Goal: Transaction & Acquisition: Purchase product/service

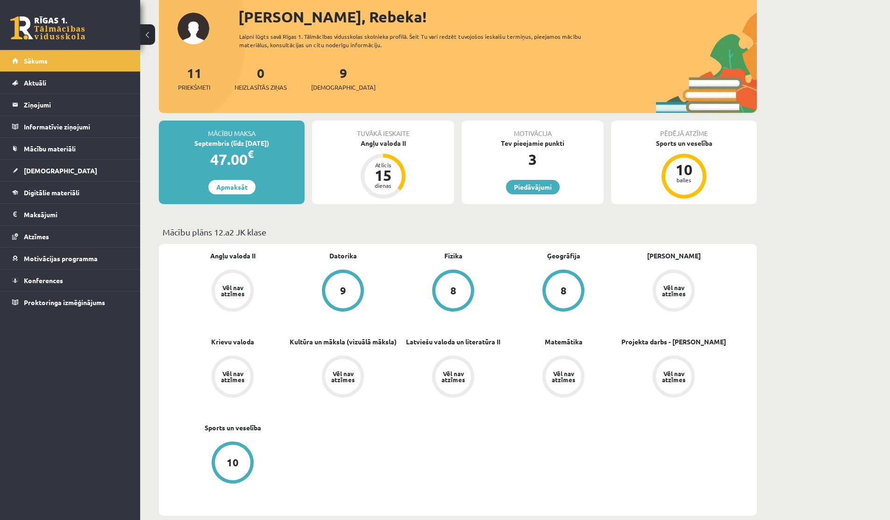
scroll to position [58, 0]
click at [52, 145] on span "Mācību materiāli" at bounding box center [50, 148] width 52 height 8
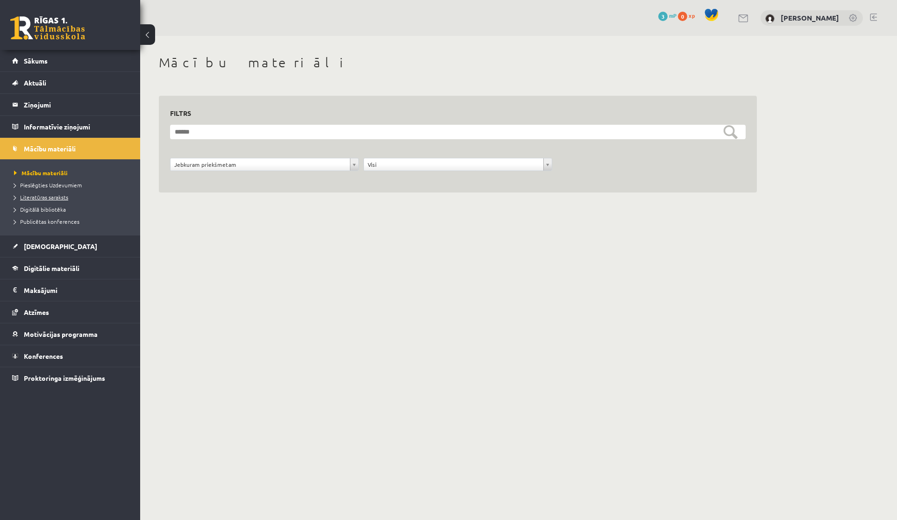
click at [64, 195] on span "Literatūras saraksts" at bounding box center [41, 196] width 54 height 7
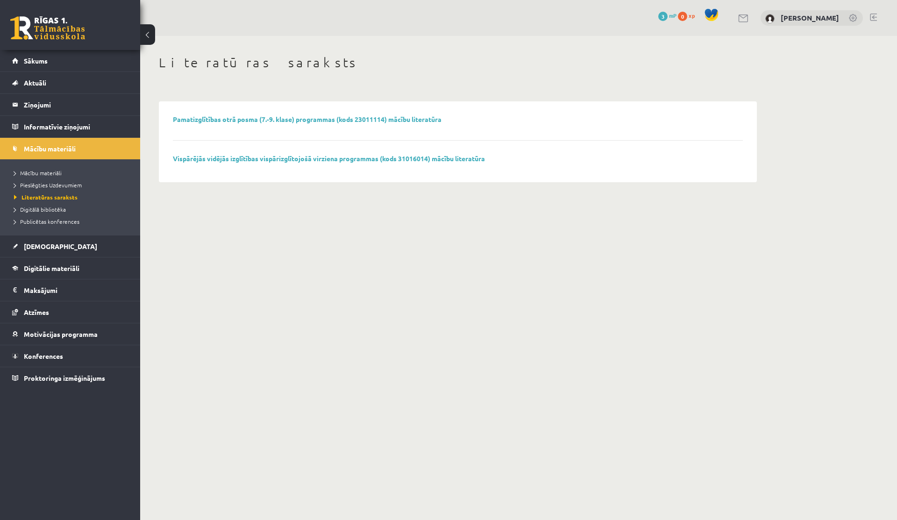
click at [33, 205] on li "Digitālā bibliotēka" at bounding box center [72, 209] width 117 height 12
click at [33, 207] on span "Digitālā bibliotēka" at bounding box center [43, 209] width 59 height 7
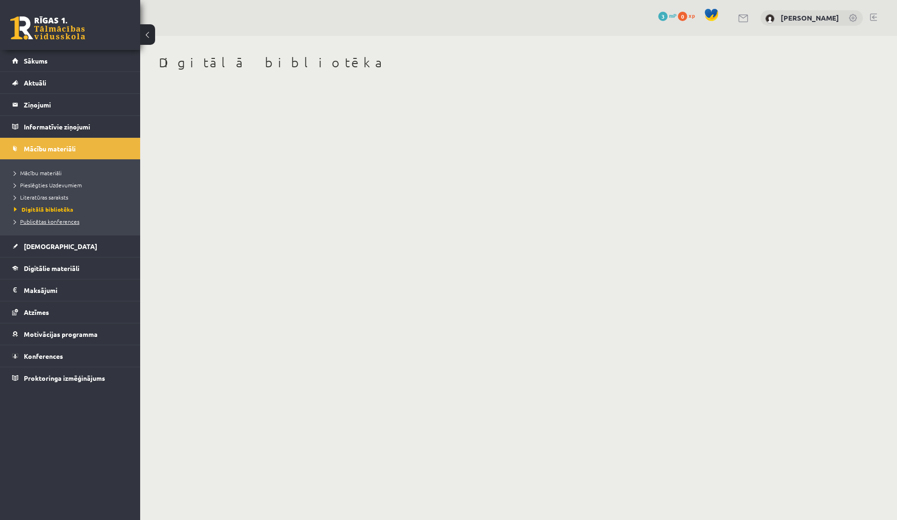
click at [42, 219] on span "Publicētas konferences" at bounding box center [46, 221] width 65 height 7
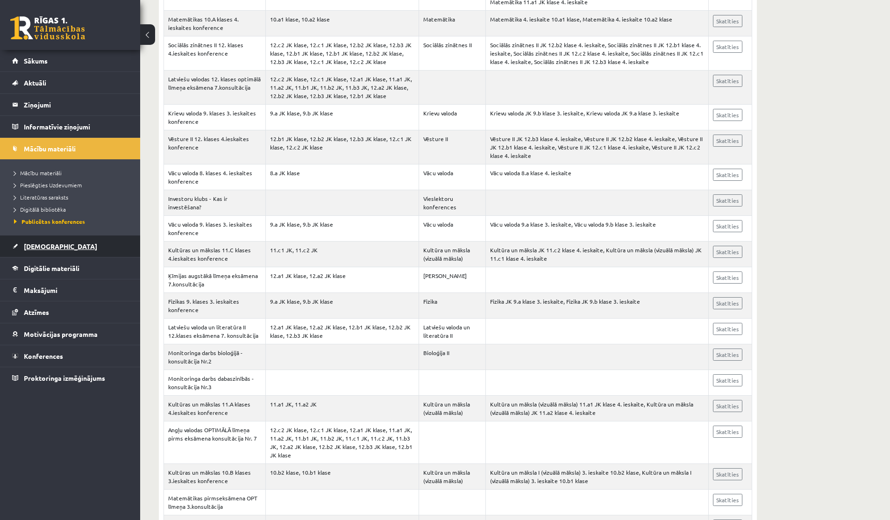
scroll to position [2511, 0]
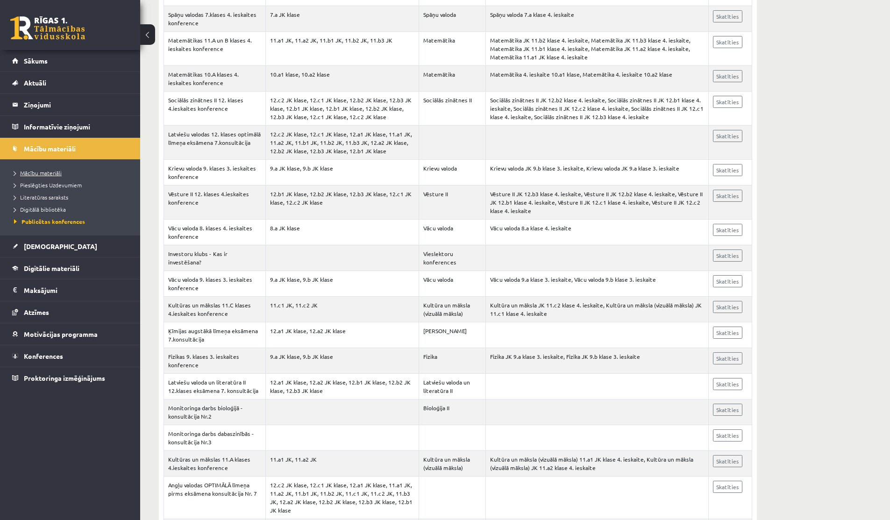
click at [34, 174] on span "Mācību materiāli" at bounding box center [38, 172] width 48 height 7
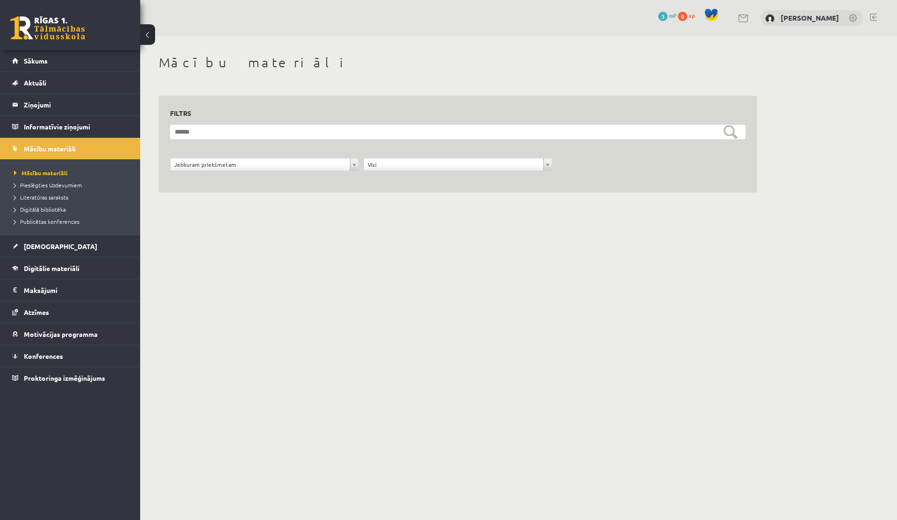
click at [227, 172] on div "**********" at bounding box center [264, 167] width 193 height 18
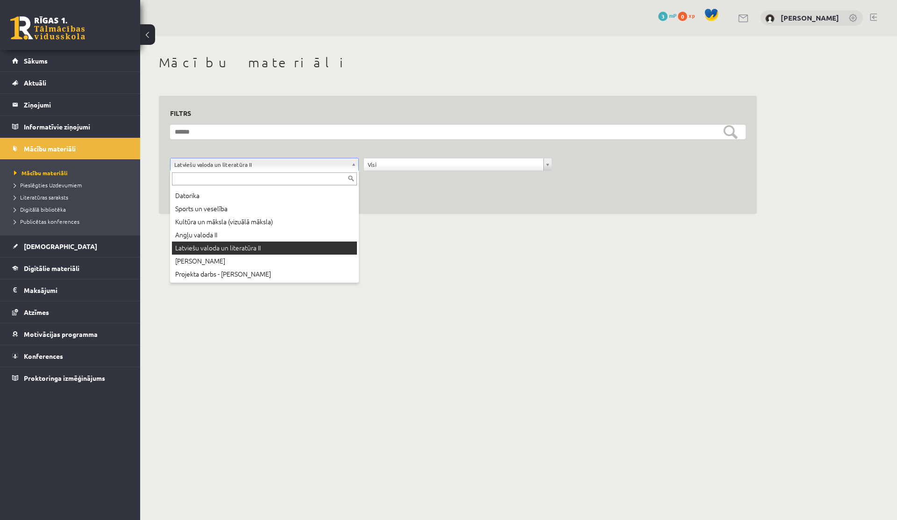
scroll to position [37, 0]
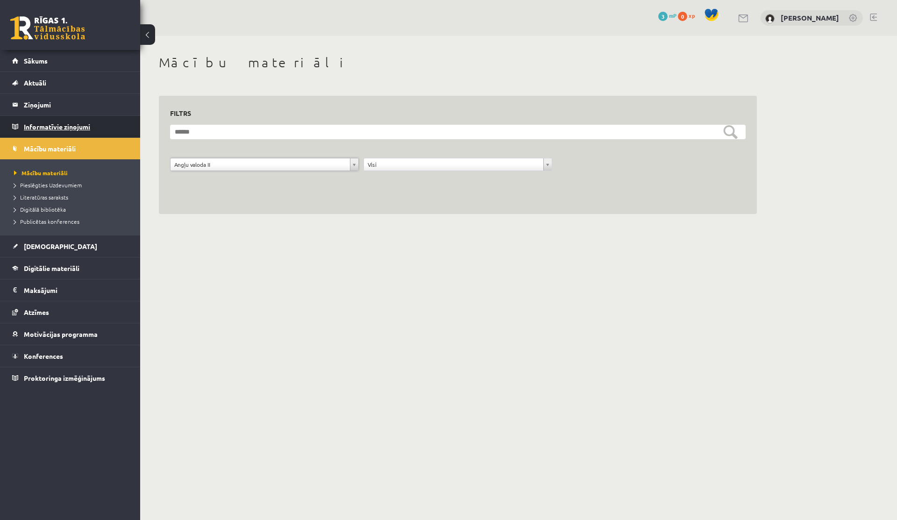
click at [28, 122] on legend "Informatīvie ziņojumi 0" at bounding box center [76, 126] width 105 height 21
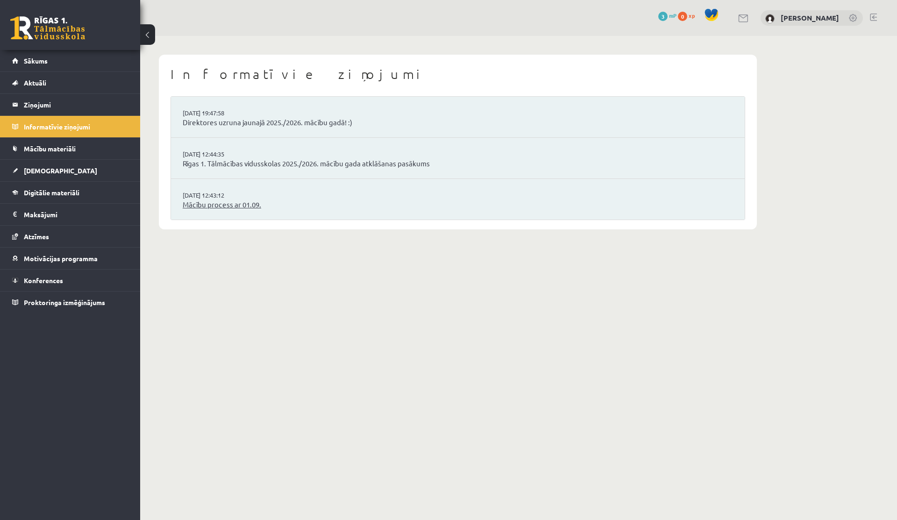
click at [226, 208] on link "Mācību process ar 01.09." at bounding box center [458, 204] width 550 height 11
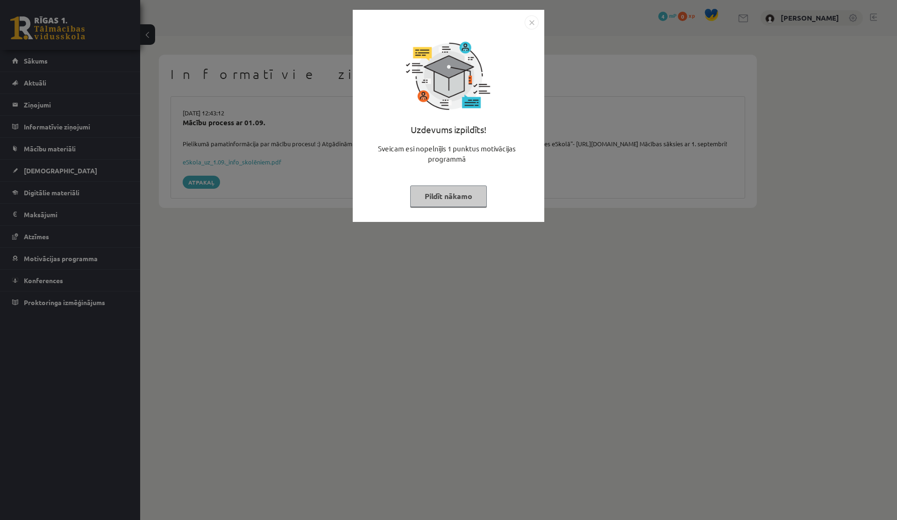
drag, startPoint x: 539, startPoint y: 14, endPoint x: 537, endPoint y: 31, distance: 16.9
click at [539, 17] on div "Uzdevums izpildīts! Sveicam esi nopelnījis 1 punktus motivācijas programmā Pild…" at bounding box center [449, 116] width 192 height 212
click at [424, 202] on button "Pildīt nākamo" at bounding box center [448, 195] width 77 height 21
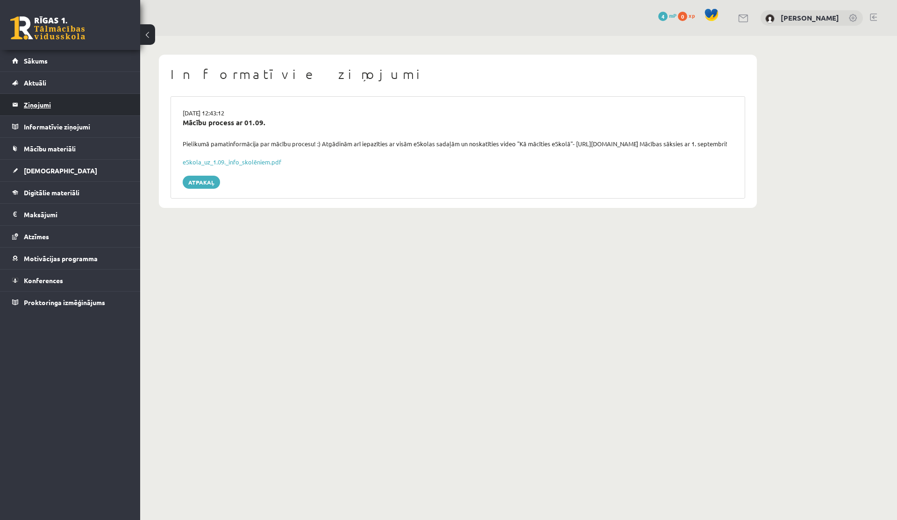
click at [42, 106] on legend "Ziņojumi 0" at bounding box center [76, 104] width 105 height 21
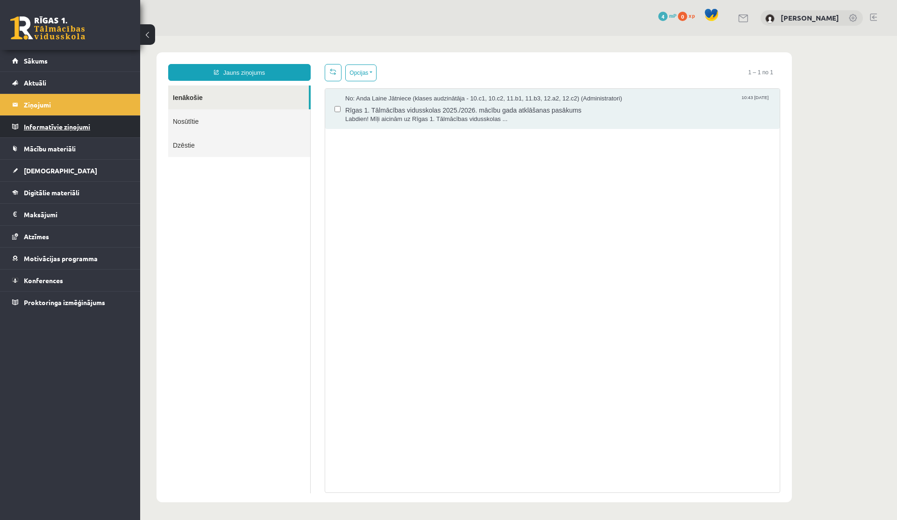
click at [51, 131] on legend "Informatīvie ziņojumi 0" at bounding box center [76, 126] width 105 height 21
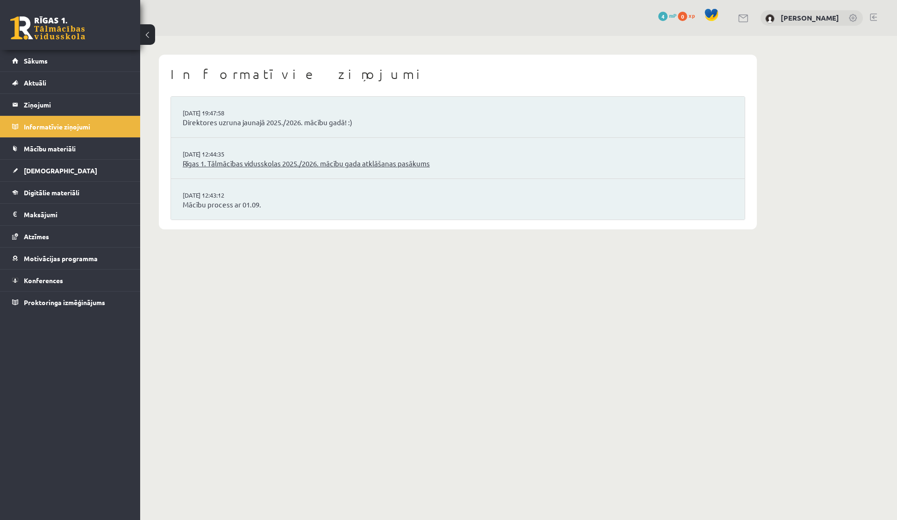
click at [235, 158] on link "Rīgas 1. Tālmācības vidusskolas 2025./2026. mācību gada atklāšanas pasākums" at bounding box center [458, 163] width 550 height 11
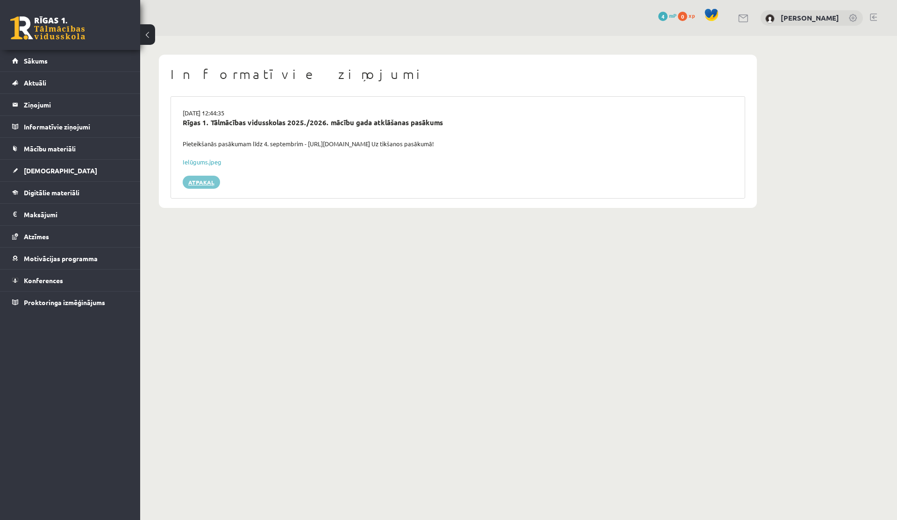
click at [190, 178] on link "Atpakaļ" at bounding box center [201, 182] width 37 height 13
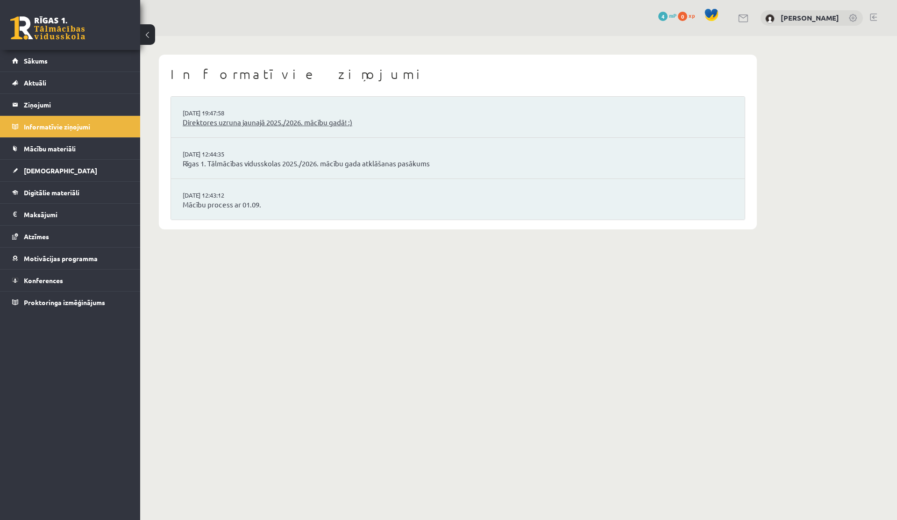
click at [222, 125] on link "Direktores uzruna jaunajā 2025./2026. mācību gadā! :)" at bounding box center [458, 122] width 550 height 11
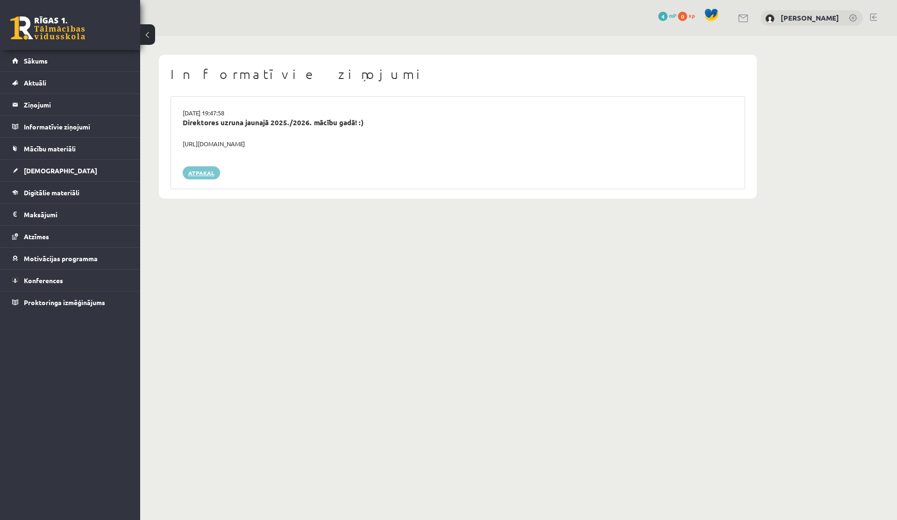
click at [193, 168] on link "Atpakaļ" at bounding box center [201, 172] width 37 height 13
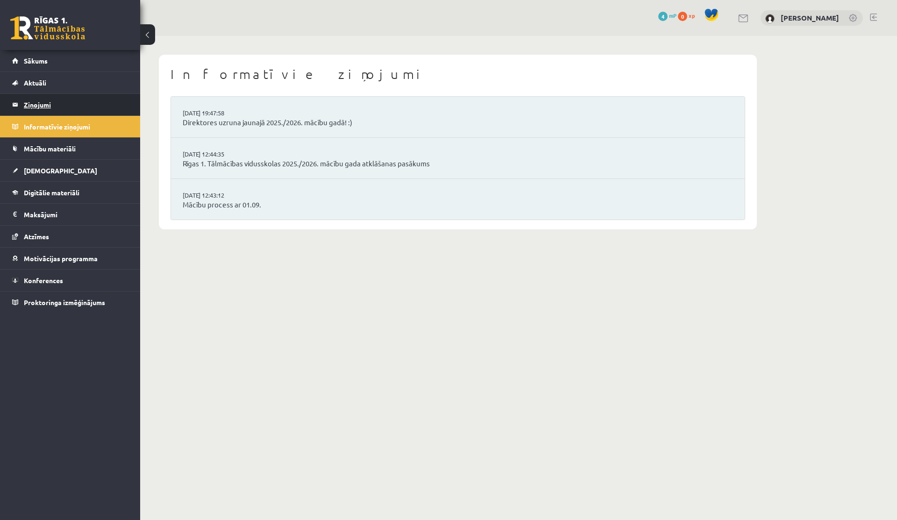
click at [31, 114] on legend "Ziņojumi 0" at bounding box center [76, 104] width 105 height 21
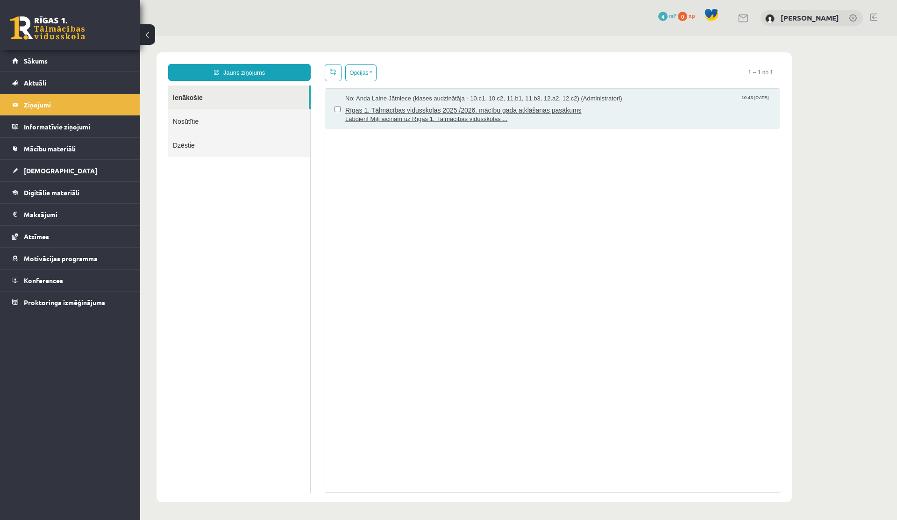
click at [416, 118] on span "Labdien! Mīļi aicinām uz Rīgas 1. Tālmācības vidusskolas ..." at bounding box center [557, 119] width 425 height 9
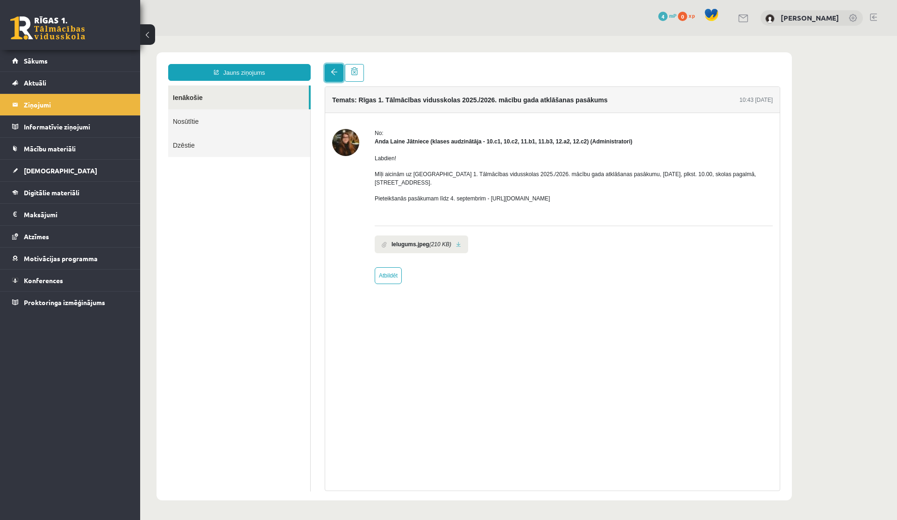
click at [335, 71] on span at bounding box center [334, 72] width 7 height 7
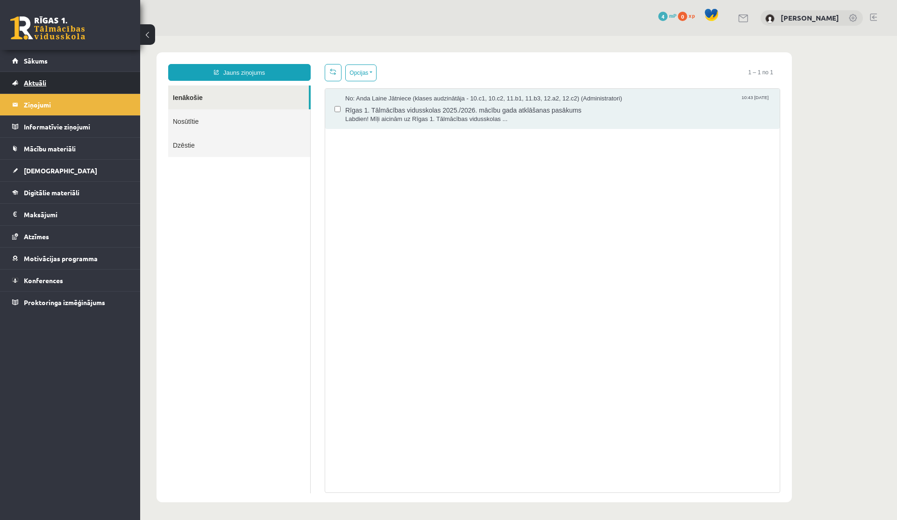
click at [28, 82] on span "Aktuāli" at bounding box center [35, 82] width 22 height 8
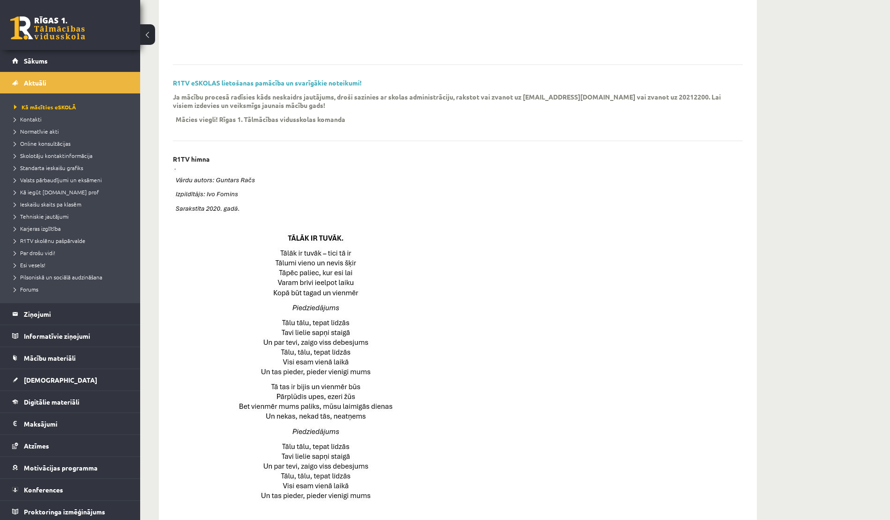
scroll to position [248, 0]
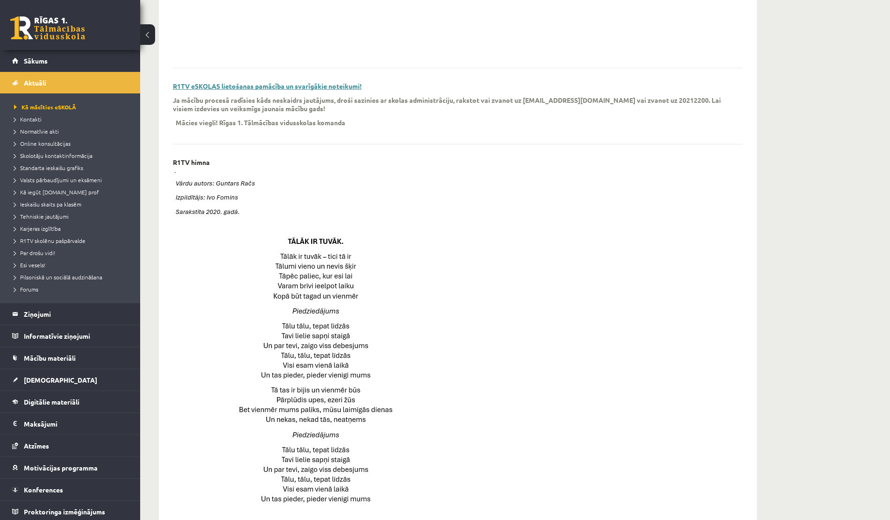
click at [288, 88] on link "R1TV eSKOLAS lietošanas pamācība un svarīgākie noteikumi!" at bounding box center [267, 86] width 189 height 8
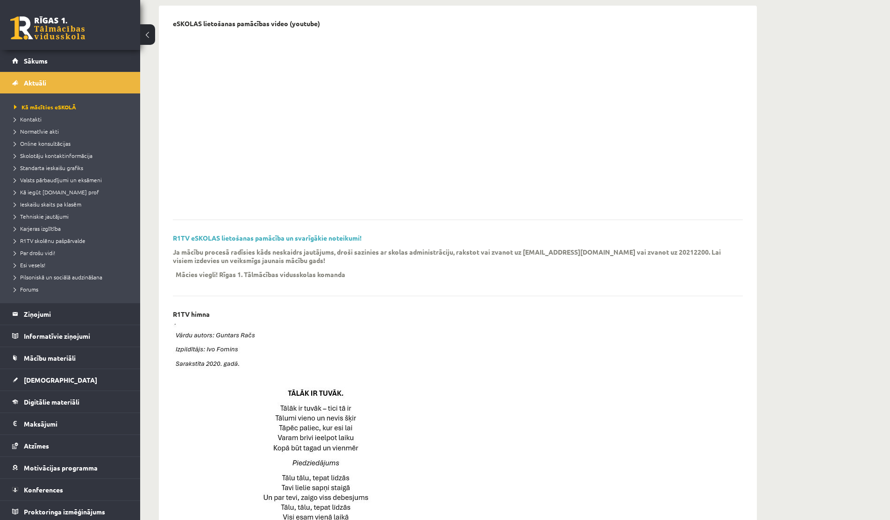
scroll to position [0, 0]
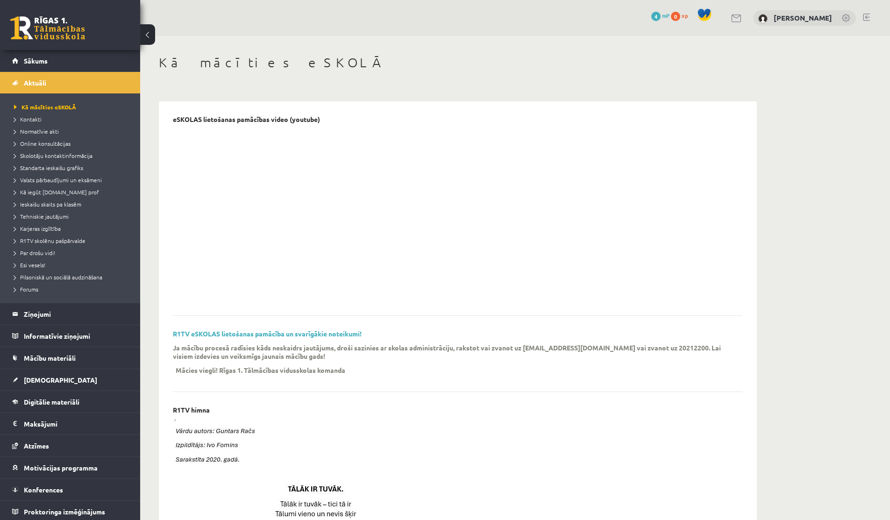
click at [662, 13] on span "mP" at bounding box center [665, 15] width 7 height 7
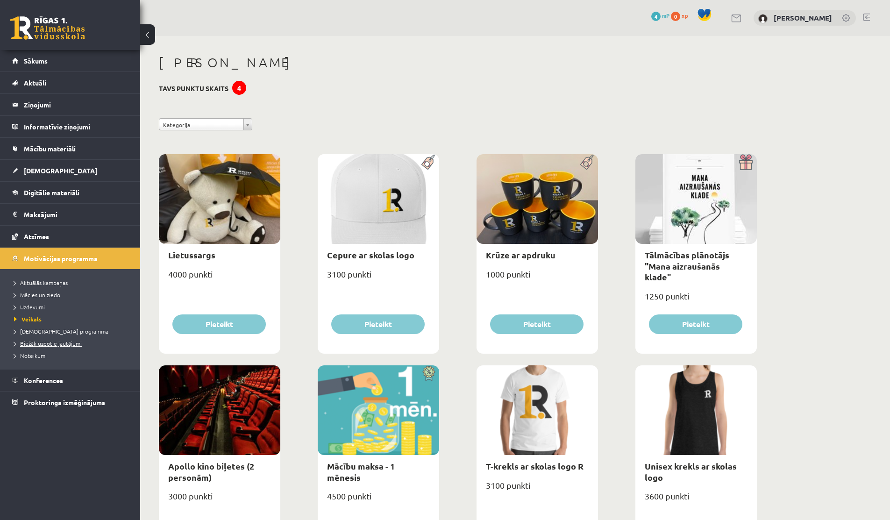
click at [49, 341] on span "Biežāk uzdotie jautājumi" at bounding box center [48, 343] width 68 height 7
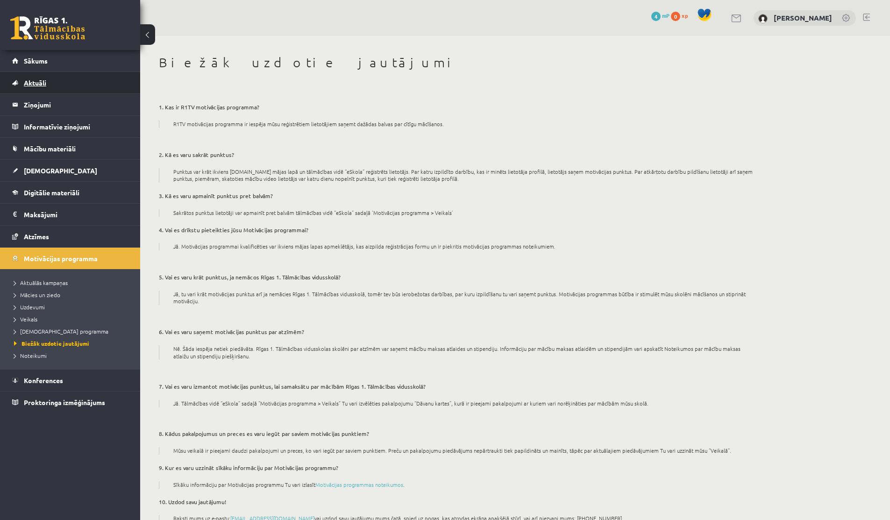
click at [44, 86] on span "Aktuāli" at bounding box center [35, 82] width 22 height 8
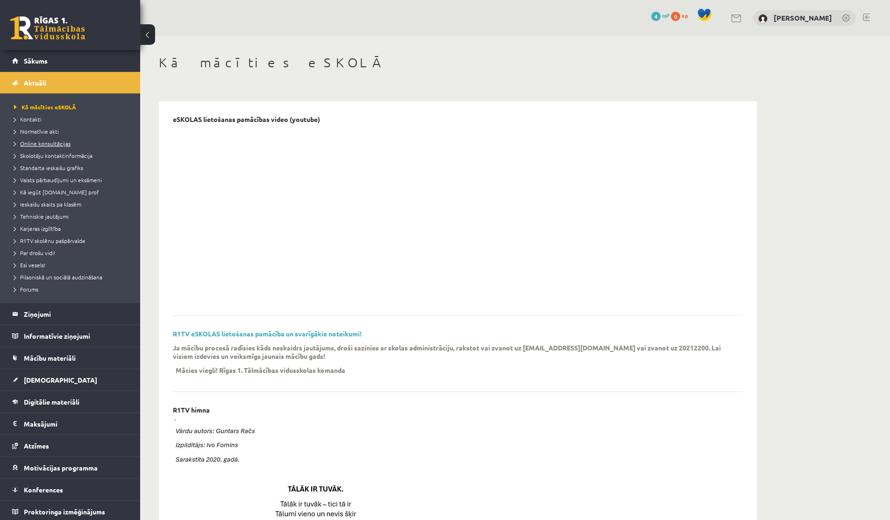
click at [46, 143] on span "Online konsultācijas" at bounding box center [42, 143] width 57 height 7
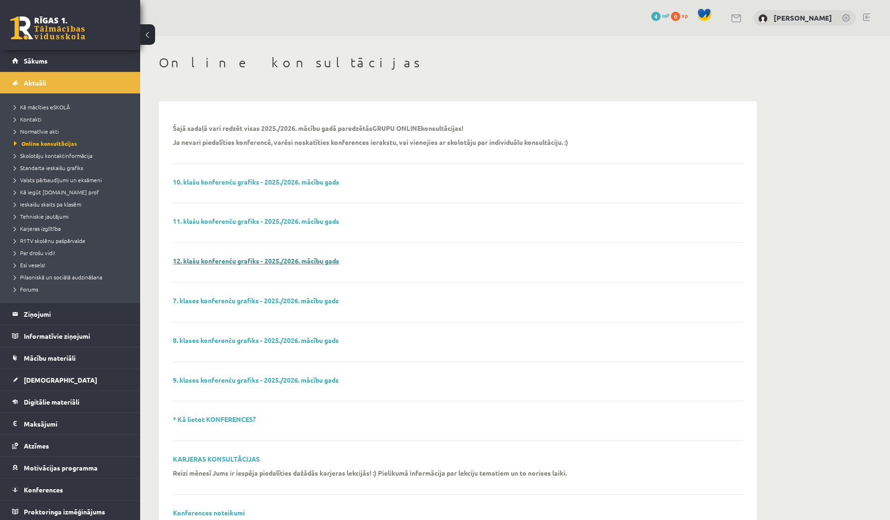
click at [234, 261] on link "12. klašu konferenču grafiks - 2025./2026. mācību gads" at bounding box center [256, 260] width 166 height 8
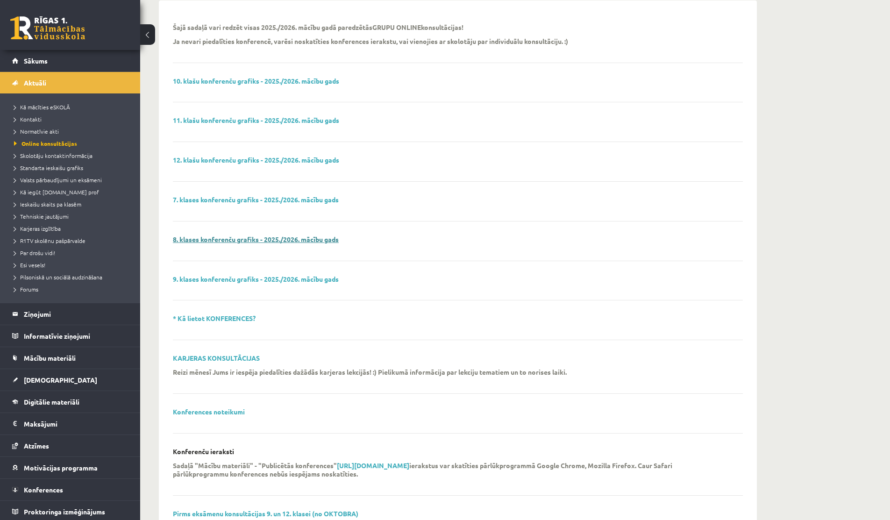
scroll to position [103, 0]
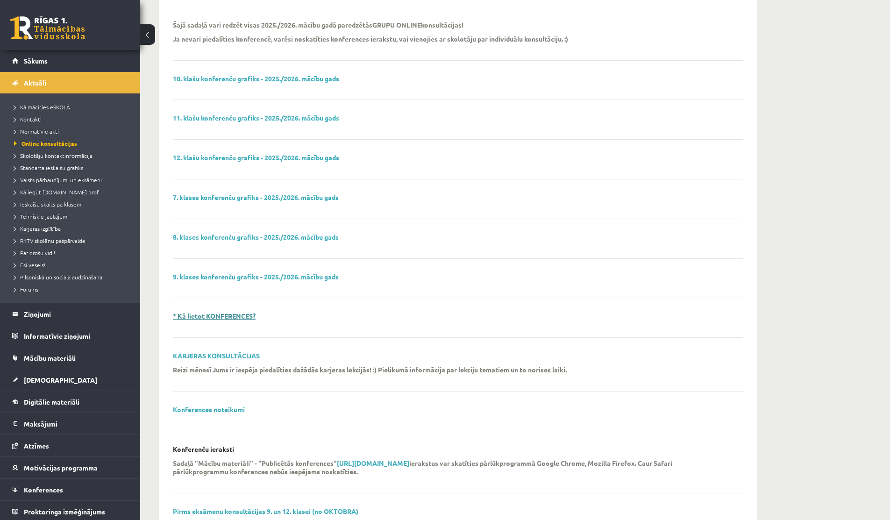
click at [230, 315] on link "* Kā lietot KONFERENCES?" at bounding box center [214, 316] width 83 height 8
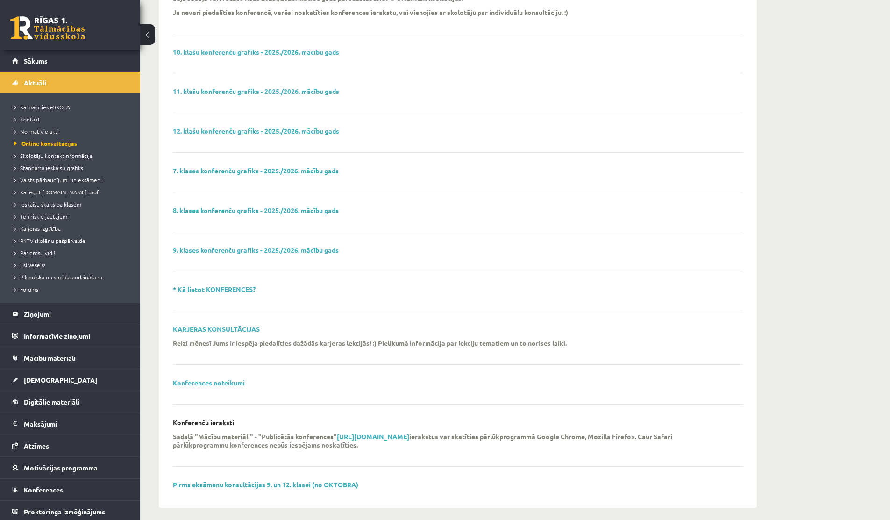
scroll to position [136, 0]
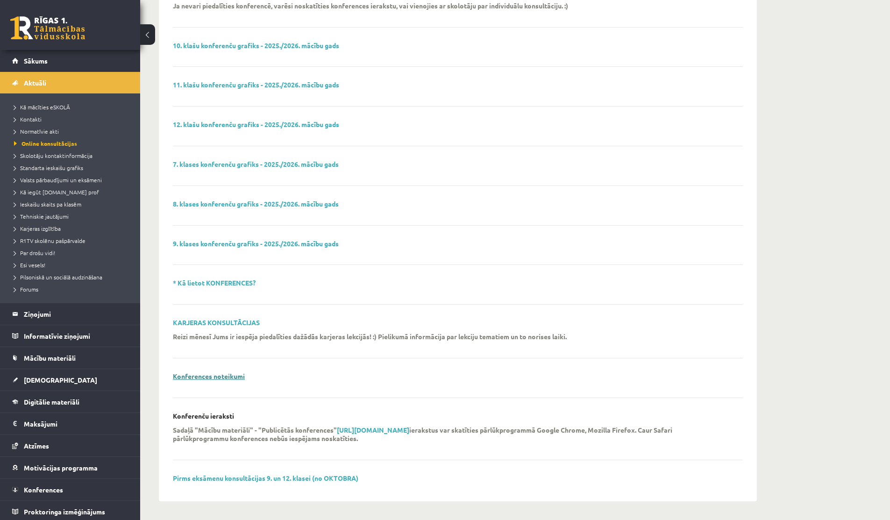
click at [229, 377] on link "Konferences noteikumi" at bounding box center [209, 376] width 72 height 8
click at [213, 473] on div "Šajā sadaļā vari redzēt visas 2025./2026. mācību gadā paredzētās GRUPU ONLINE k…" at bounding box center [458, 233] width 570 height 509
click at [213, 478] on link "Pirms eksāmenu konsultācijas 9. un 12. klasei (no OKTOBRA)" at bounding box center [265, 478] width 185 height 8
click at [39, 165] on span "Standarta ieskaišu grafiks" at bounding box center [48, 167] width 69 height 7
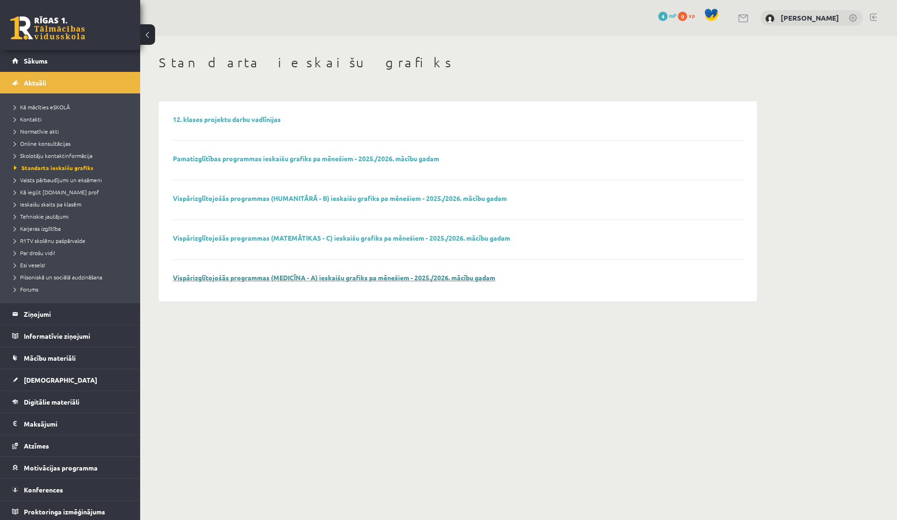
click at [305, 274] on link "Vispārizglītojošās programmas (MEDICĪNA - A) ieskaišu grafiks pa mēnešiem - 202…" at bounding box center [334, 277] width 322 height 8
click at [248, 116] on link "12. klases projektu darbu vadlīnijas" at bounding box center [227, 119] width 108 height 8
click at [48, 178] on span "Valsts pārbaudījumi un eksāmeni" at bounding box center [58, 179] width 88 height 7
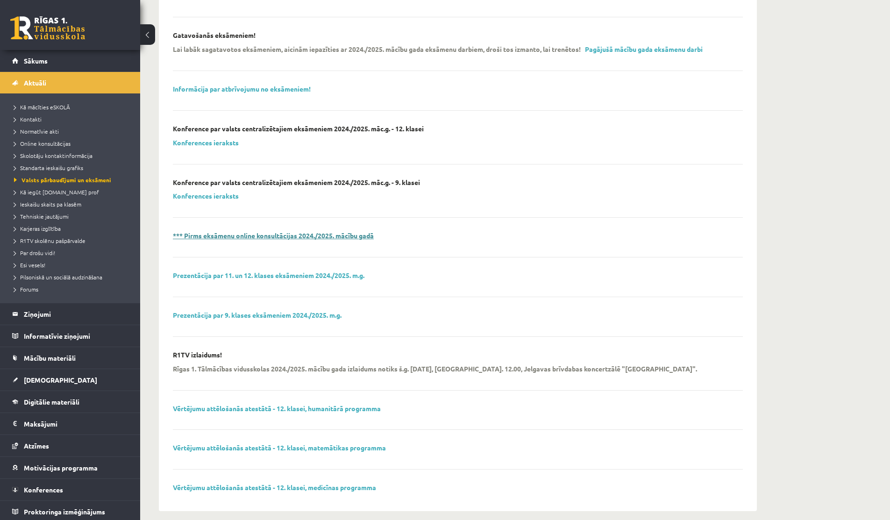
scroll to position [173, 0]
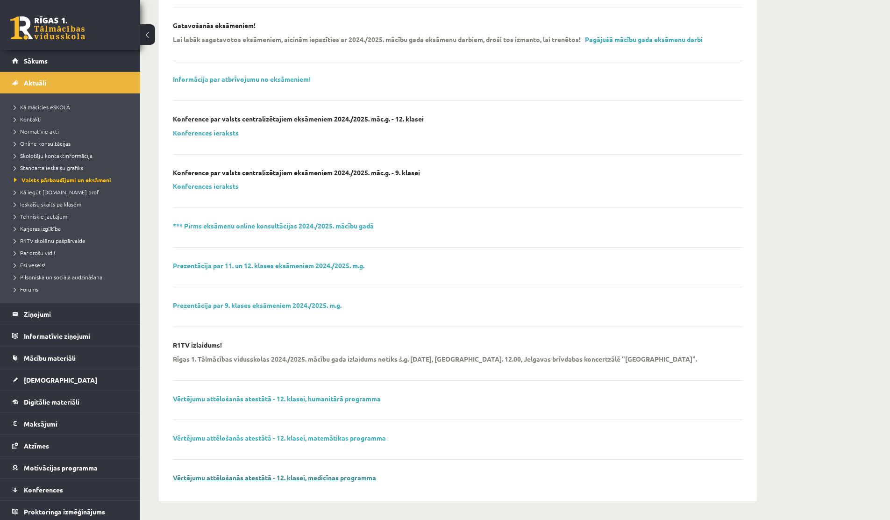
click at [292, 475] on link "Vērtējumu attēlošanās atestātā - 12. klasei, medicīnas programma" at bounding box center [274, 477] width 203 height 8
click at [47, 194] on span "Kā iegūt [DOMAIN_NAME] prof" at bounding box center [56, 191] width 85 height 7
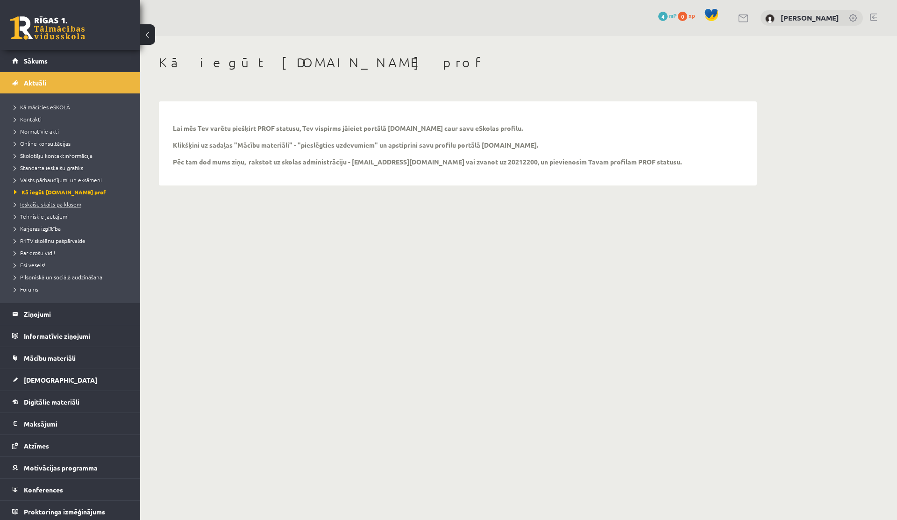
click at [38, 206] on span "Ieskaišu skaits pa klasēm" at bounding box center [47, 203] width 67 height 7
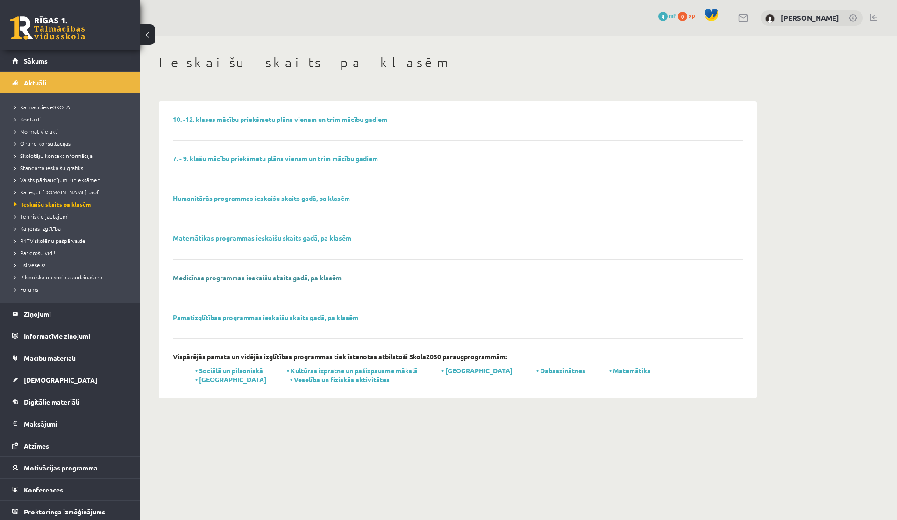
click at [282, 278] on link "Medicīnas programmas ieskaišu skaits gadā, pa klasēm" at bounding box center [257, 277] width 169 height 8
click at [55, 216] on span "Tehniskie jautājumi" at bounding box center [41, 216] width 55 height 7
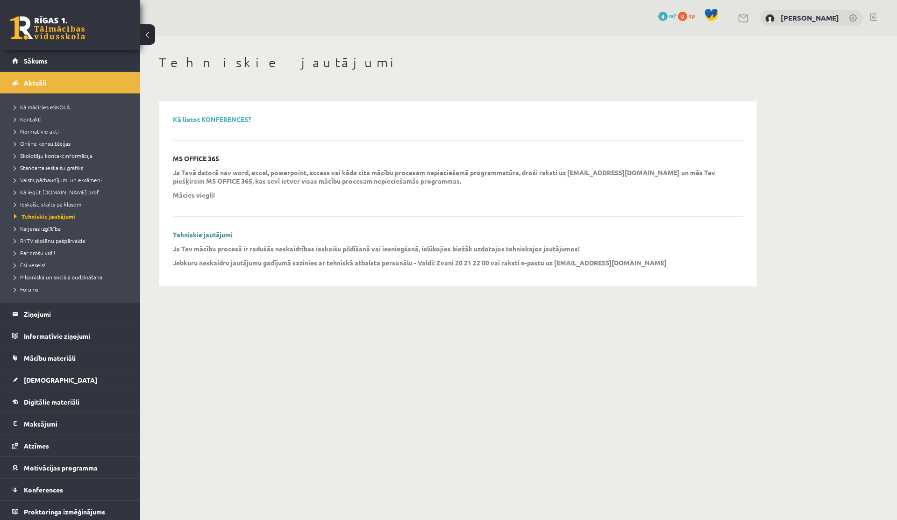
click at [202, 234] on link "Tehniskie jautājumi" at bounding box center [203, 234] width 60 height 8
click at [49, 107] on span "Kā mācīties eSKOLĀ" at bounding box center [42, 106] width 56 height 7
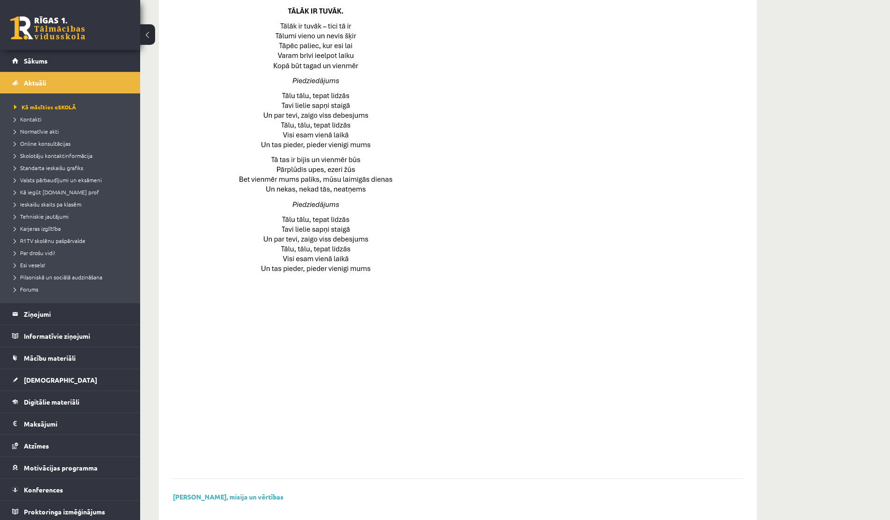
scroll to position [498, 0]
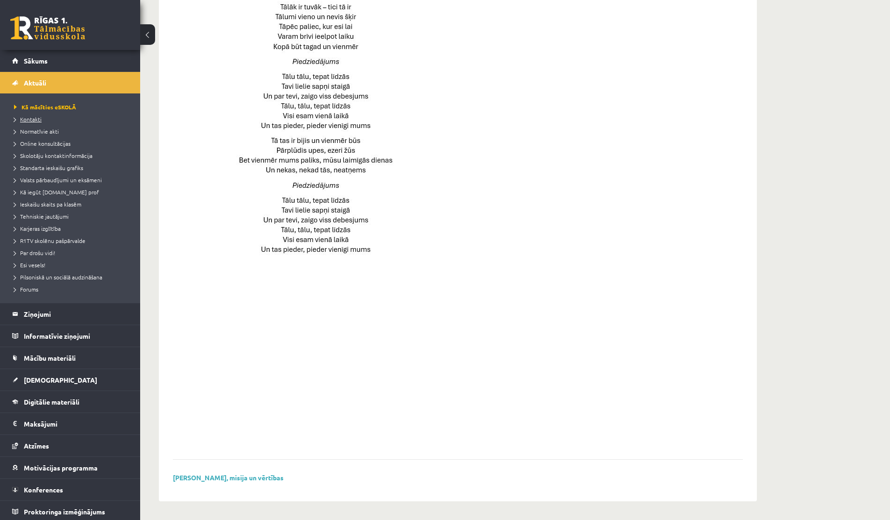
click at [33, 121] on span "Kontakti" at bounding box center [28, 118] width 28 height 7
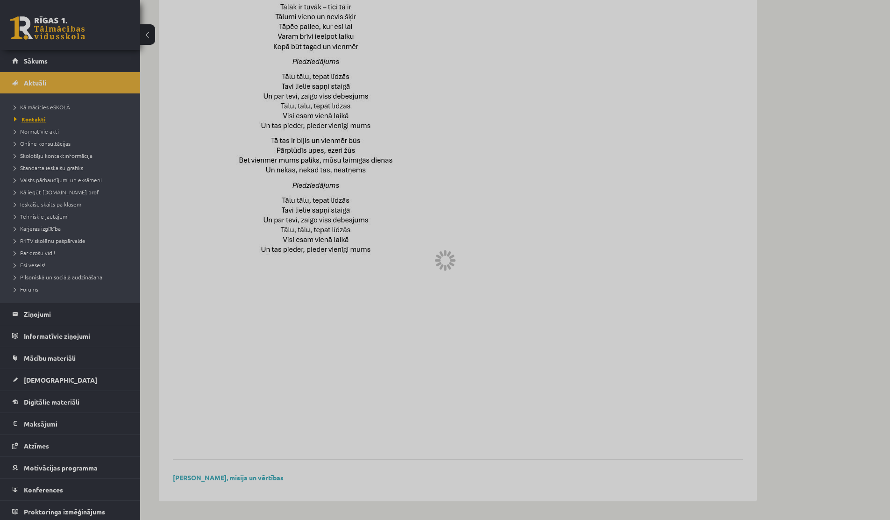
scroll to position [68, 0]
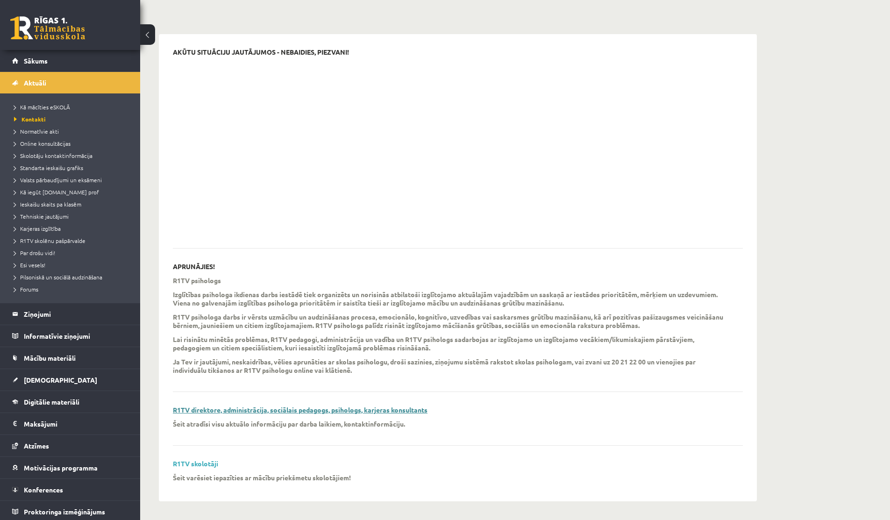
click at [302, 407] on link "R1TV direktore, administrācija, sociālais pedagogs, psihologs, karjeras konsult…" at bounding box center [300, 410] width 255 height 8
click at [26, 130] on span "Normatīvie akti" at bounding box center [36, 131] width 45 height 7
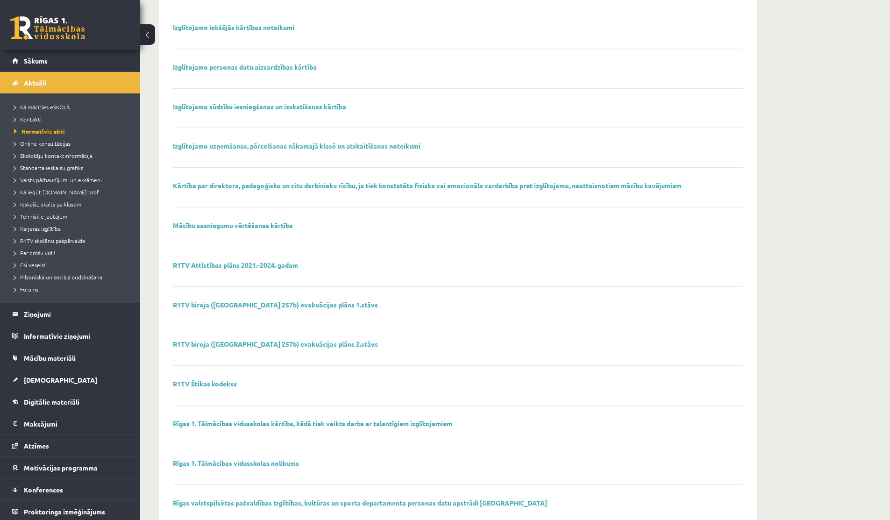
scroll to position [434, 0]
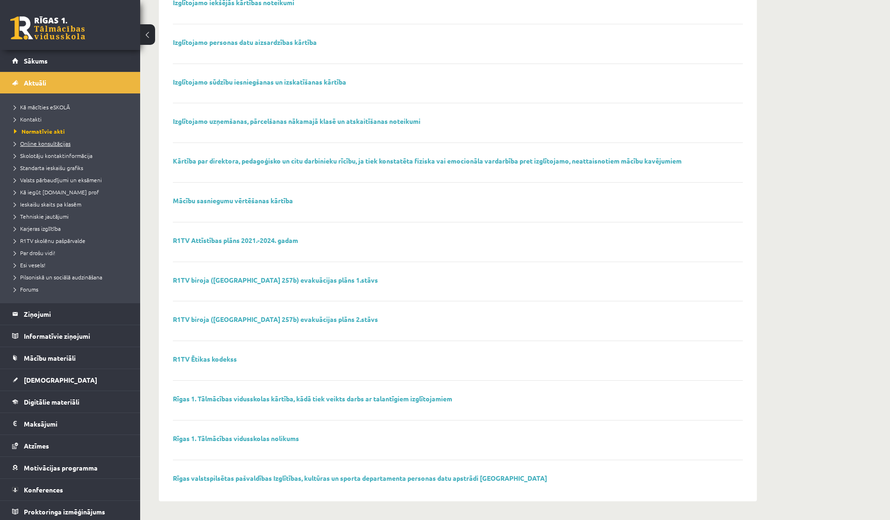
click at [39, 144] on span "Online konsultācijas" at bounding box center [42, 143] width 57 height 7
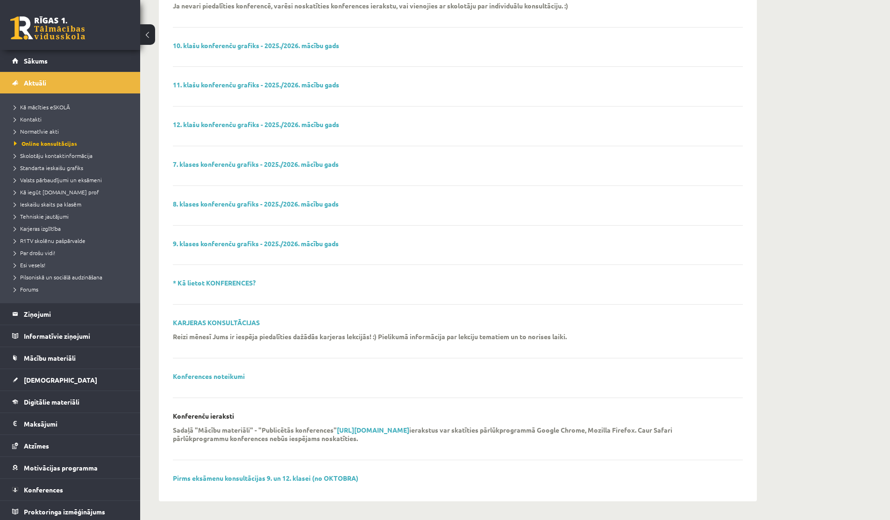
scroll to position [136, 0]
click at [50, 171] on link "Standarta ieskaišu grafiks" at bounding box center [72, 168] width 117 height 8
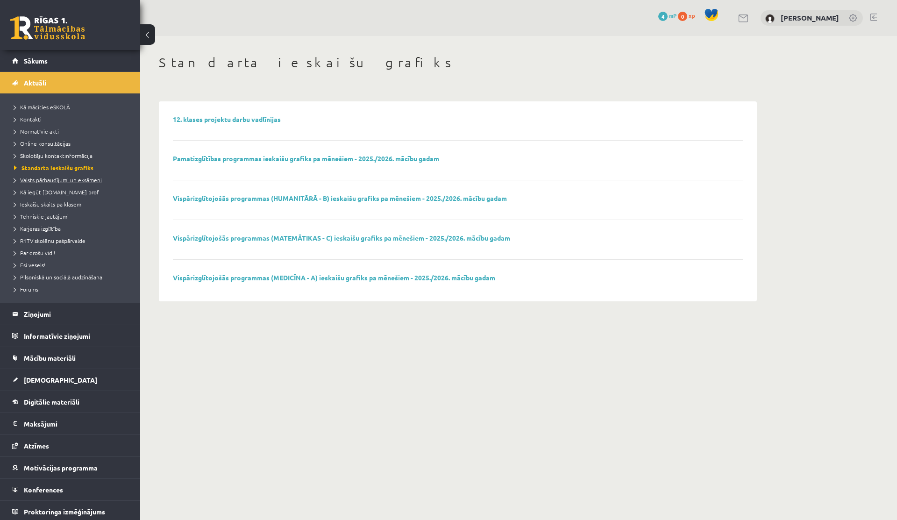
click at [44, 179] on span "Valsts pārbaudījumi un eksāmeni" at bounding box center [58, 179] width 88 height 7
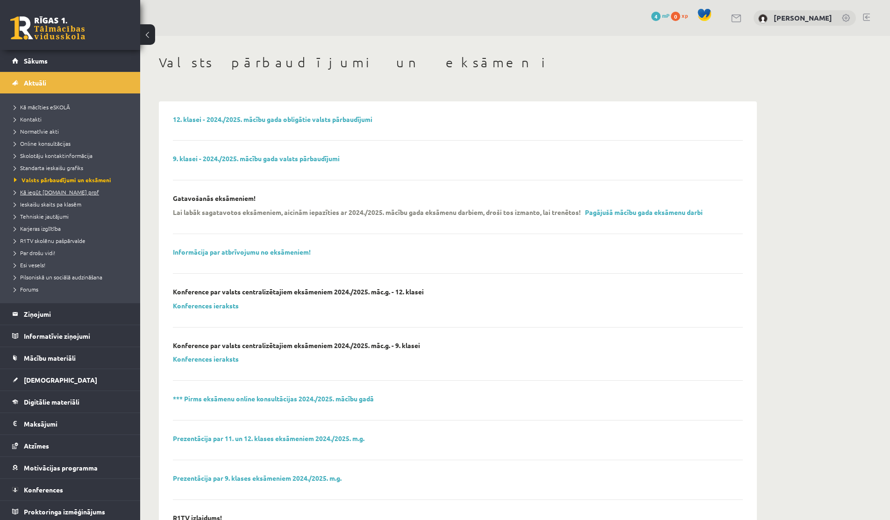
click at [72, 188] on link "Kā iegūt [DOMAIN_NAME] prof" at bounding box center [72, 192] width 117 height 8
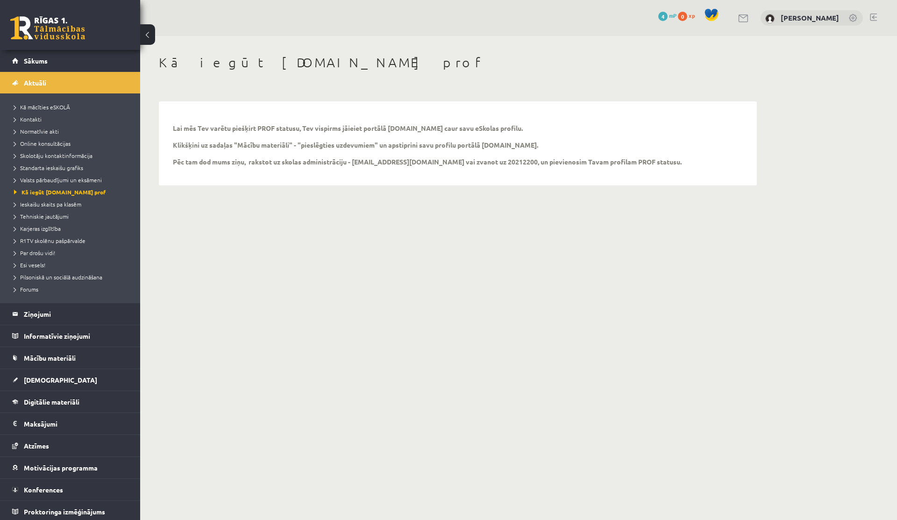
click at [72, 198] on li "Ieskaišu skaits pa klasēm" at bounding box center [72, 204] width 117 height 12
click at [55, 217] on span "Tehniskie jautājumi" at bounding box center [41, 216] width 55 height 7
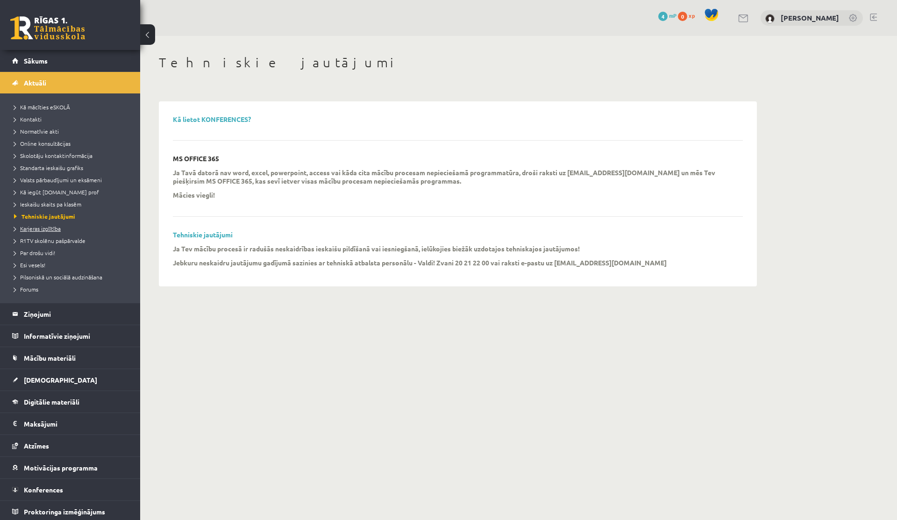
click at [48, 231] on link "Karjeras izglītība" at bounding box center [72, 228] width 117 height 8
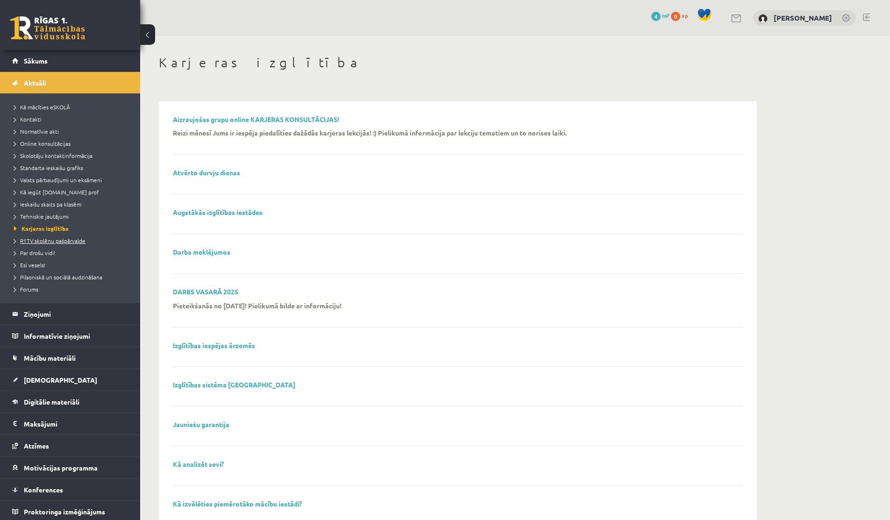
click at [48, 242] on span "R1TV skolēnu pašpārvalde" at bounding box center [49, 240] width 71 height 7
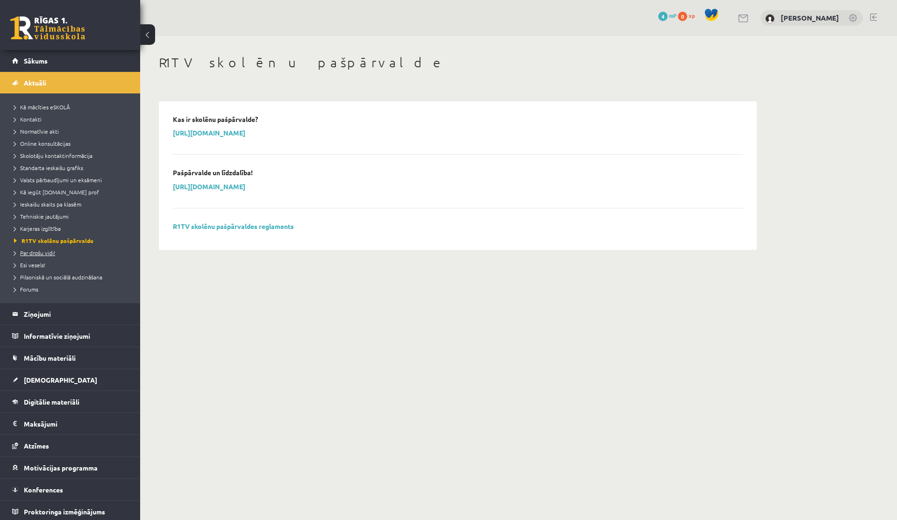
click at [40, 253] on span "Par drošu vidi!" at bounding box center [34, 252] width 41 height 7
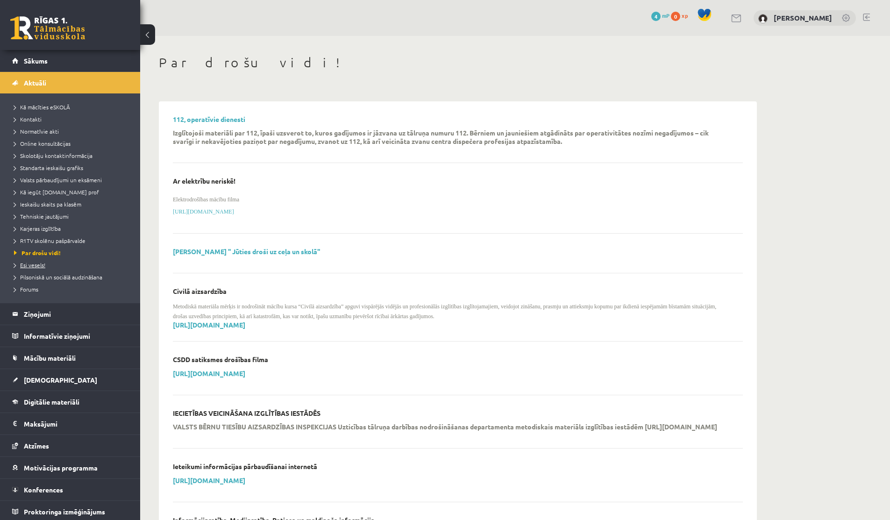
click at [31, 268] on span "Esi vesels!" at bounding box center [29, 264] width 31 height 7
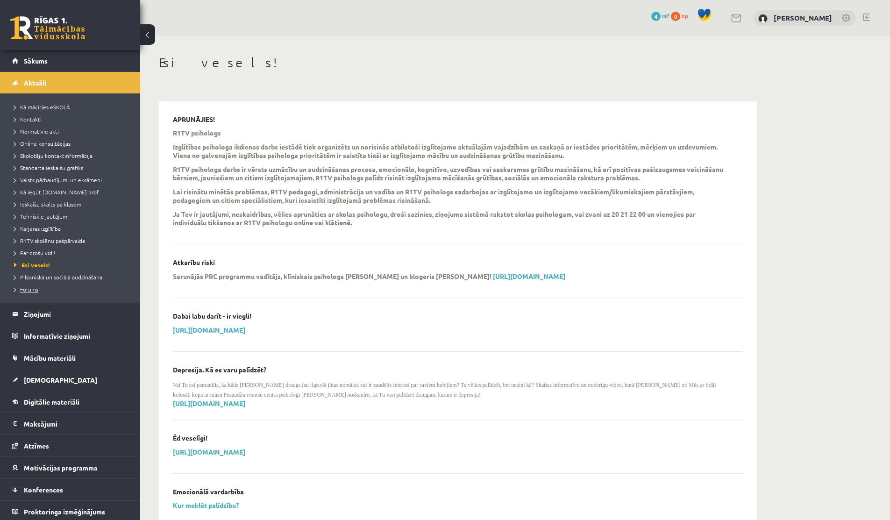
click at [30, 290] on span "Forums" at bounding box center [26, 288] width 24 height 7
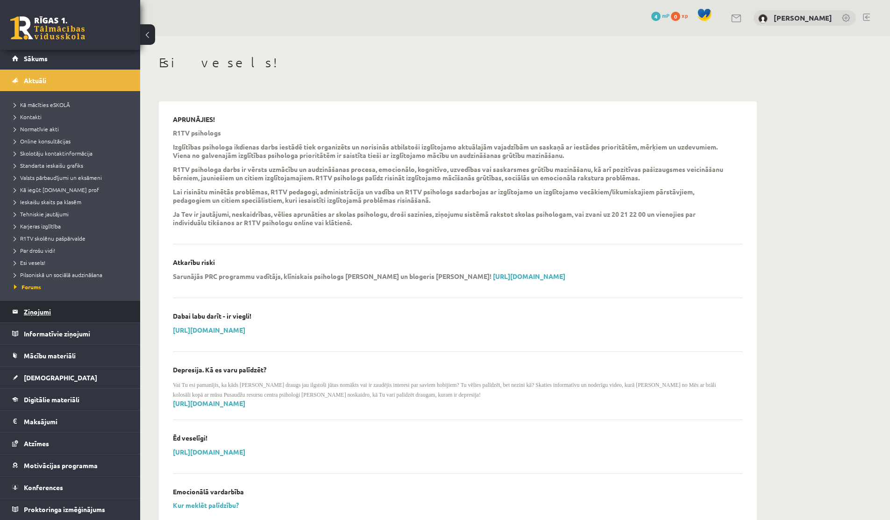
click at [26, 309] on legend "Ziņojumi 0" at bounding box center [76, 311] width 105 height 21
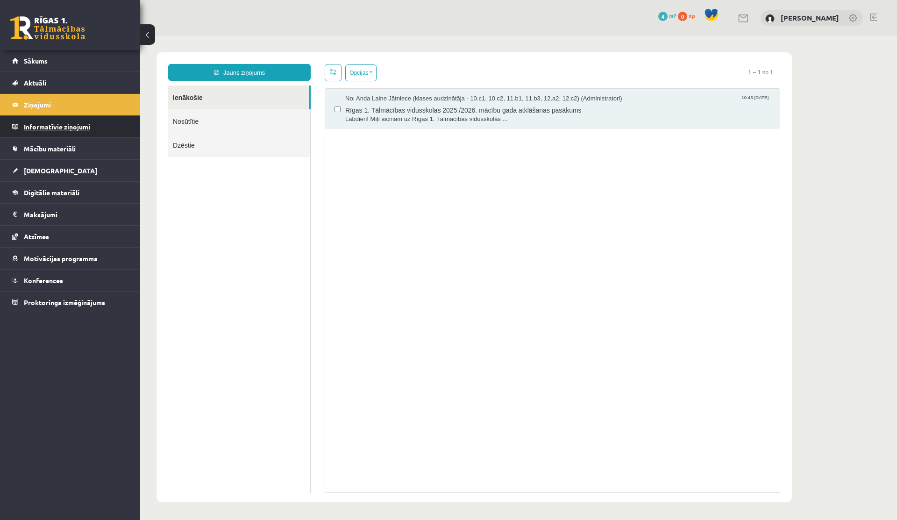
click at [52, 127] on legend "Informatīvie ziņojumi 0" at bounding box center [76, 126] width 105 height 21
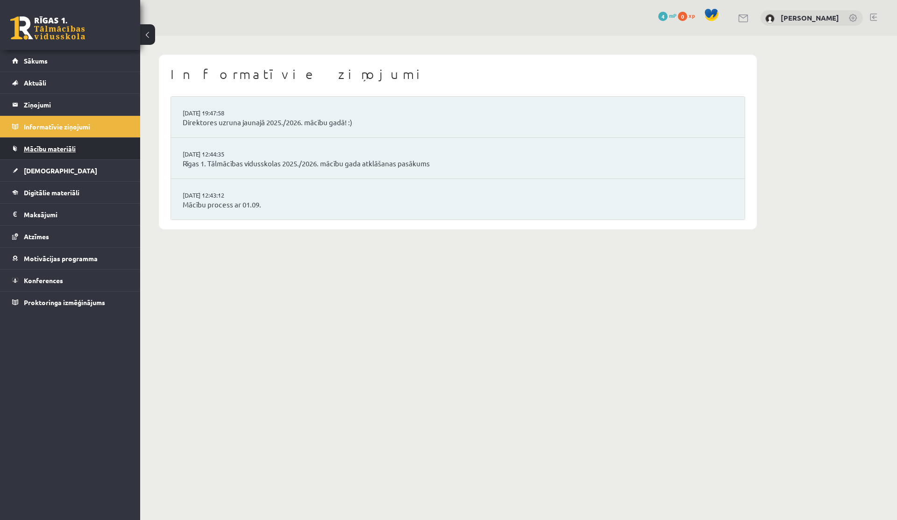
click at [28, 152] on link "Mācību materiāli" at bounding box center [70, 148] width 116 height 21
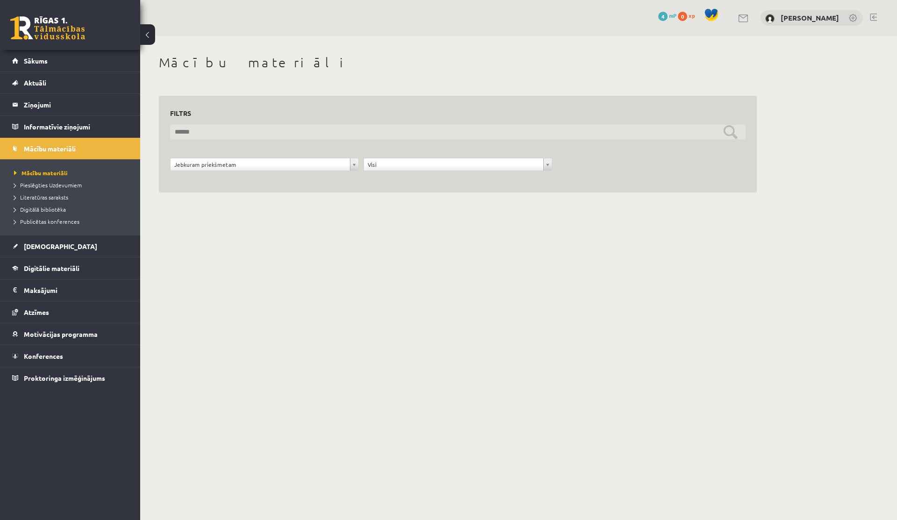
click at [199, 136] on input "text" at bounding box center [458, 132] width 576 height 14
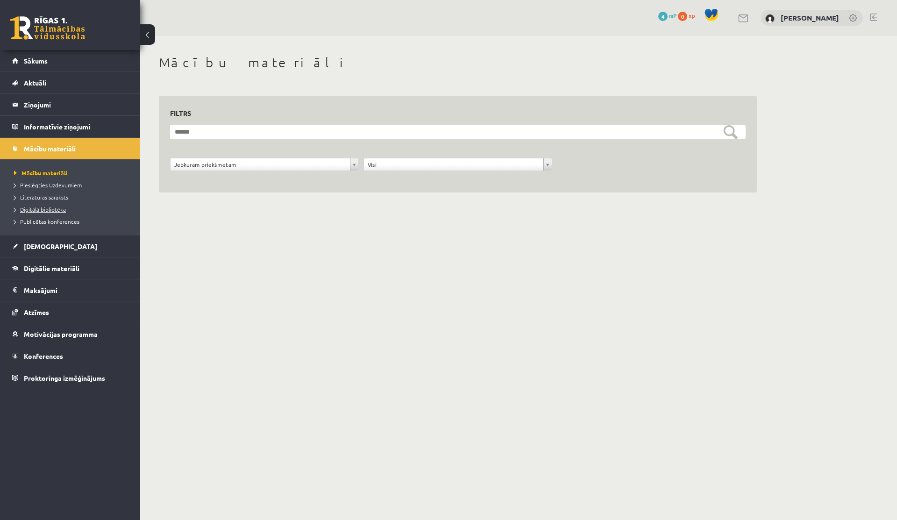
click at [34, 209] on span "Digitālā bibliotēka" at bounding box center [40, 209] width 52 height 7
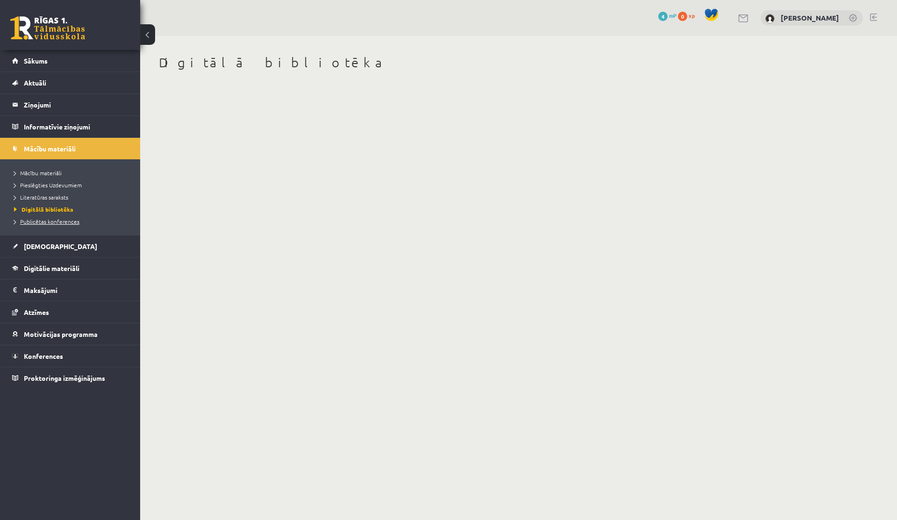
click at [68, 220] on span "Publicētas konferences" at bounding box center [46, 221] width 65 height 7
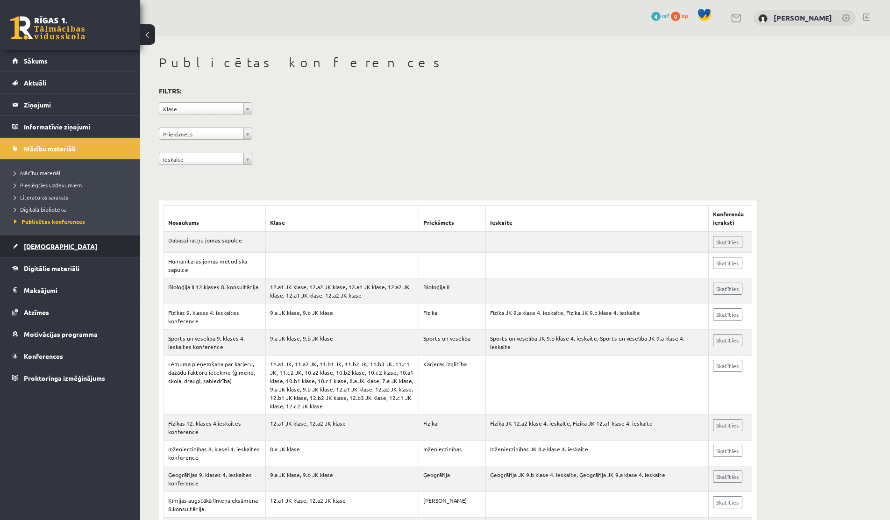
click at [29, 244] on span "[DEMOGRAPHIC_DATA]" at bounding box center [60, 246] width 73 height 8
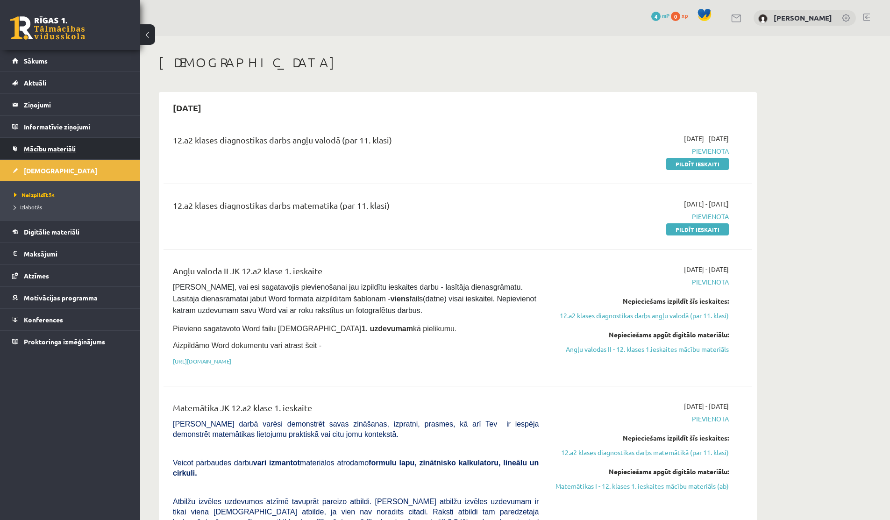
click at [71, 142] on link "Mācību materiāli" at bounding box center [70, 148] width 116 height 21
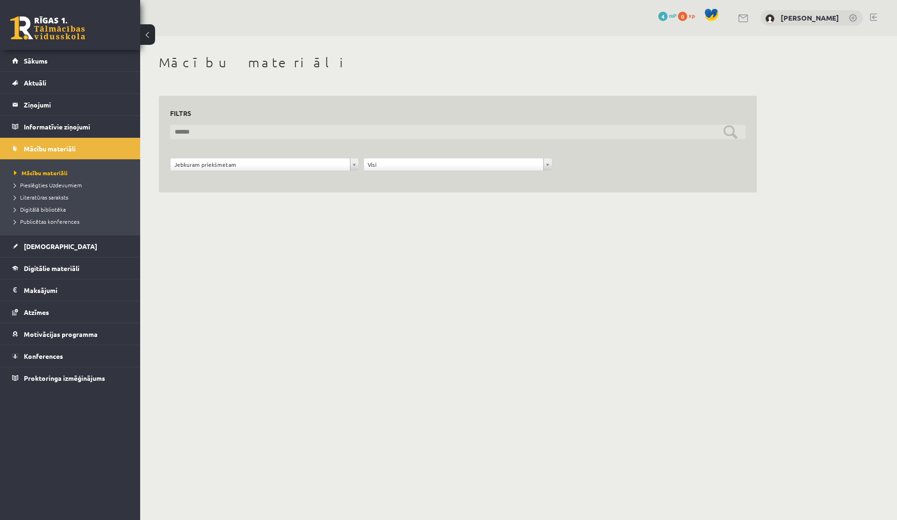
click at [231, 133] on input "text" at bounding box center [458, 132] width 576 height 14
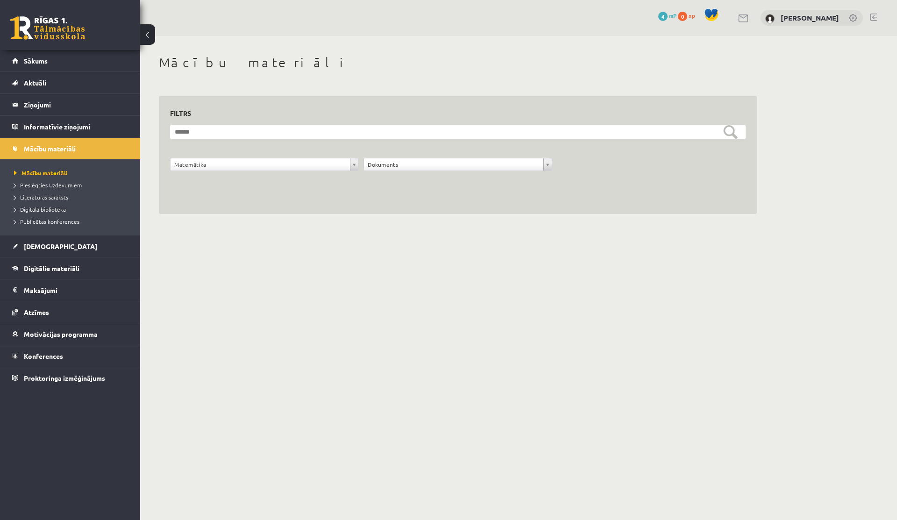
click at [406, 171] on div "**********" at bounding box center [457, 167] width 193 height 18
click at [38, 243] on span "[DEMOGRAPHIC_DATA]" at bounding box center [60, 246] width 73 height 8
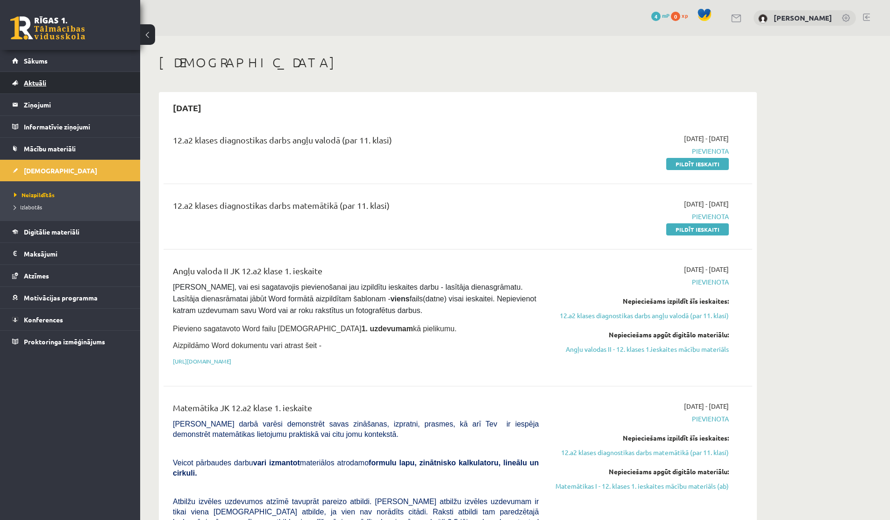
click at [22, 75] on link "Aktuāli" at bounding box center [70, 82] width 116 height 21
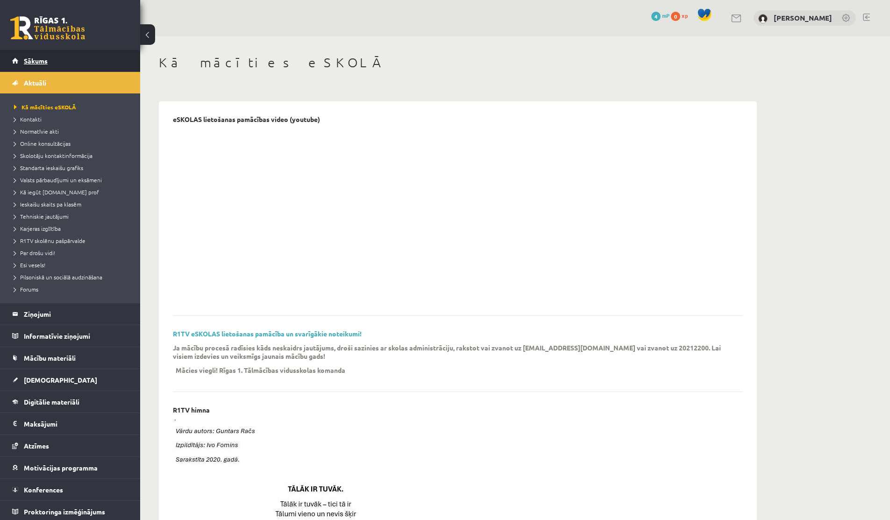
click at [40, 56] on link "Sākums" at bounding box center [70, 60] width 116 height 21
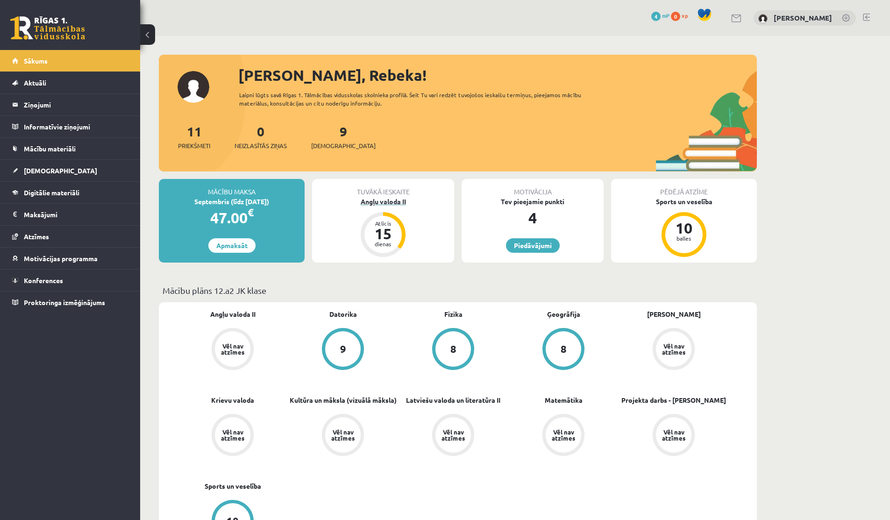
click at [392, 231] on div "15" at bounding box center [383, 233] width 28 height 15
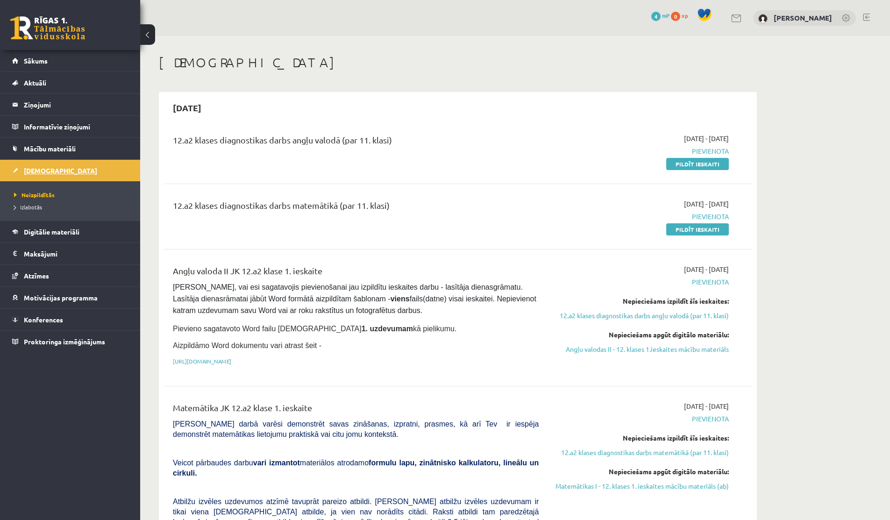
click at [33, 177] on link "[DEMOGRAPHIC_DATA]" at bounding box center [70, 170] width 116 height 21
click at [46, 59] on span "Sākums" at bounding box center [36, 61] width 24 height 8
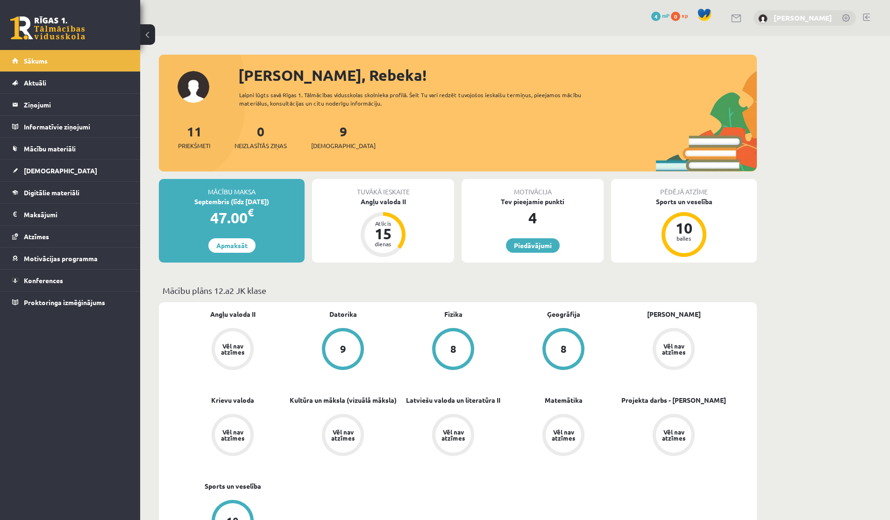
click at [819, 16] on link "[PERSON_NAME]" at bounding box center [803, 17] width 58 height 9
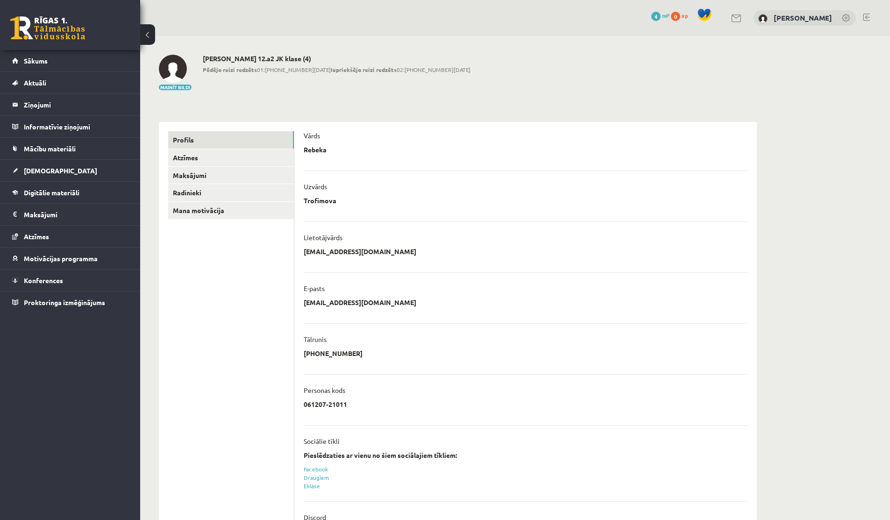
scroll to position [43, 0]
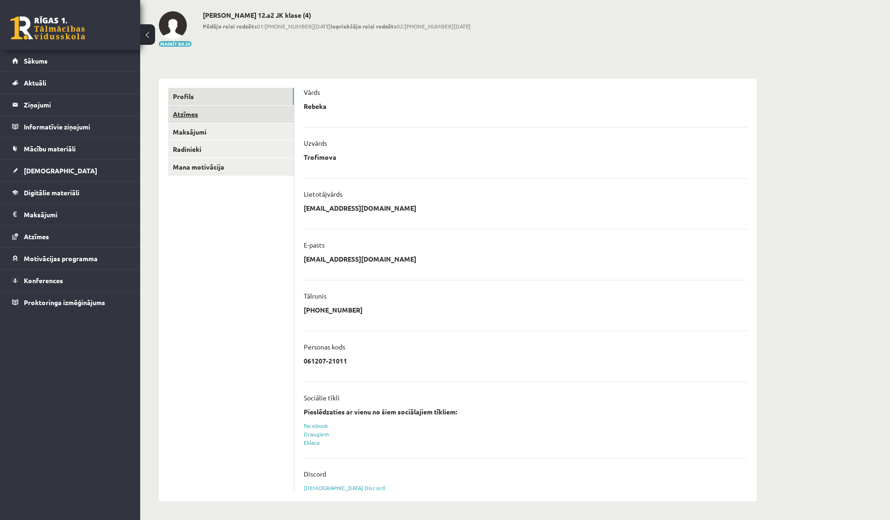
click at [192, 117] on link "Atzīmes" at bounding box center [231, 114] width 126 height 17
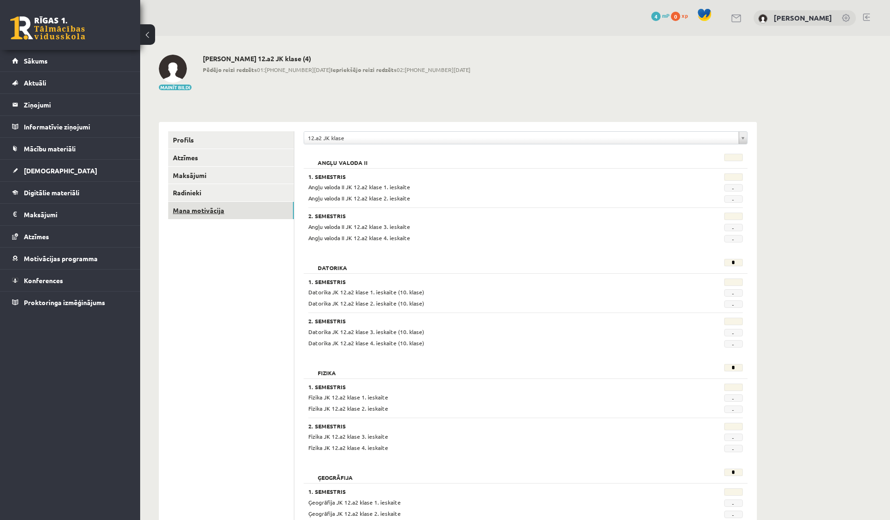
click at [197, 207] on link "Mana motivācija" at bounding box center [231, 210] width 126 height 17
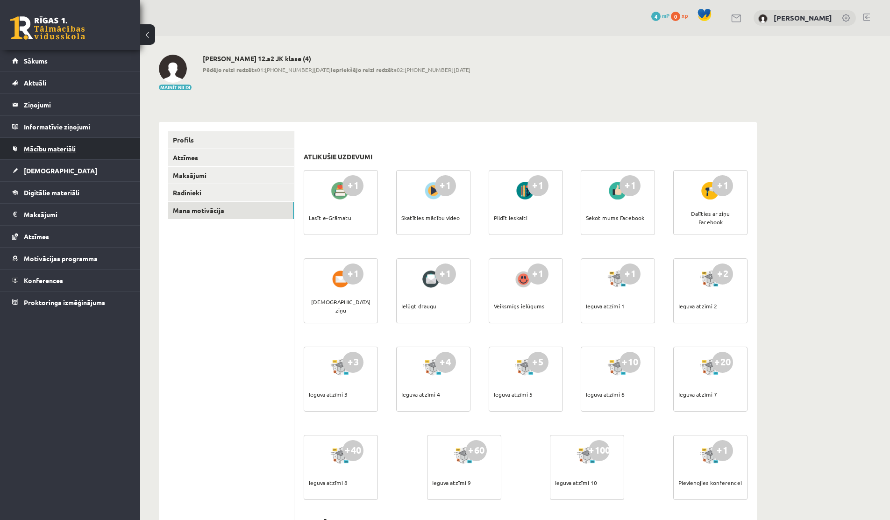
click at [43, 150] on span "Mācību materiāli" at bounding box center [50, 148] width 52 height 8
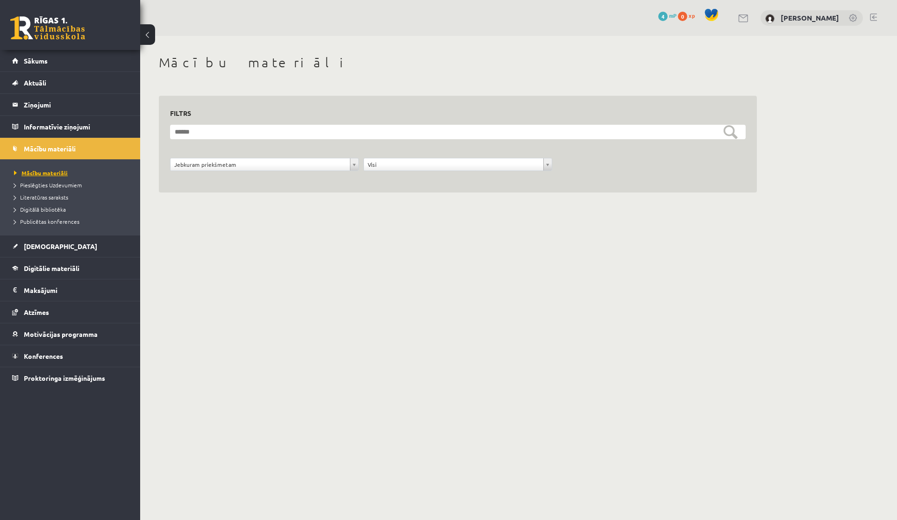
click at [47, 171] on span "Mācību materiāli" at bounding box center [41, 172] width 54 height 7
click at [45, 182] on span "Pieslēgties Uzdevumiem" at bounding box center [48, 184] width 68 height 7
click at [32, 83] on span "Aktuāli" at bounding box center [35, 82] width 22 height 8
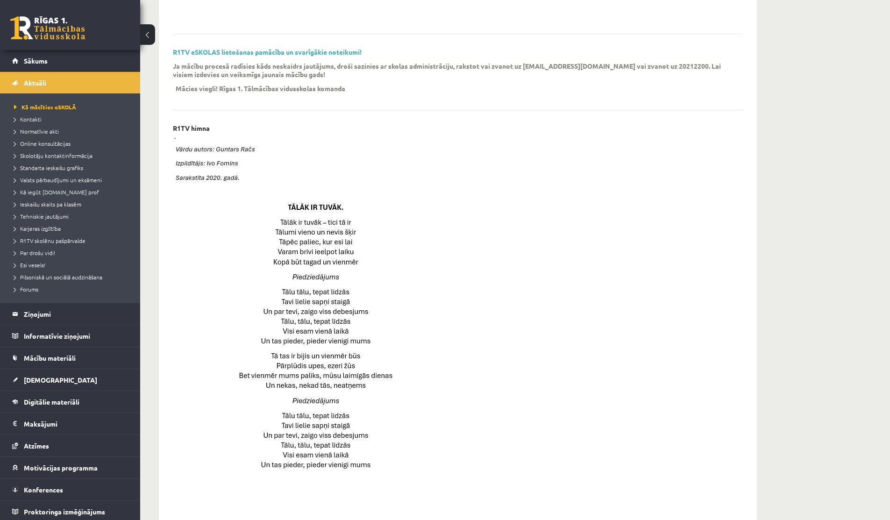
scroll to position [284, 0]
click at [78, 192] on span "Kā iegūt [DOMAIN_NAME] prof" at bounding box center [56, 191] width 85 height 7
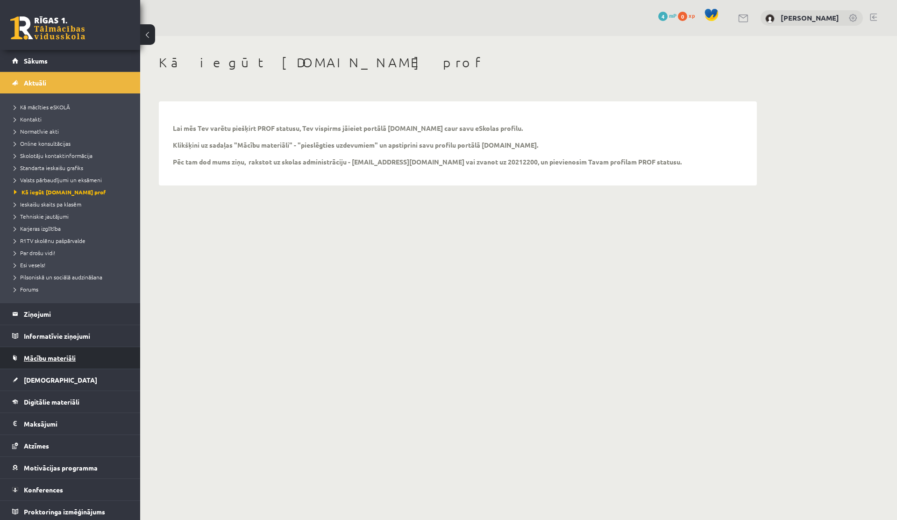
click at [42, 360] on span "Mācību materiāli" at bounding box center [50, 358] width 52 height 8
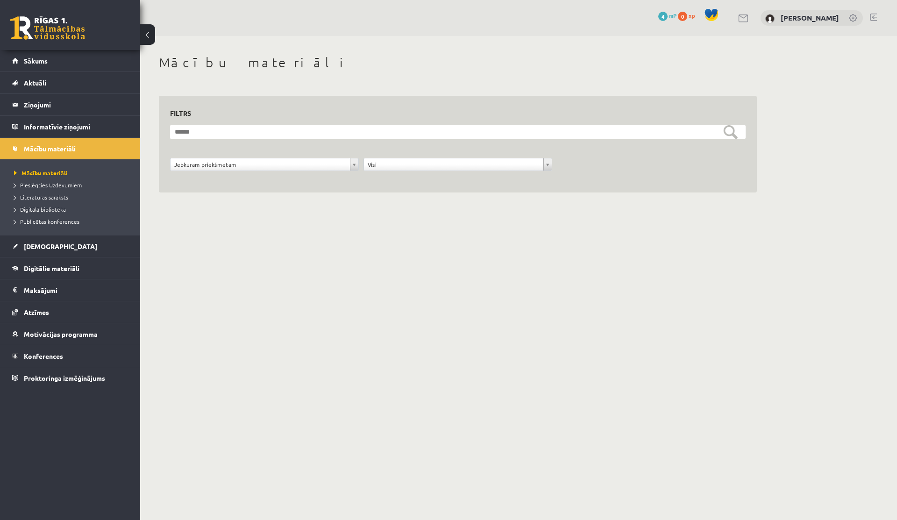
click at [705, 14] on span at bounding box center [712, 15] width 14 height 14
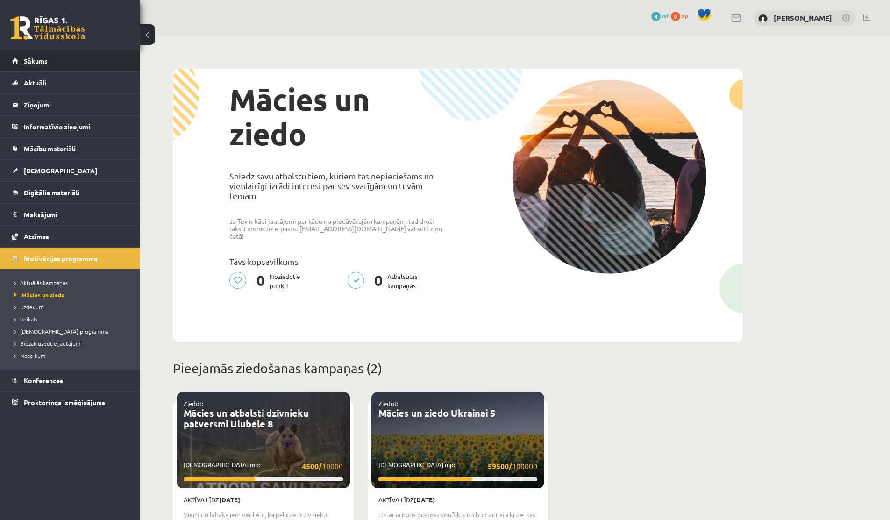
click at [58, 61] on link "Sākums" at bounding box center [70, 60] width 116 height 21
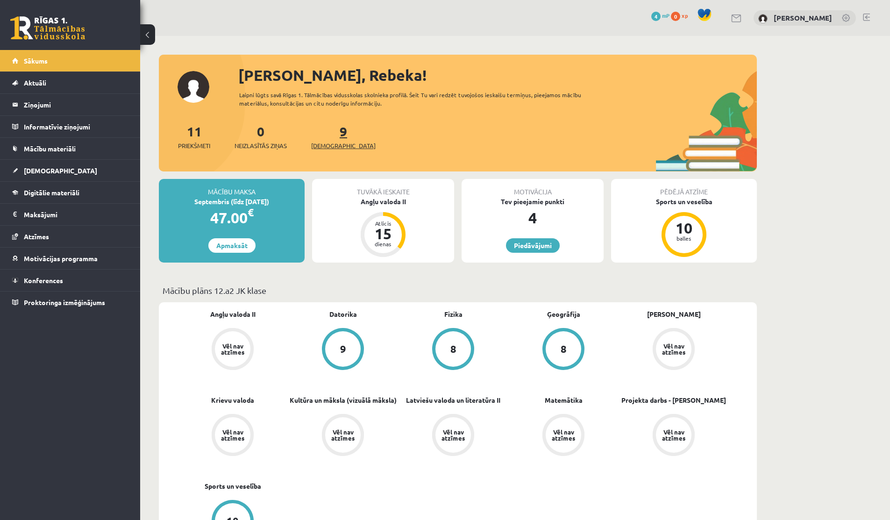
click at [328, 133] on link "9 Ieskaites" at bounding box center [343, 137] width 64 height 28
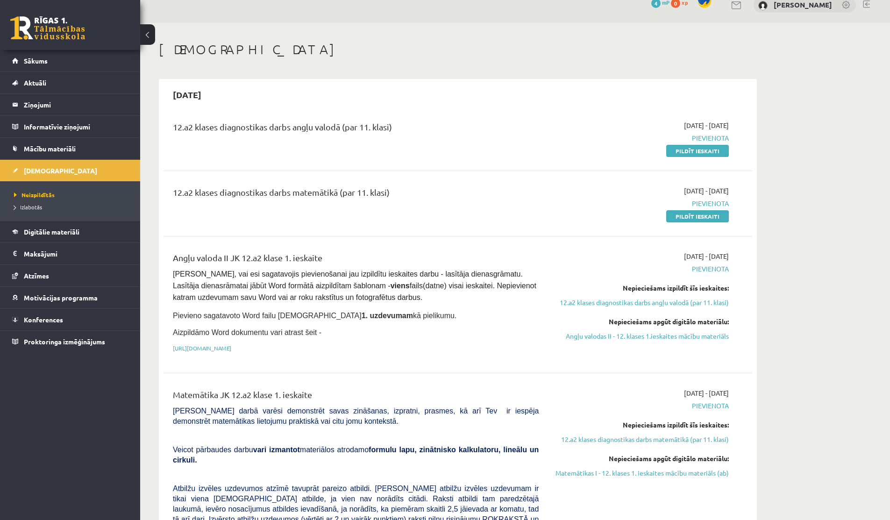
scroll to position [15, 0]
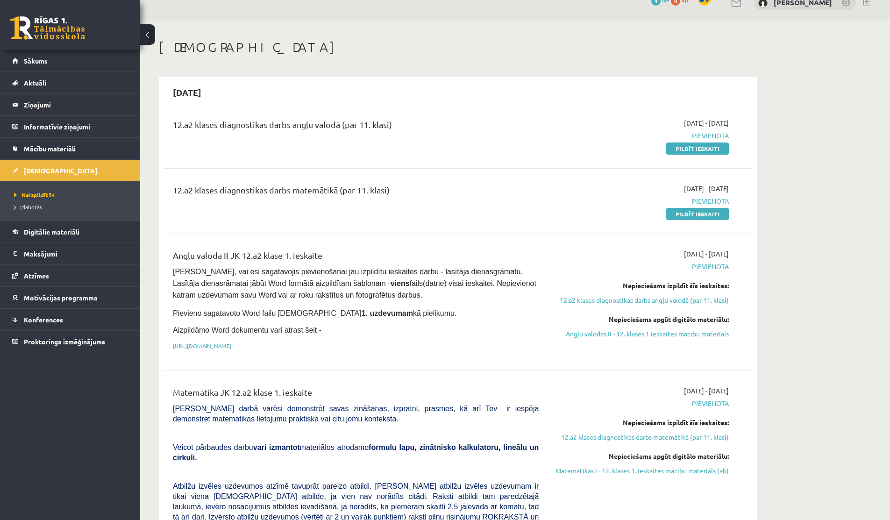
drag, startPoint x: 206, startPoint y: 92, endPoint x: 218, endPoint y: 92, distance: 11.7
click at [211, 92] on h2 "2025-09-15" at bounding box center [187, 92] width 47 height 22
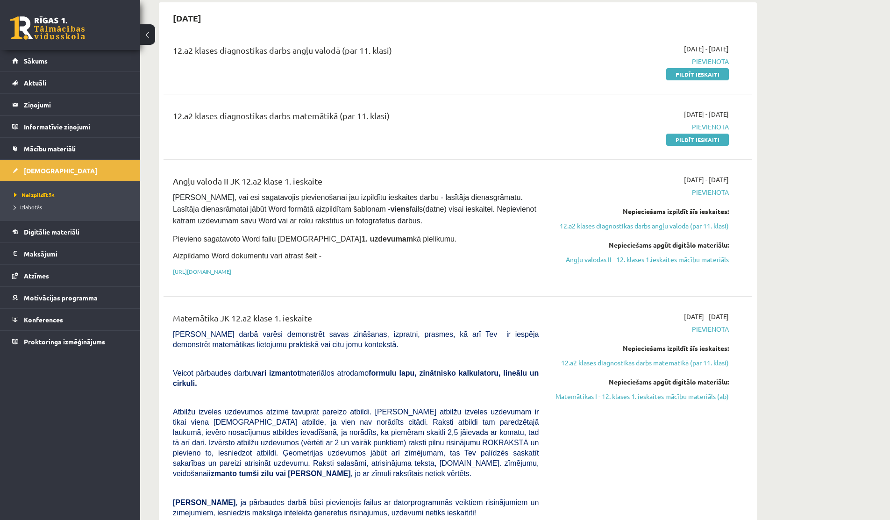
scroll to position [0, 0]
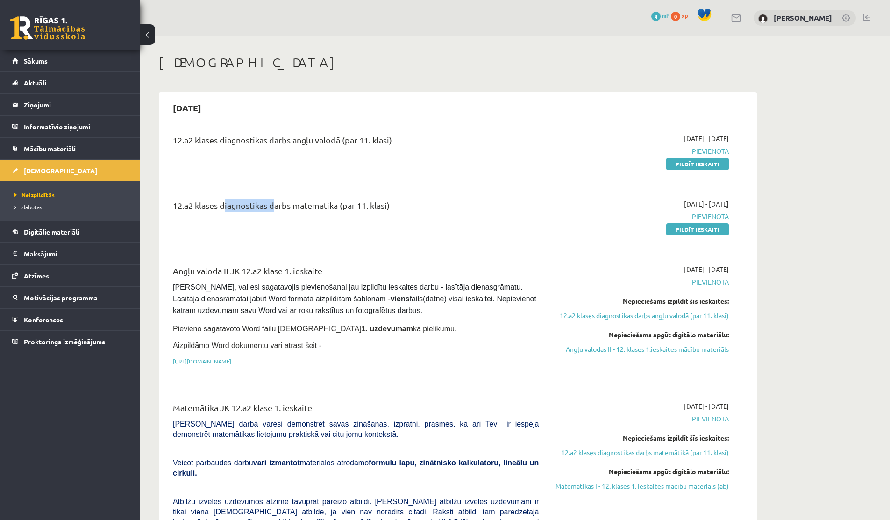
drag, startPoint x: 221, startPoint y: 206, endPoint x: 272, endPoint y: 207, distance: 51.9
click at [272, 207] on div "12.a2 klases diagnostikas darbs matemātikā (par 11. klasi)" at bounding box center [356, 207] width 366 height 17
click at [44, 85] on span "Aktuāli" at bounding box center [35, 82] width 22 height 8
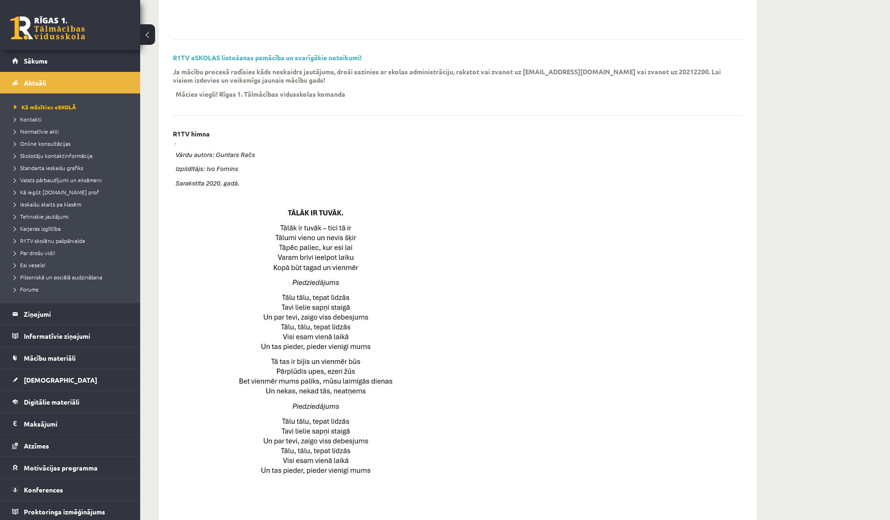
scroll to position [498, 0]
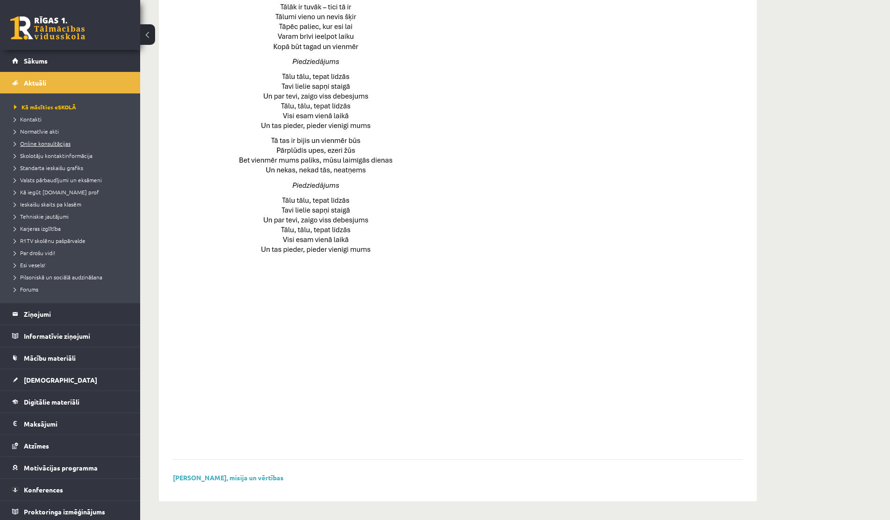
click at [44, 142] on span "Online konsultācijas" at bounding box center [42, 143] width 57 height 7
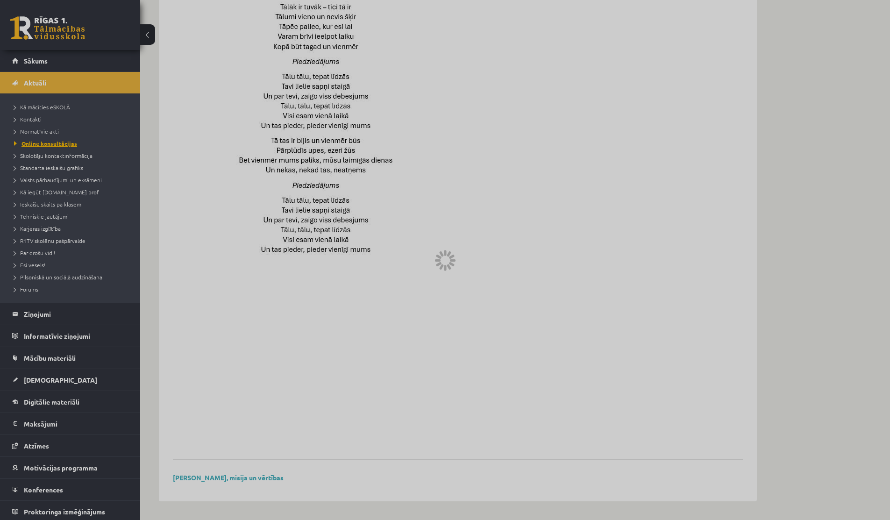
scroll to position [136, 0]
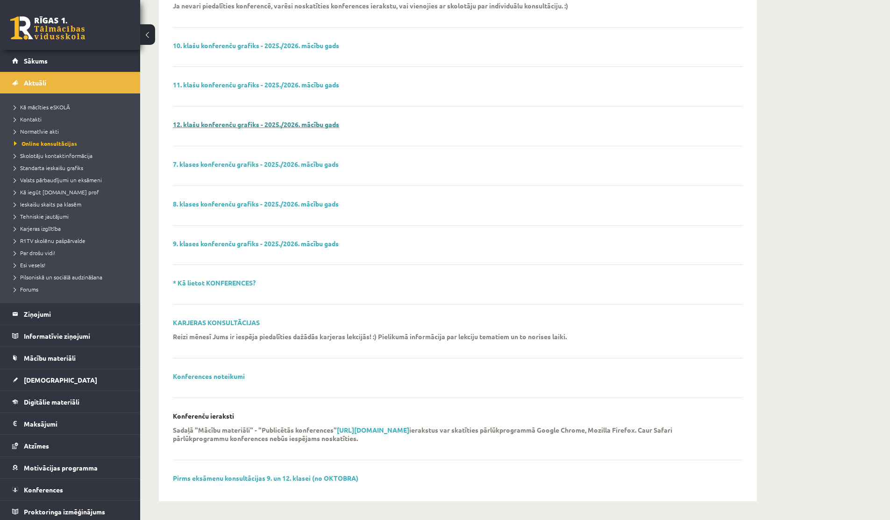
click at [264, 125] on link "12. klašu konferenču grafiks - 2025./2026. mācību gads" at bounding box center [256, 124] width 166 height 8
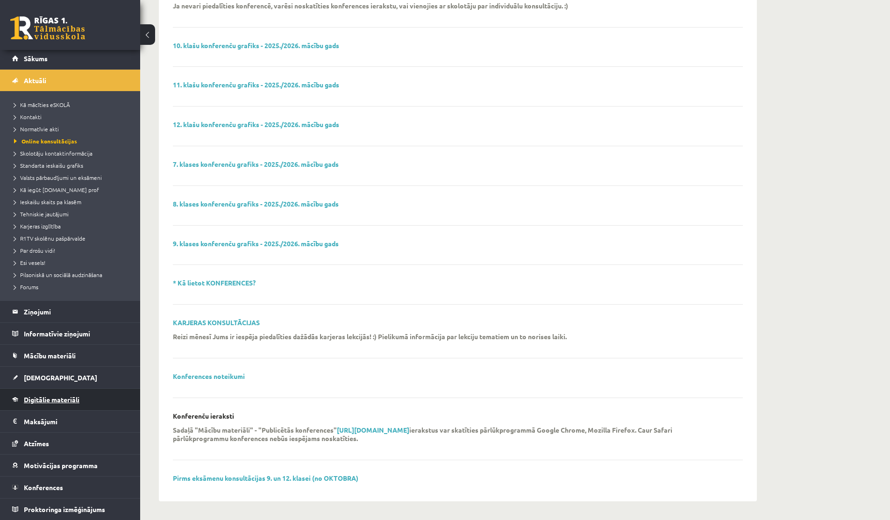
click at [42, 397] on span "Digitālie materiāli" at bounding box center [52, 399] width 56 height 8
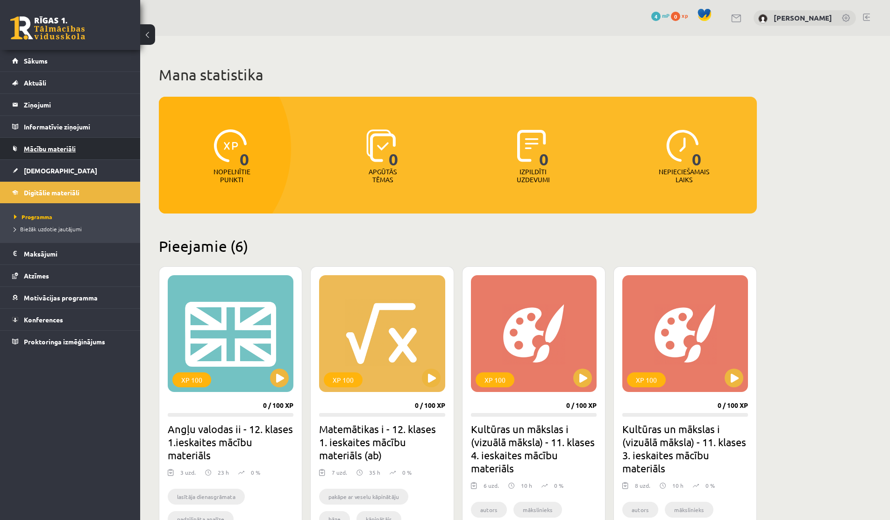
click at [65, 148] on span "Mācību materiāli" at bounding box center [50, 148] width 52 height 8
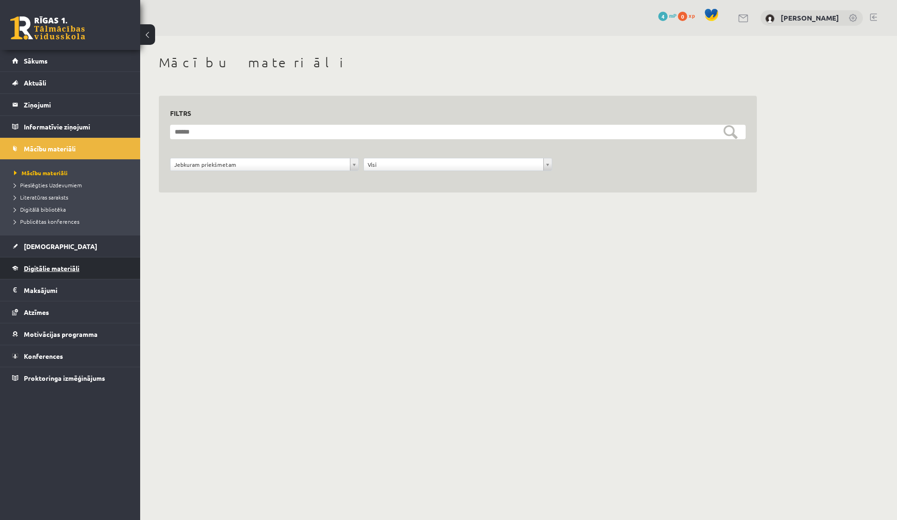
click at [64, 265] on span "Digitālie materiāli" at bounding box center [52, 268] width 56 height 8
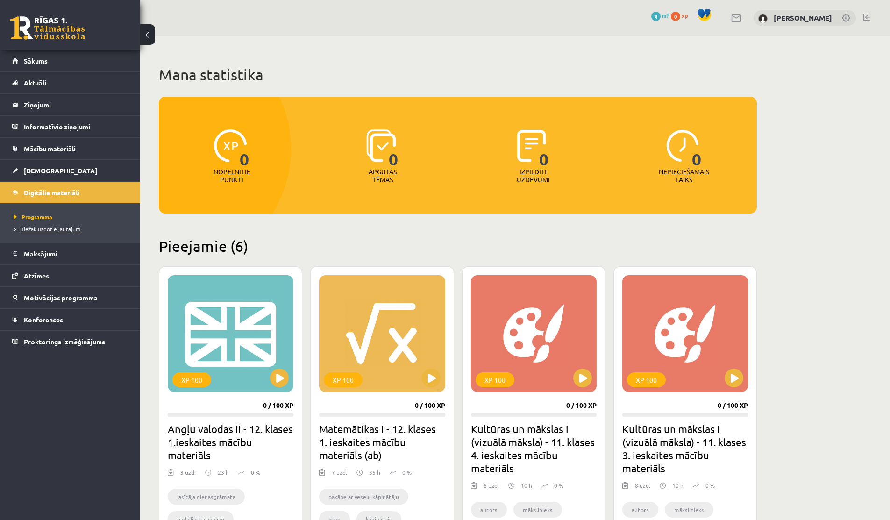
click at [64, 227] on span "Biežāk uzdotie jautājumi" at bounding box center [48, 228] width 68 height 7
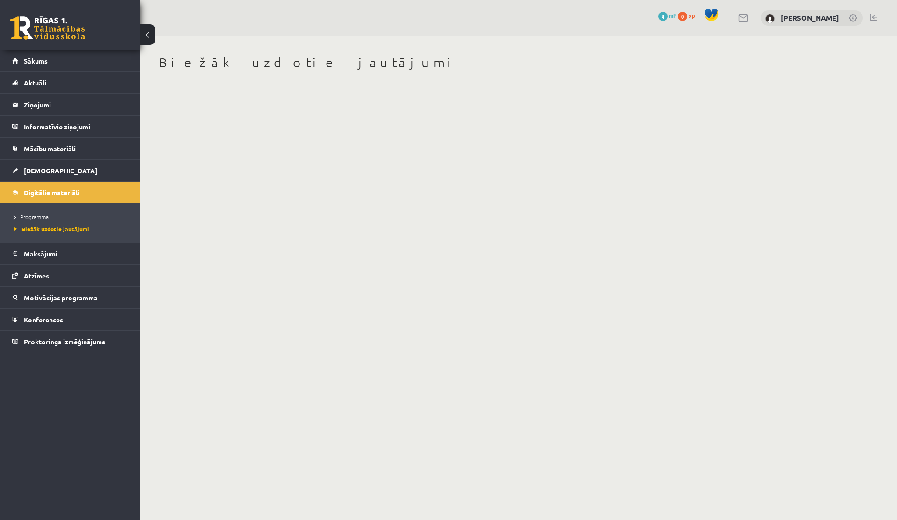
click at [30, 216] on span "Programma" at bounding box center [31, 216] width 35 height 7
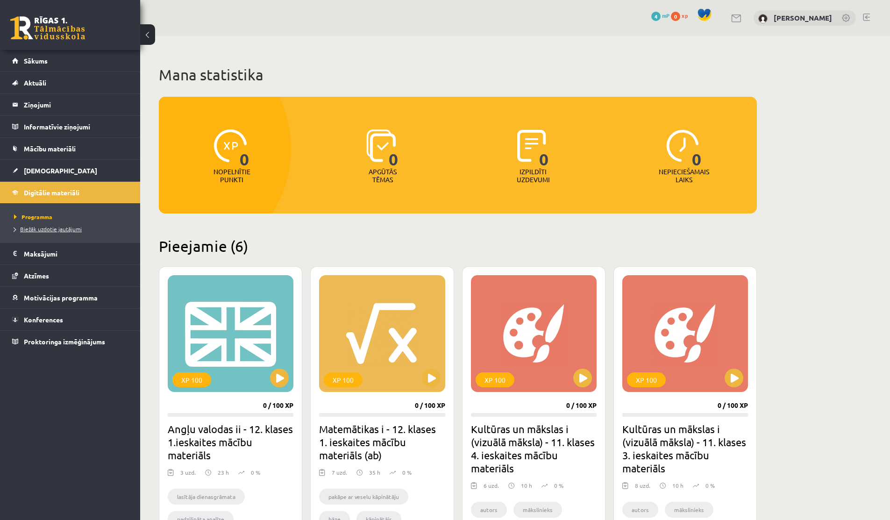
click at [28, 232] on link "Biežāk uzdotie jautājumi" at bounding box center [72, 229] width 117 height 8
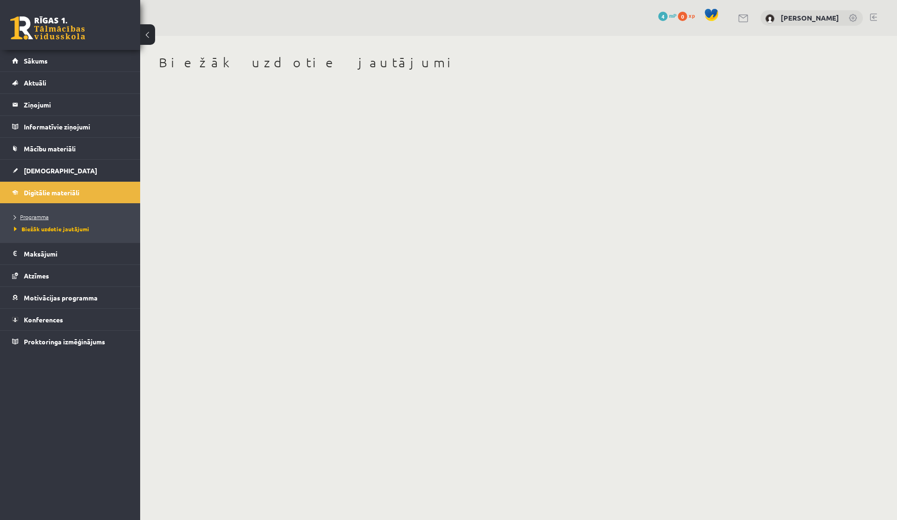
click at [31, 214] on span "Programma" at bounding box center [31, 216] width 35 height 7
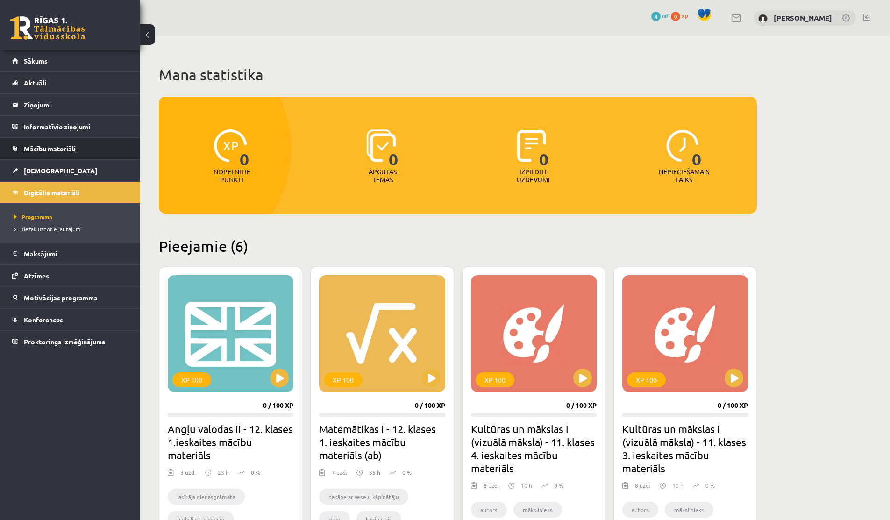
click at [46, 157] on link "Mācību materiāli" at bounding box center [70, 148] width 116 height 21
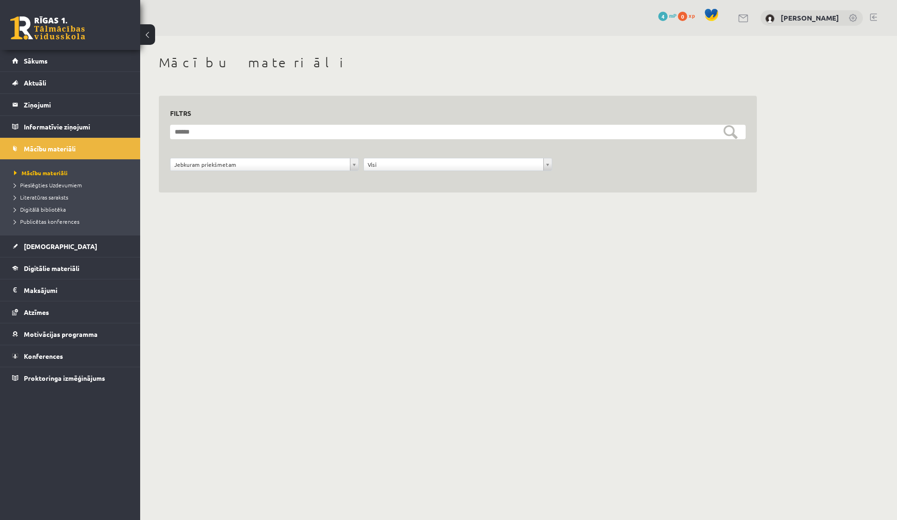
click at [42, 202] on li "Literatūras saraksts" at bounding box center [72, 197] width 117 height 12
click at [42, 208] on span "Digitālā bibliotēka" at bounding box center [40, 209] width 52 height 7
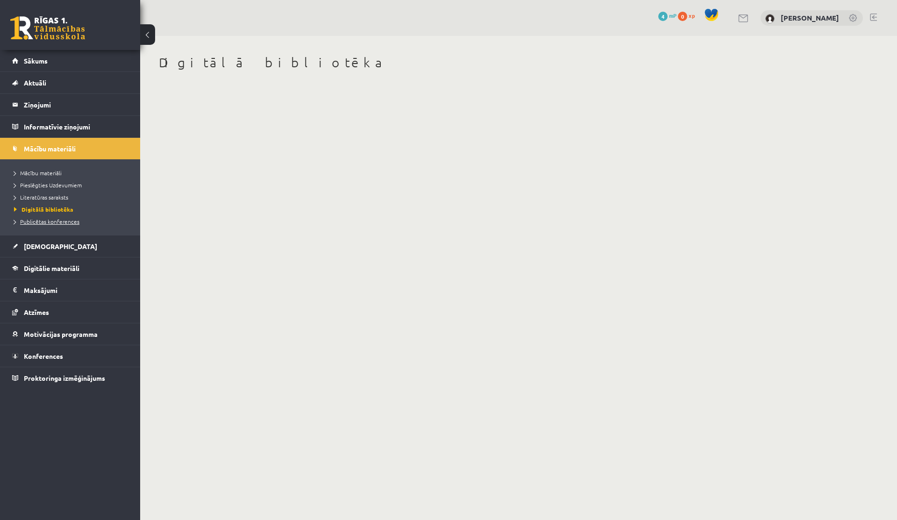
click at [42, 220] on span "Publicētas konferences" at bounding box center [46, 221] width 65 height 7
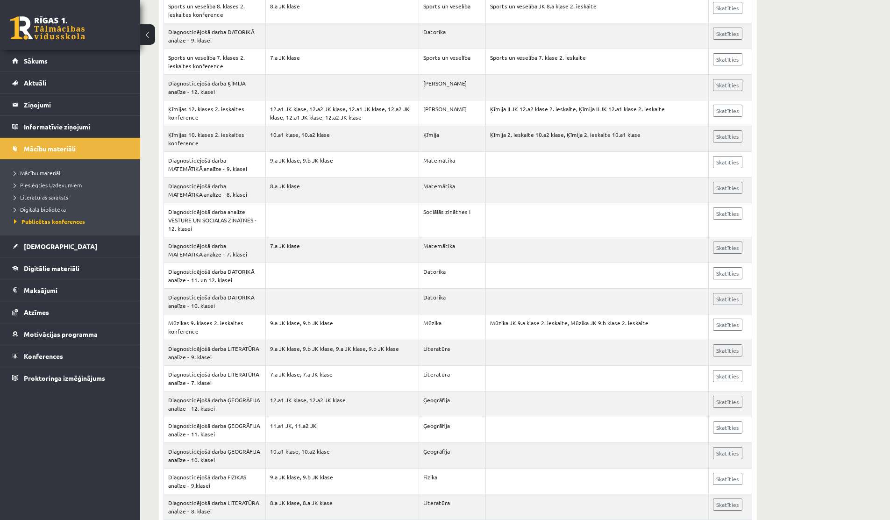
scroll to position [12797, 0]
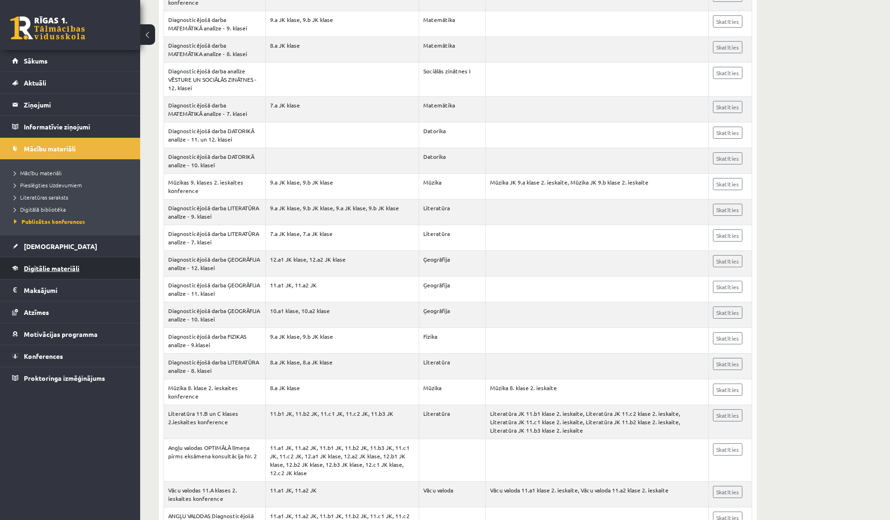
click at [58, 260] on link "Digitālie materiāli" at bounding box center [70, 267] width 116 height 21
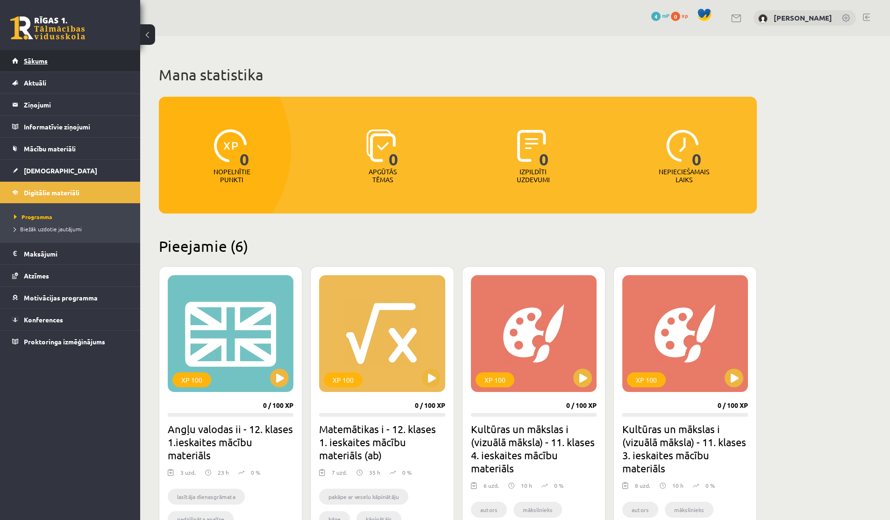
click at [39, 62] on span "Sākums" at bounding box center [36, 61] width 24 height 8
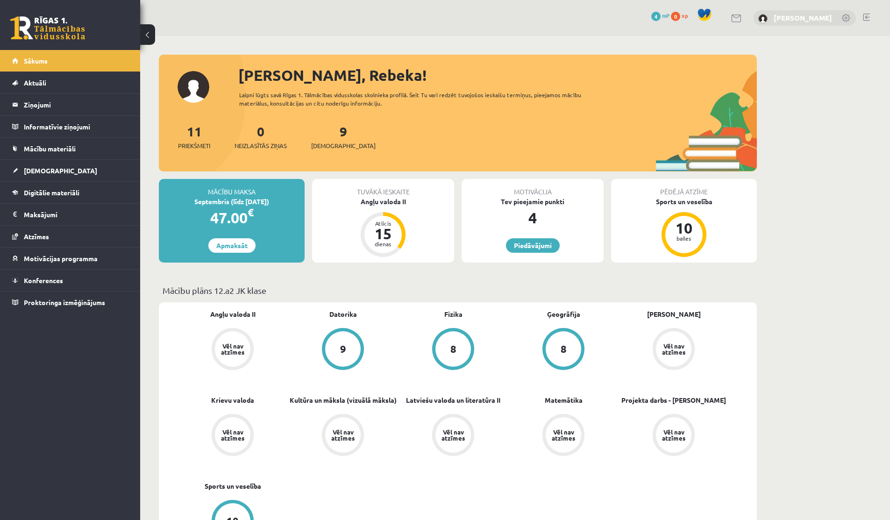
click at [801, 19] on link "[PERSON_NAME]" at bounding box center [803, 17] width 58 height 9
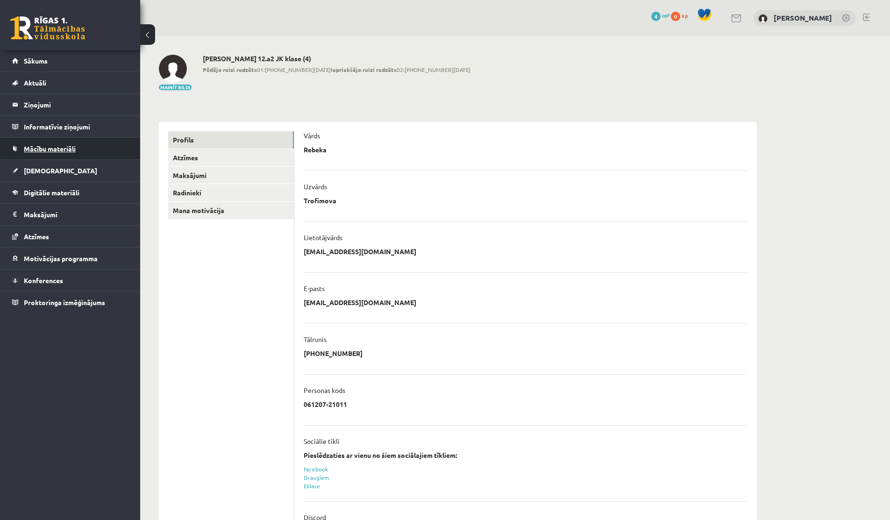
click at [59, 152] on link "Mācību materiāli" at bounding box center [70, 148] width 116 height 21
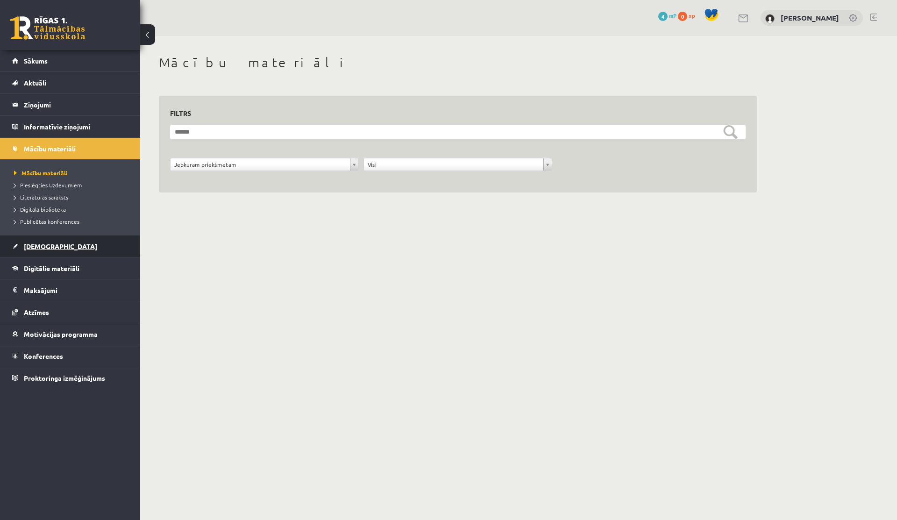
click at [45, 248] on span "[DEMOGRAPHIC_DATA]" at bounding box center [60, 246] width 73 height 8
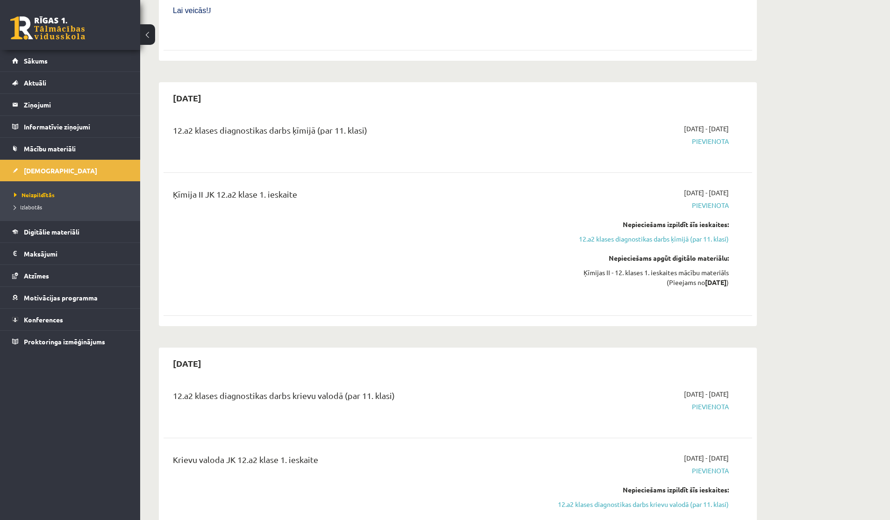
scroll to position [675, 0]
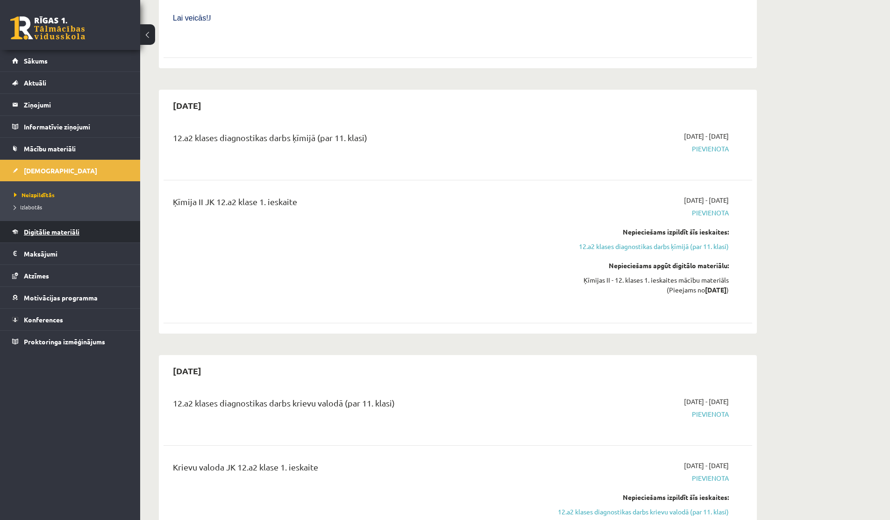
click at [31, 229] on span "Digitālie materiāli" at bounding box center [52, 232] width 56 height 8
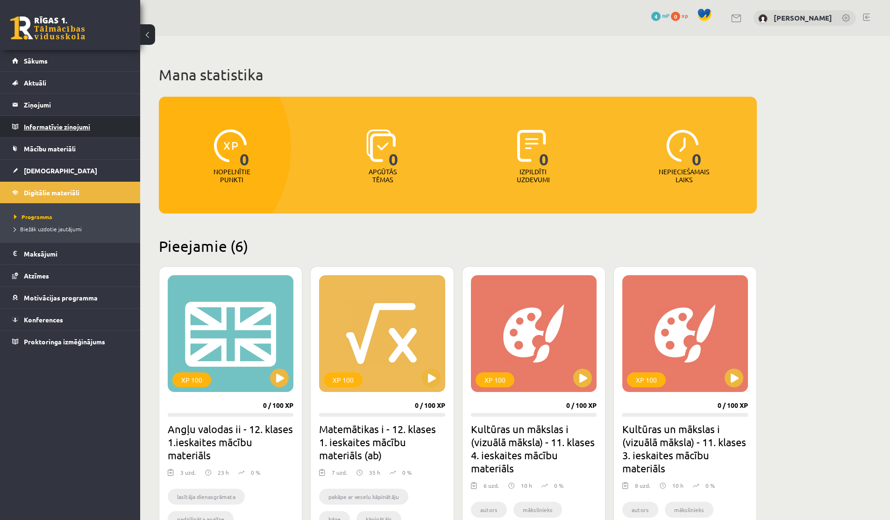
click at [54, 134] on legend "Informatīvie ziņojumi 0" at bounding box center [76, 126] width 105 height 21
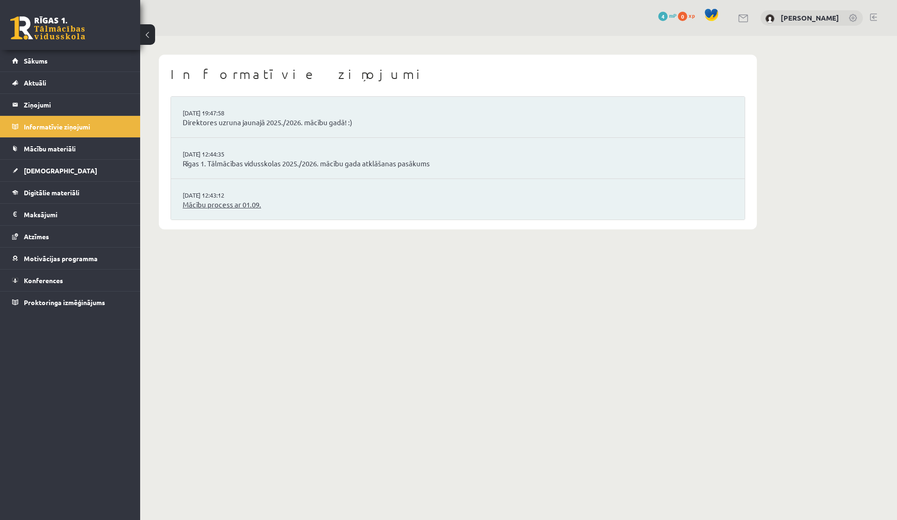
click at [215, 209] on link "Mācību process ar 01.09." at bounding box center [458, 204] width 550 height 11
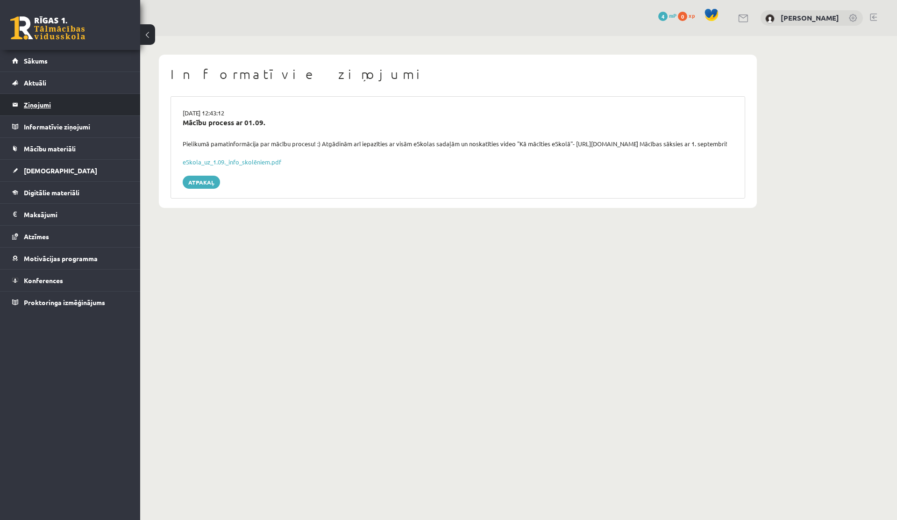
click at [32, 102] on legend "Ziņojumi 0" at bounding box center [76, 104] width 105 height 21
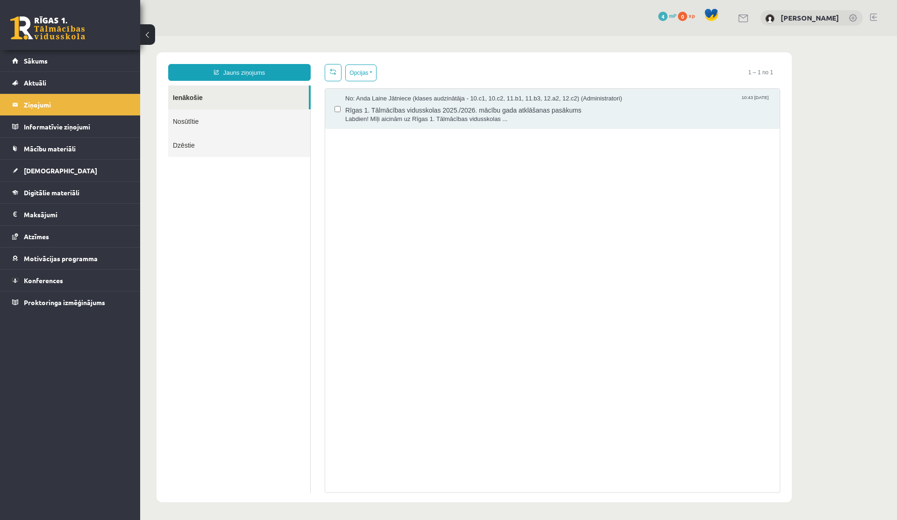
click at [198, 121] on link "Nosūtītie" at bounding box center [239, 121] width 142 height 24
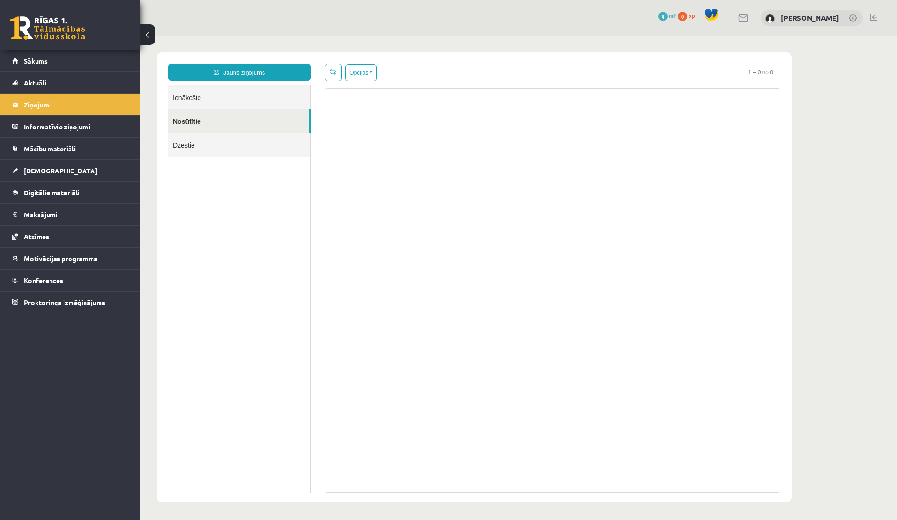
click at [197, 100] on link "Ienākošie" at bounding box center [239, 97] width 142 height 24
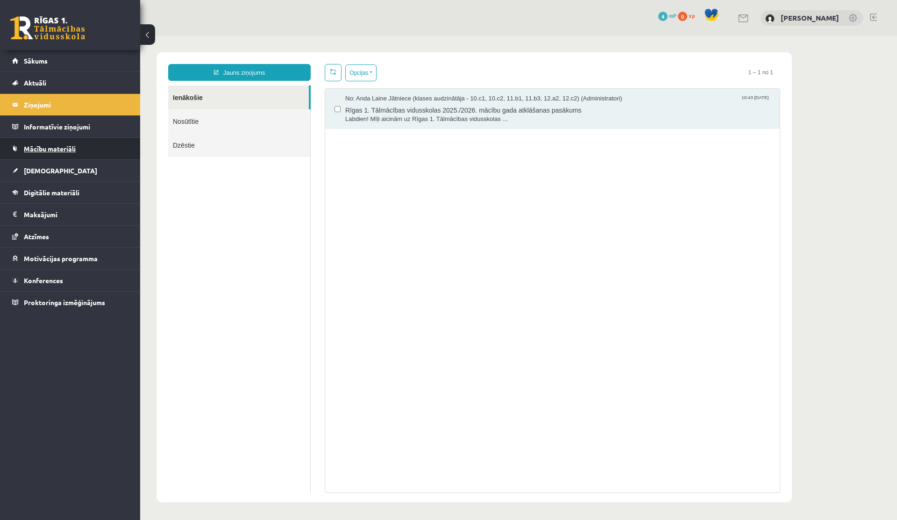
click at [50, 145] on span "Mācību materiāli" at bounding box center [50, 148] width 52 height 8
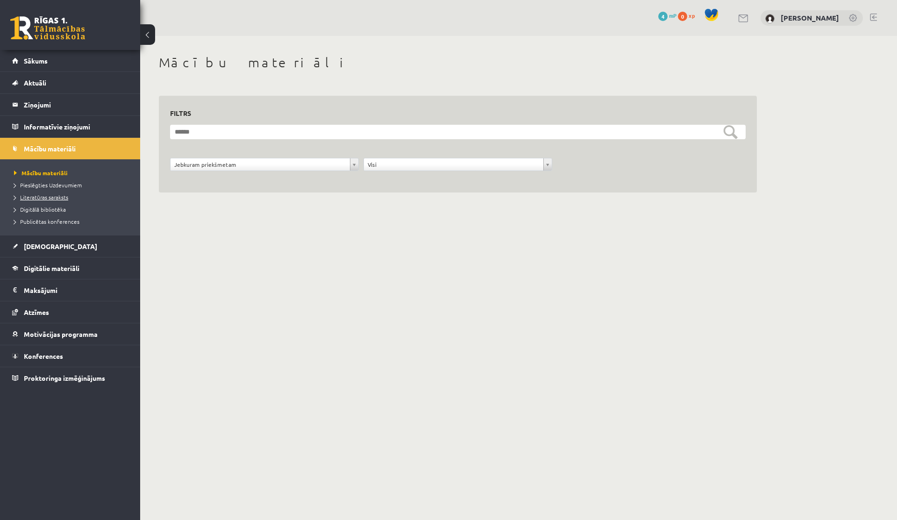
click at [28, 198] on span "Literatūras saraksts" at bounding box center [41, 196] width 54 height 7
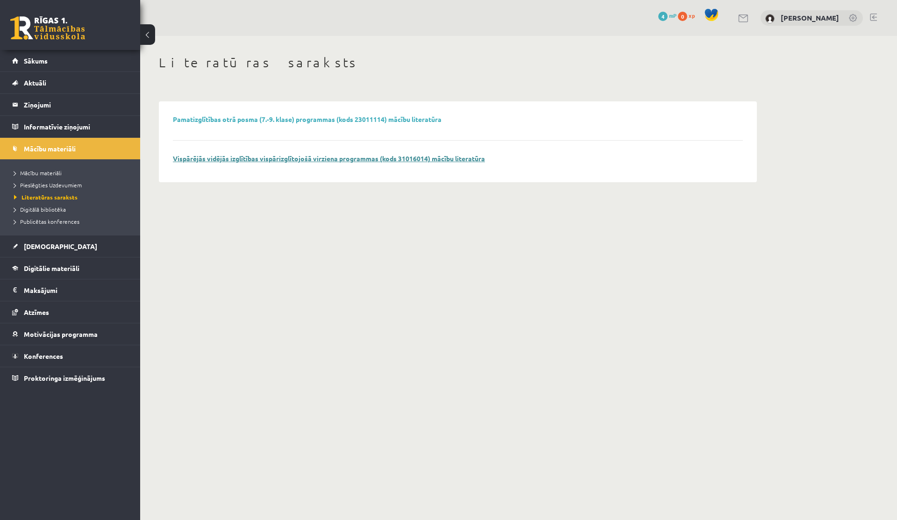
click at [204, 157] on link "Vispārējās vidējās izglītības vispārizglītojošā virziena programmas (kods 31016…" at bounding box center [329, 158] width 312 height 8
click at [35, 208] on span "Digitālā bibliotēka" at bounding box center [40, 209] width 52 height 7
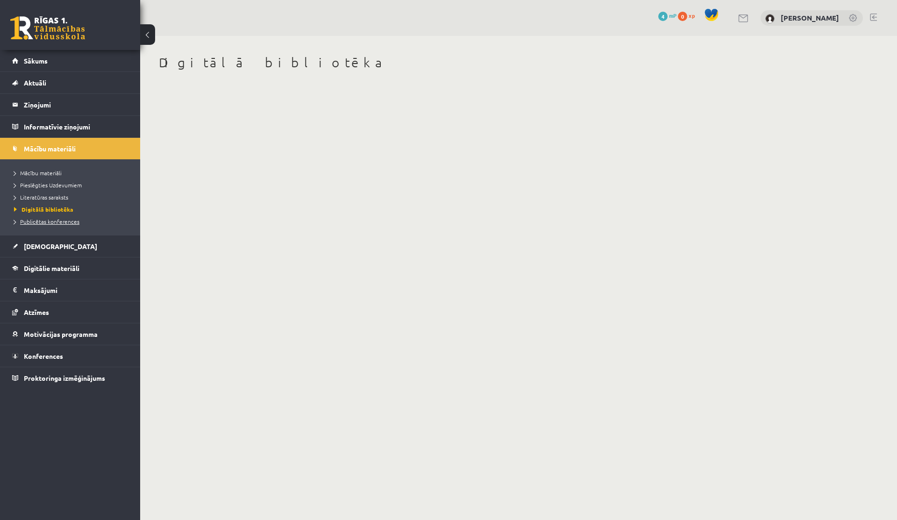
click at [33, 220] on span "Publicētas konferences" at bounding box center [46, 221] width 65 height 7
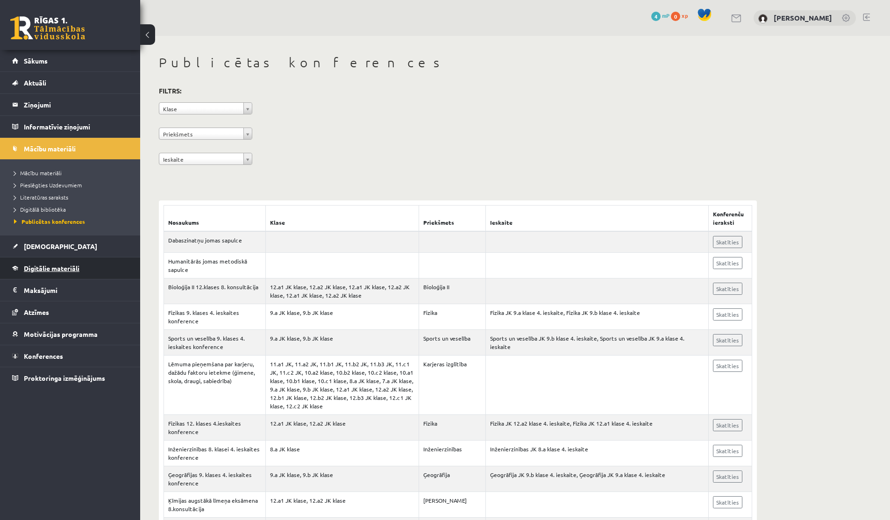
click at [47, 262] on link "Digitālie materiāli" at bounding box center [70, 267] width 116 height 21
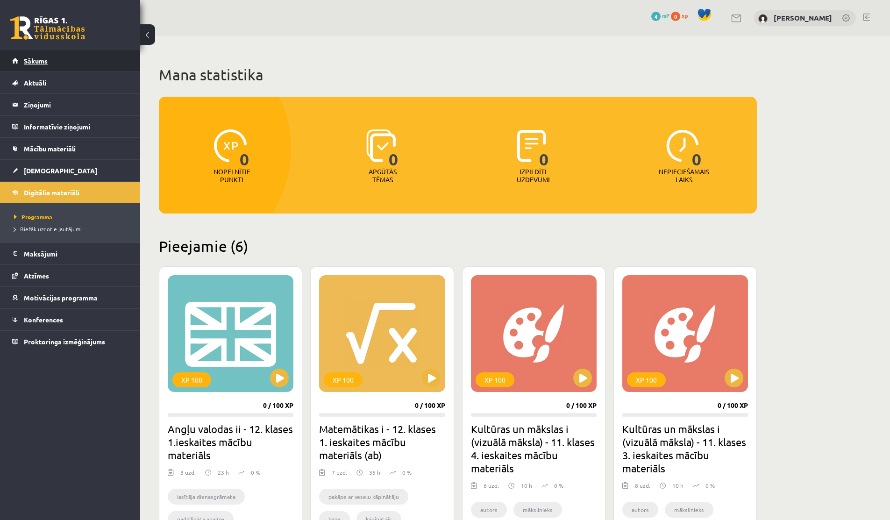
click at [39, 65] on link "Sākums" at bounding box center [70, 60] width 116 height 21
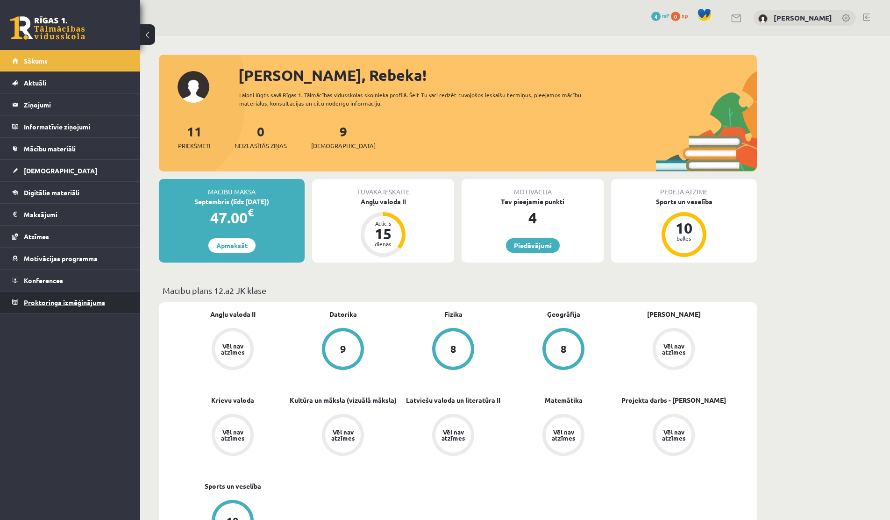
click at [53, 299] on span "Proktoringa izmēģinājums" at bounding box center [64, 302] width 81 height 8
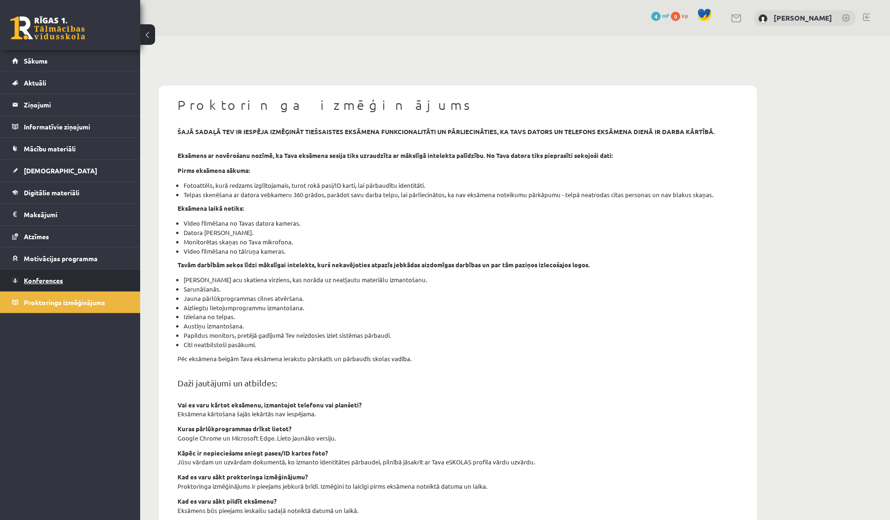
click at [49, 278] on span "Konferences" at bounding box center [43, 280] width 39 height 8
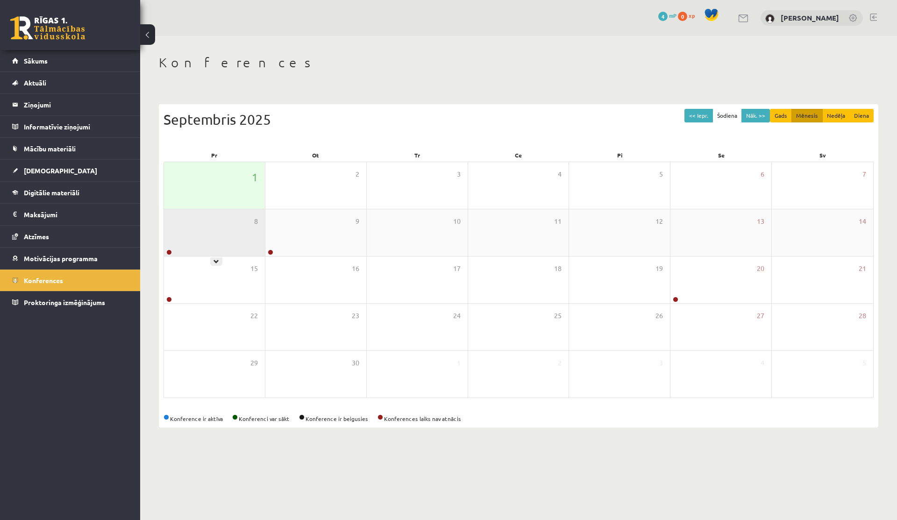
click at [230, 237] on div "8" at bounding box center [214, 232] width 101 height 47
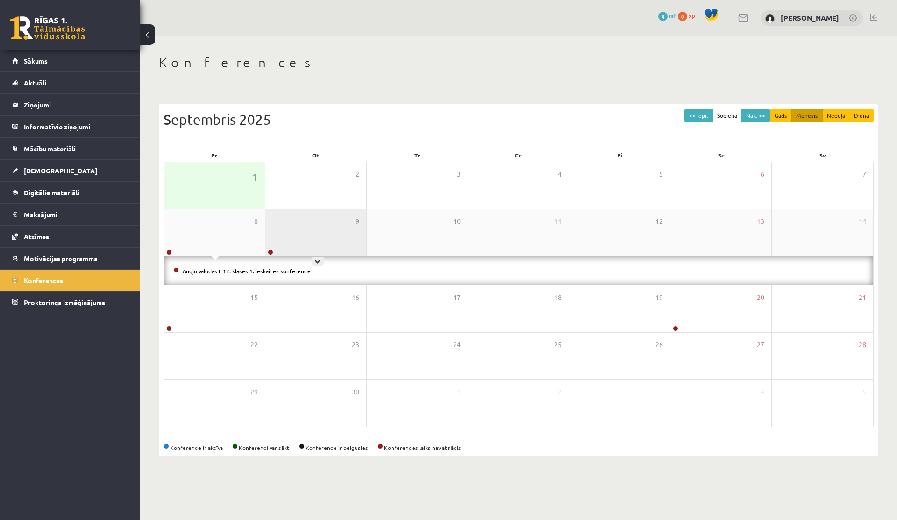
click at [283, 233] on div "9" at bounding box center [315, 232] width 101 height 47
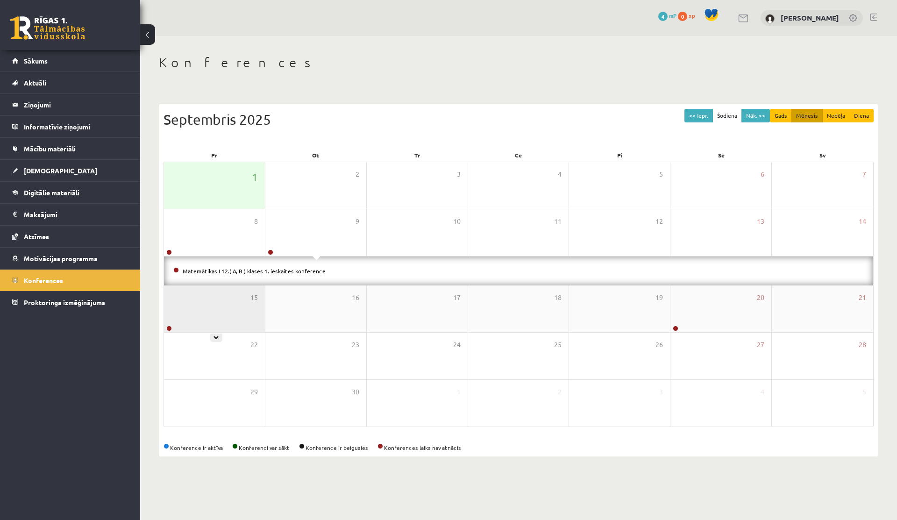
click at [217, 301] on div "15" at bounding box center [214, 308] width 101 height 47
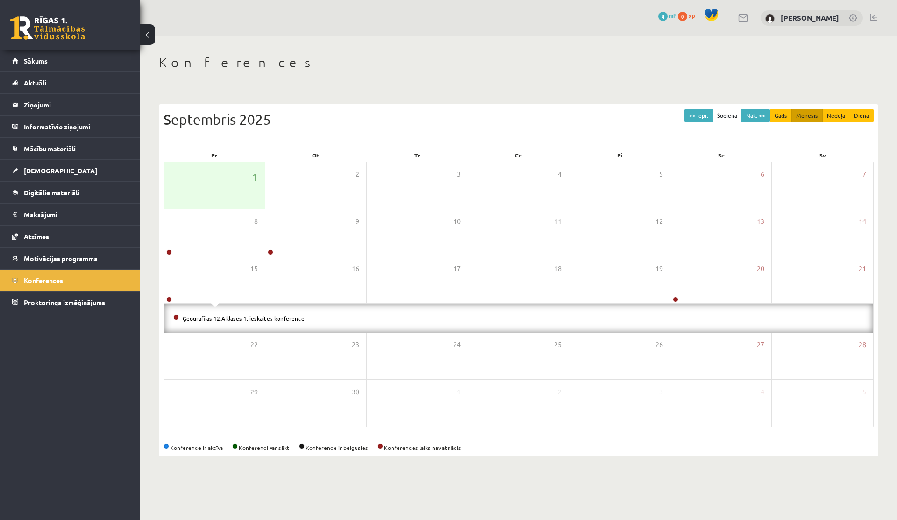
click at [442, 108] on div "<< Iepr. Šodiena Nāk. >> Gads Mēnesis Nedēļa Diena [DATE] Pr Ot Tr Ce Pi Se Sv …" at bounding box center [518, 280] width 719 height 352
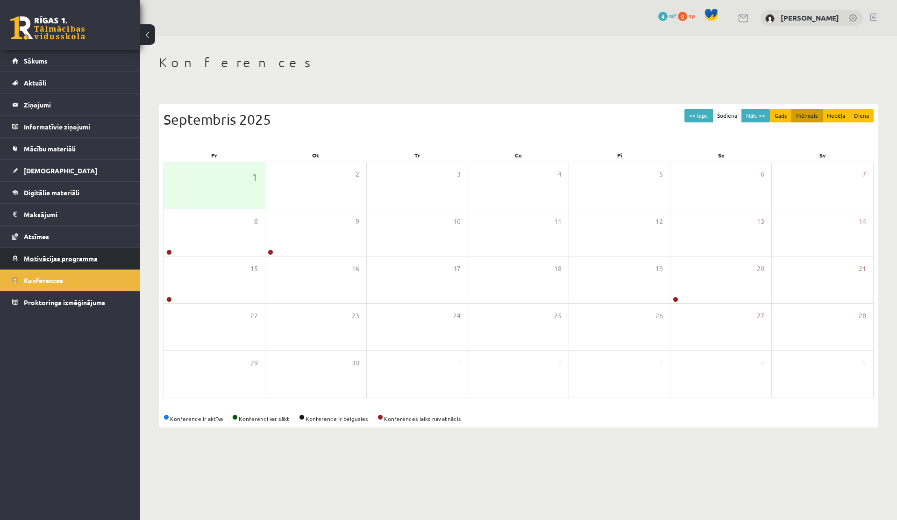
click at [47, 261] on span "Motivācijas programma" at bounding box center [61, 258] width 74 height 8
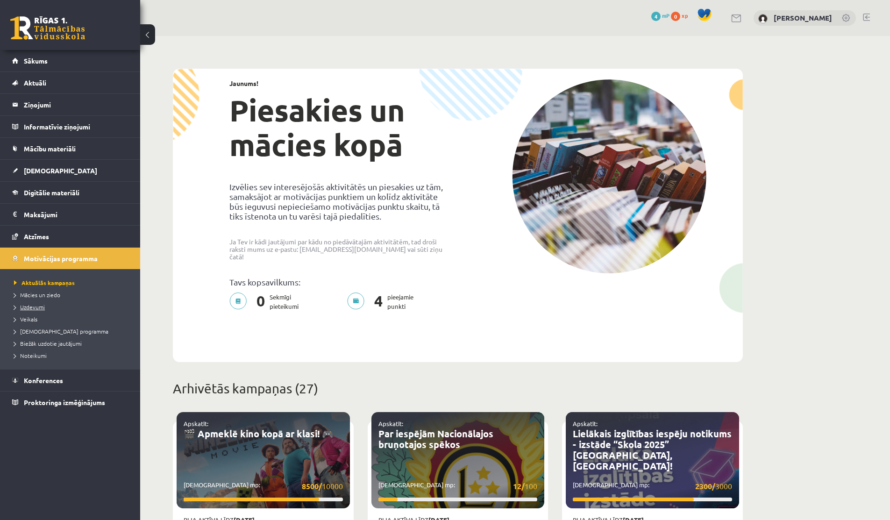
click at [36, 308] on span "Uzdevumi" at bounding box center [29, 306] width 31 height 7
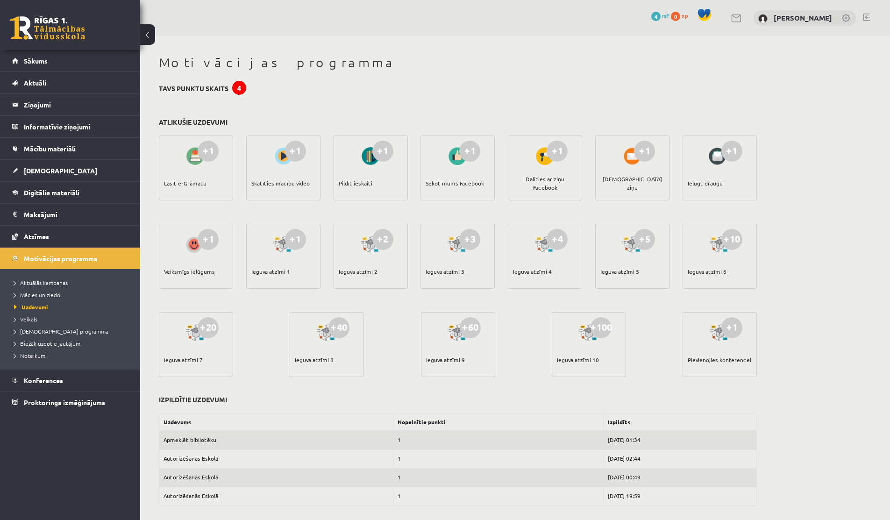
scroll to position [5, 0]
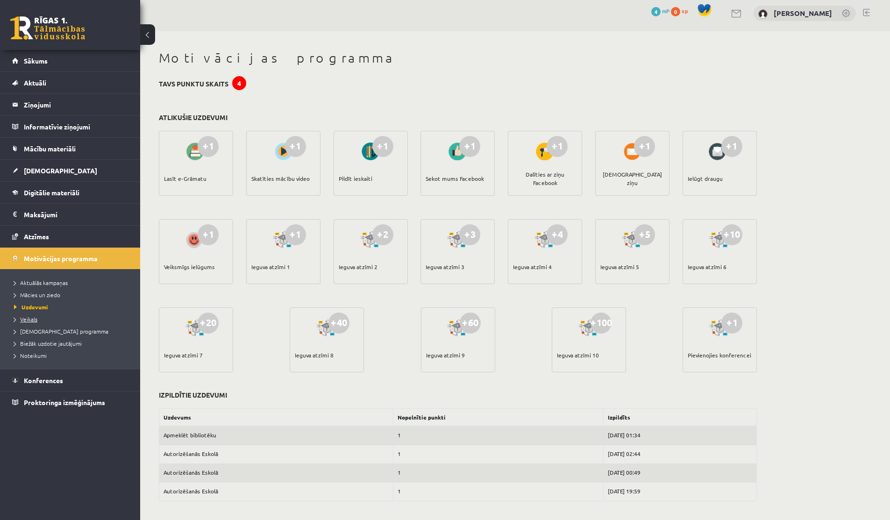
click at [28, 317] on span "Veikals" at bounding box center [25, 318] width 23 height 7
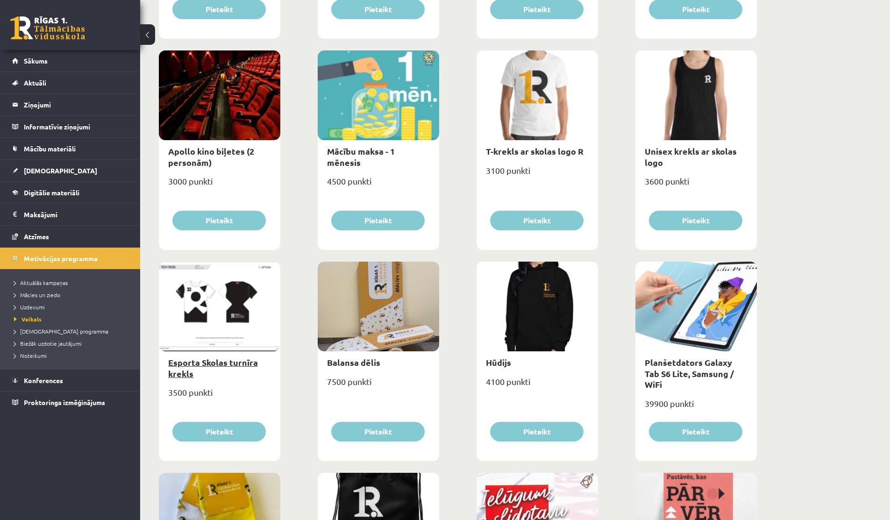
scroll to position [212, 0]
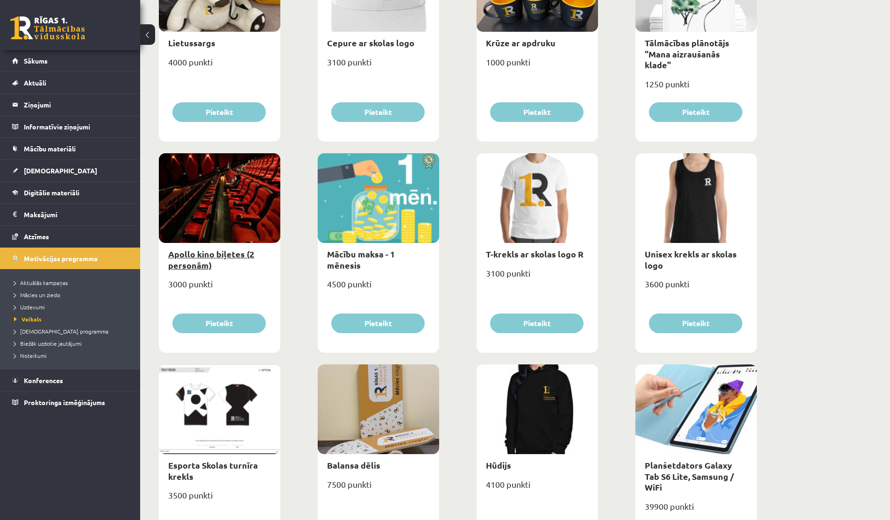
click at [210, 260] on link "Apollo kino biļetes (2 personām)" at bounding box center [211, 259] width 86 height 21
type input "*"
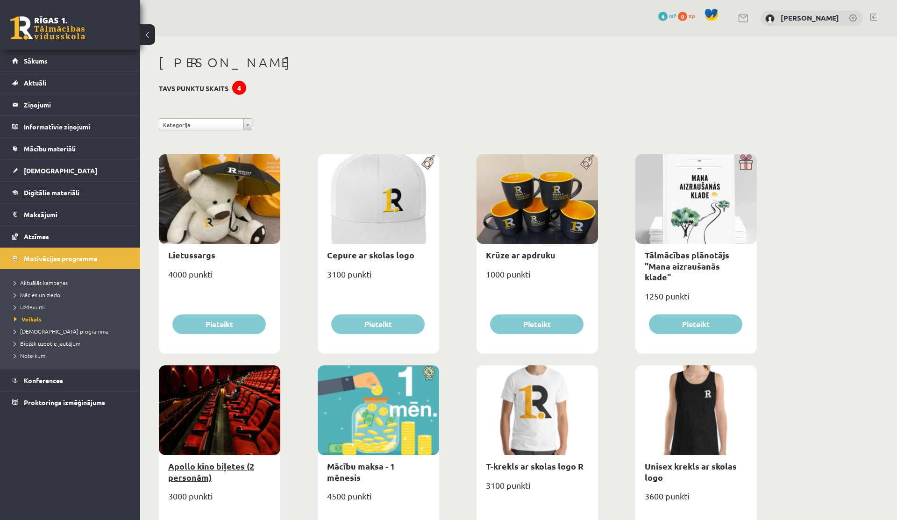
select select "**********"
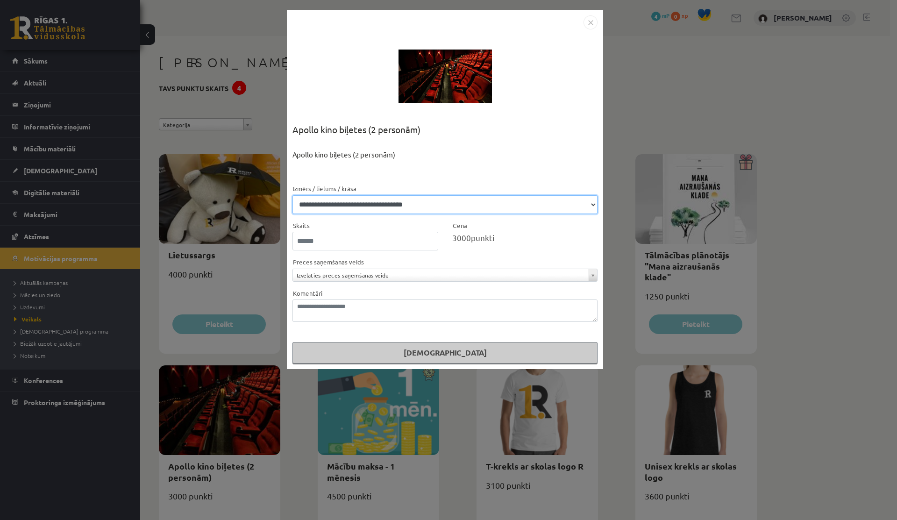
click at [444, 199] on select "**********" at bounding box center [444, 204] width 305 height 19
click at [591, 27] on img "Close" at bounding box center [591, 22] width 14 height 14
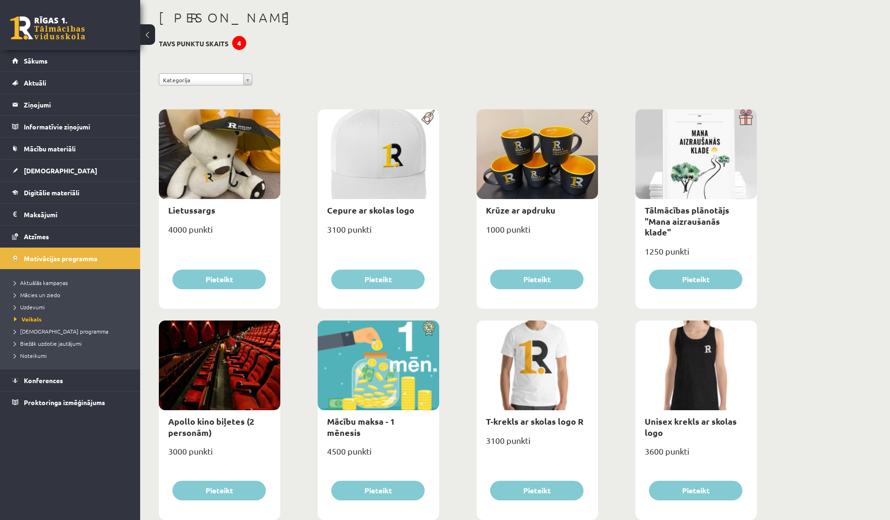
scroll to position [43, 0]
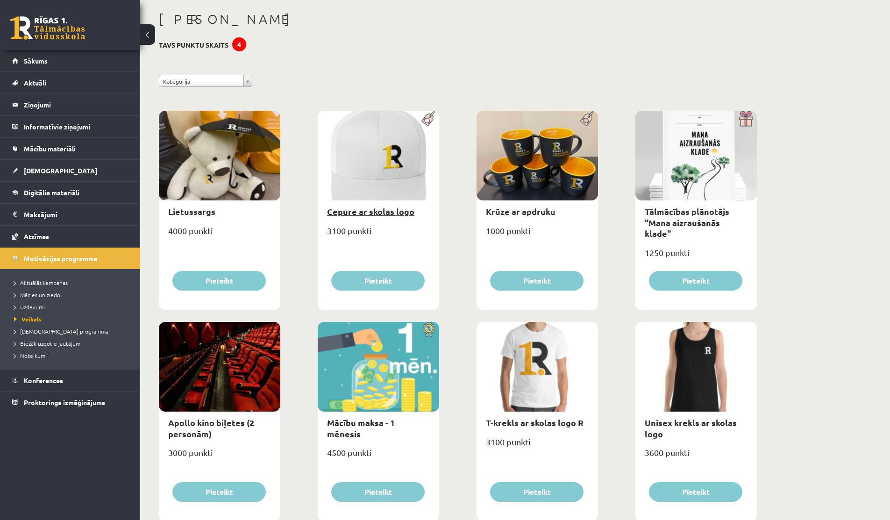
click at [350, 213] on link "Cepure ar skolas logo" at bounding box center [370, 211] width 87 height 11
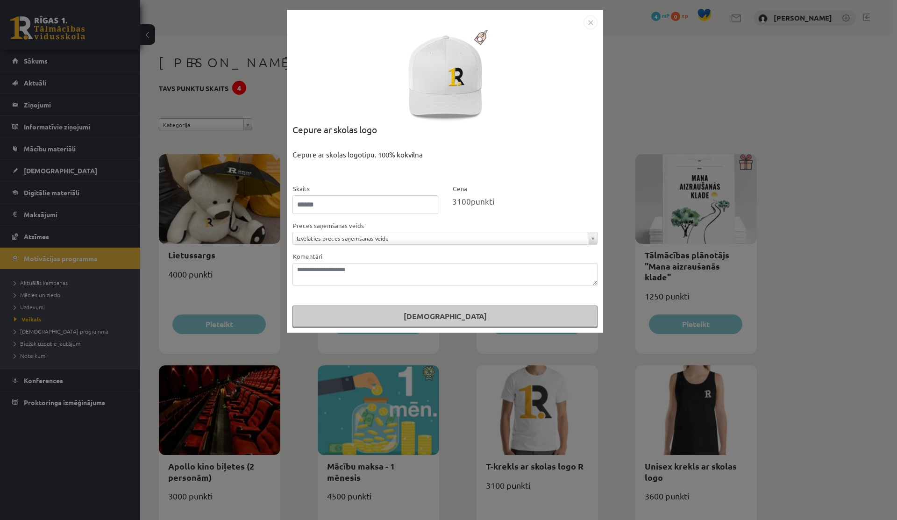
click at [589, 25] on img "Close" at bounding box center [591, 22] width 14 height 14
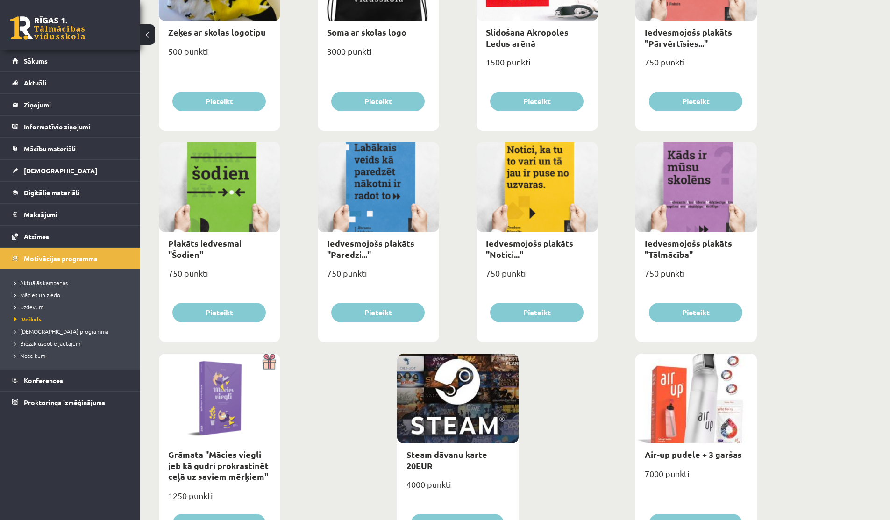
scroll to position [915, 0]
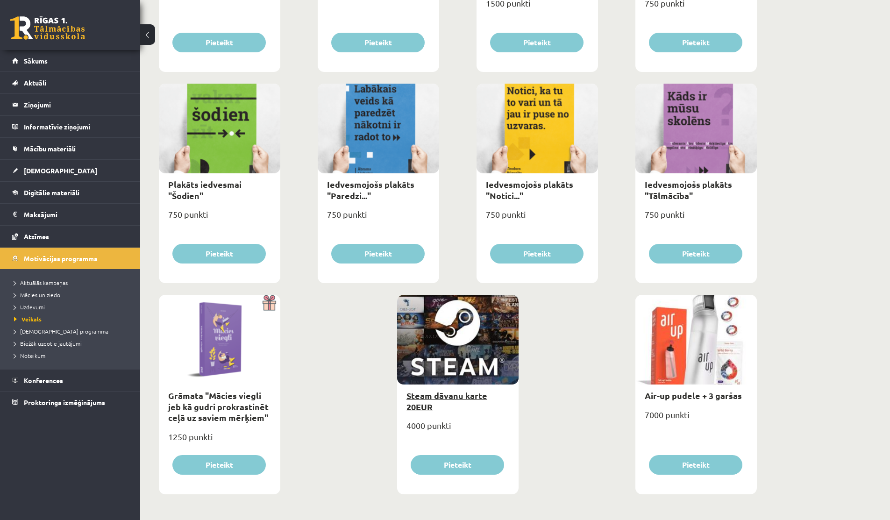
click at [466, 394] on link "Steam dāvanu karte 20EUR" at bounding box center [446, 400] width 81 height 21
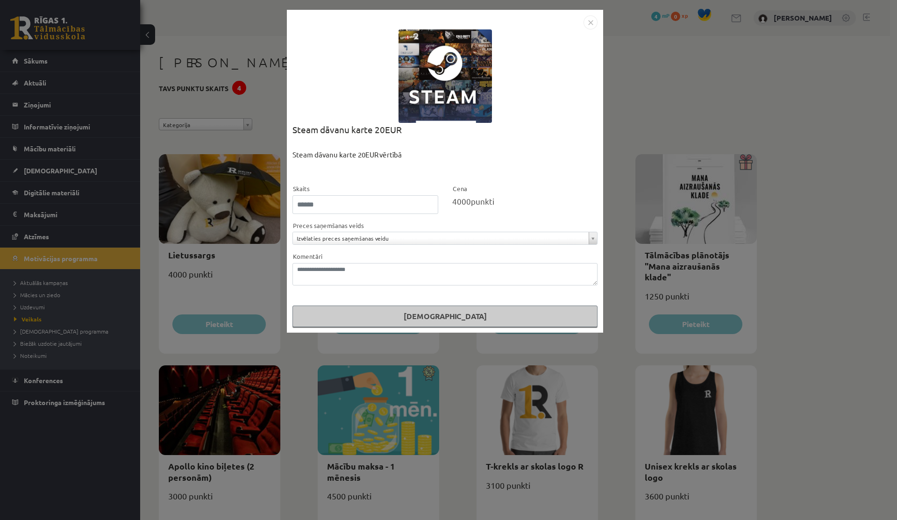
click at [596, 15] on img "Close" at bounding box center [591, 22] width 14 height 14
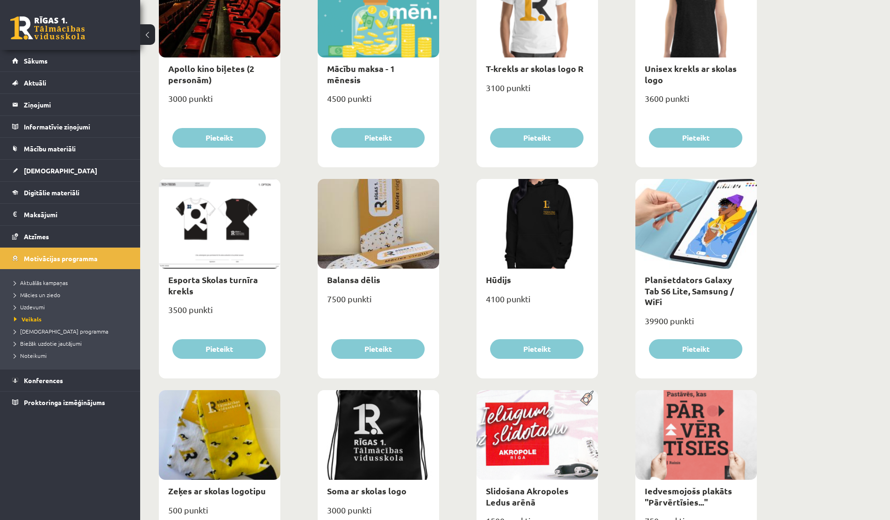
scroll to position [395, 0]
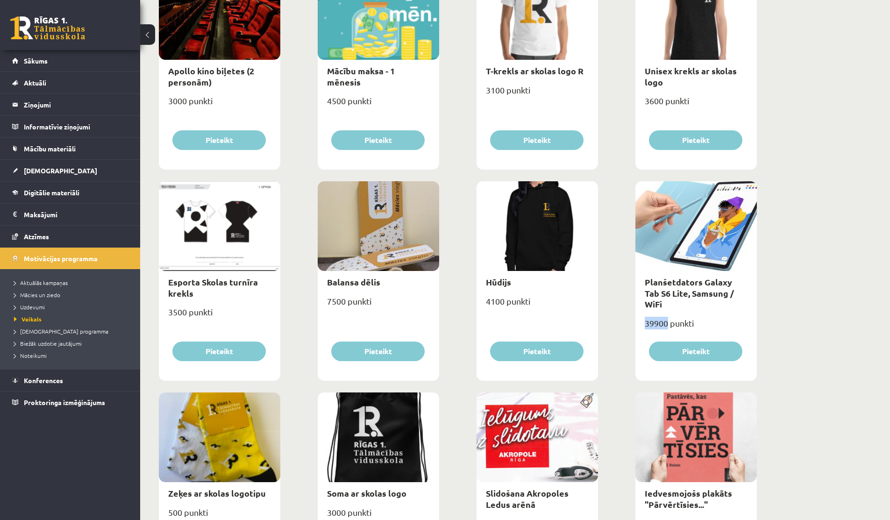
drag, startPoint x: 643, startPoint y: 311, endPoint x: 667, endPoint y: 312, distance: 23.8
click at [667, 315] on div "39900 punkti" at bounding box center [695, 326] width 121 height 23
click at [830, 278] on div "**********" at bounding box center [515, 340] width 750 height 1399
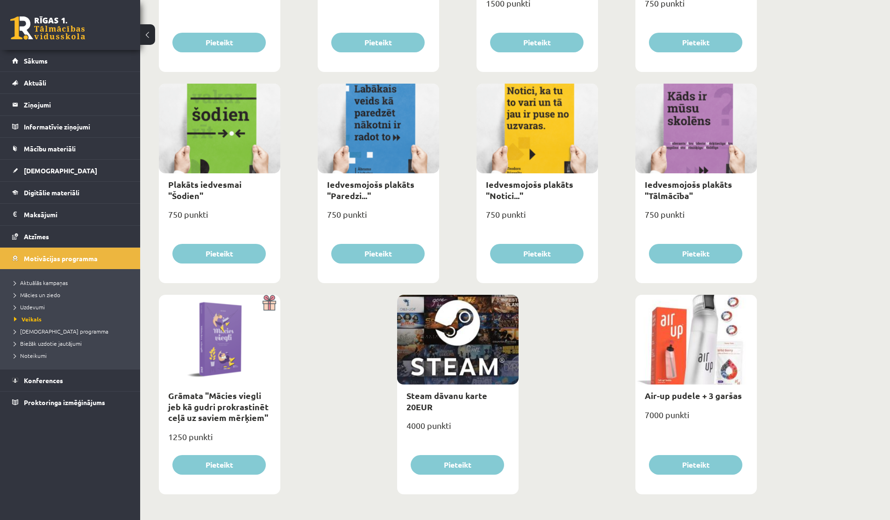
scroll to position [910, 0]
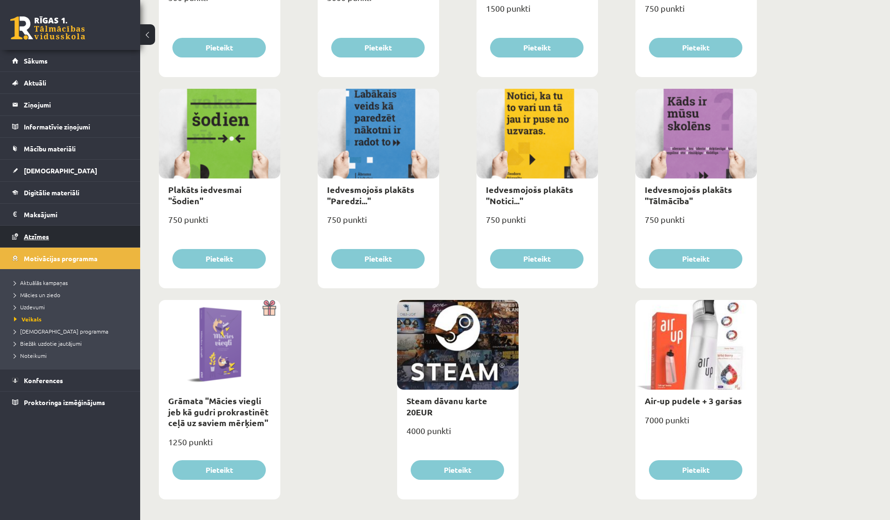
click at [50, 233] on link "Atzīmes" at bounding box center [70, 236] width 116 height 21
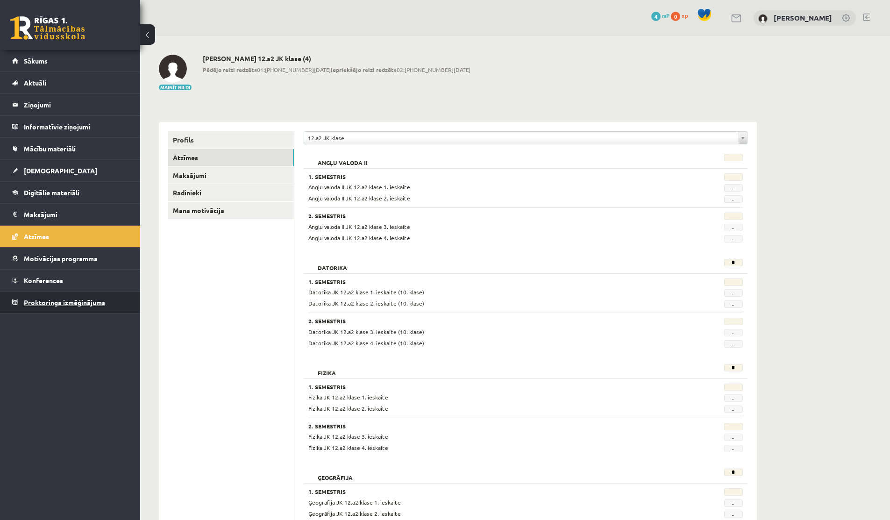
click at [51, 301] on span "Proktoringa izmēģinājums" at bounding box center [64, 302] width 81 height 8
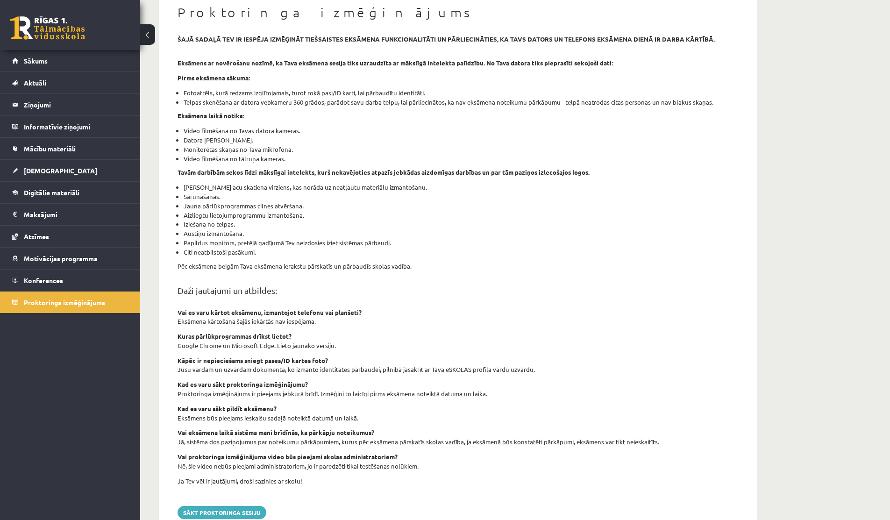
scroll to position [125, 0]
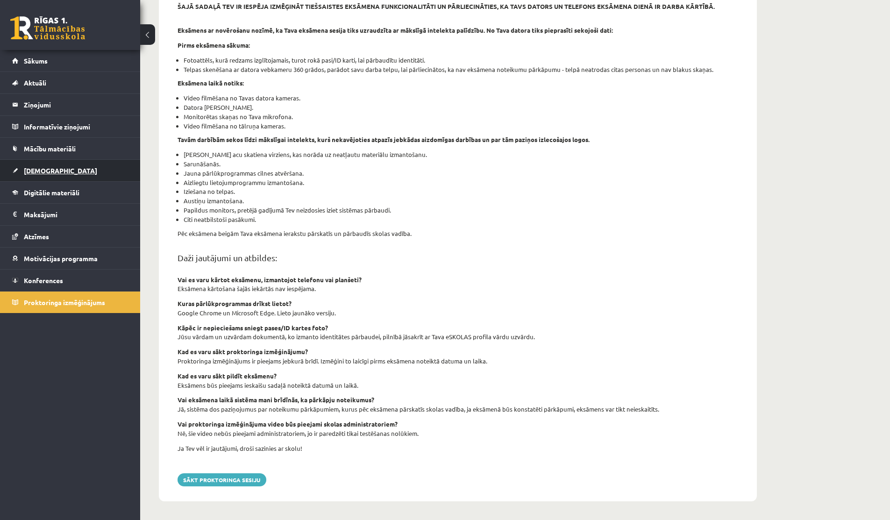
click at [44, 163] on link "[DEMOGRAPHIC_DATA]" at bounding box center [70, 170] width 116 height 21
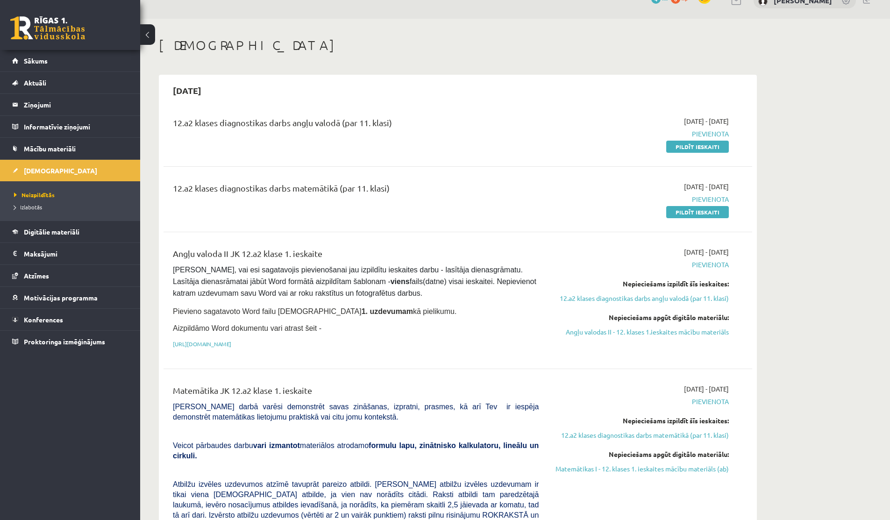
scroll to position [25, 0]
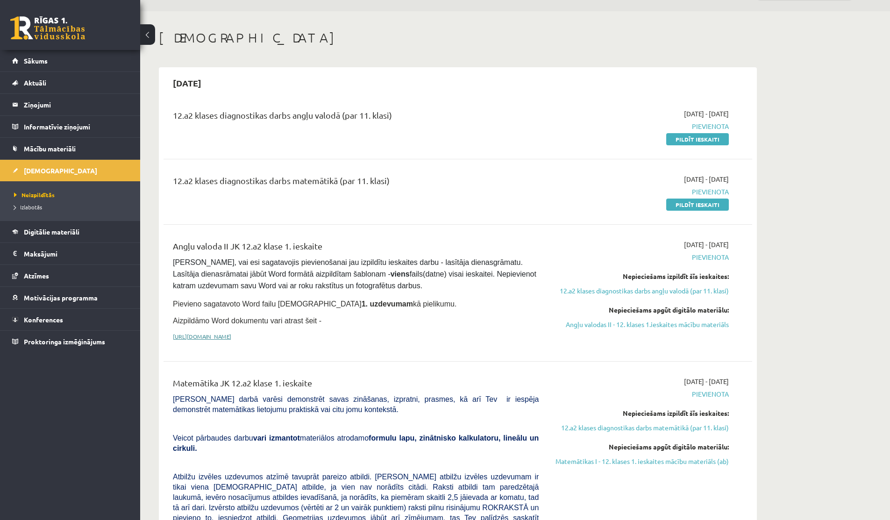
click at [231, 334] on link "[URL][DOMAIN_NAME]" at bounding box center [202, 336] width 58 height 7
click at [44, 72] on link "Aktuāli" at bounding box center [70, 82] width 116 height 21
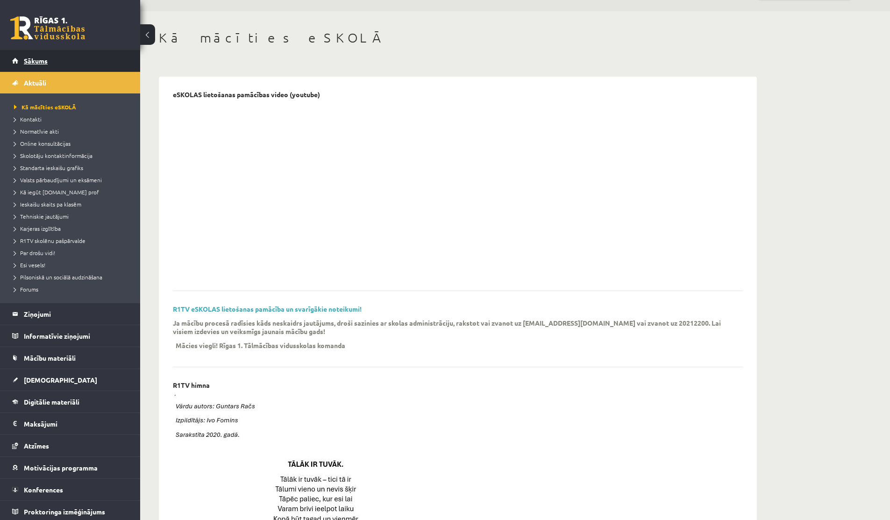
click at [47, 64] on link "Sākums" at bounding box center [70, 60] width 116 height 21
